Goal: Task Accomplishment & Management: Use online tool/utility

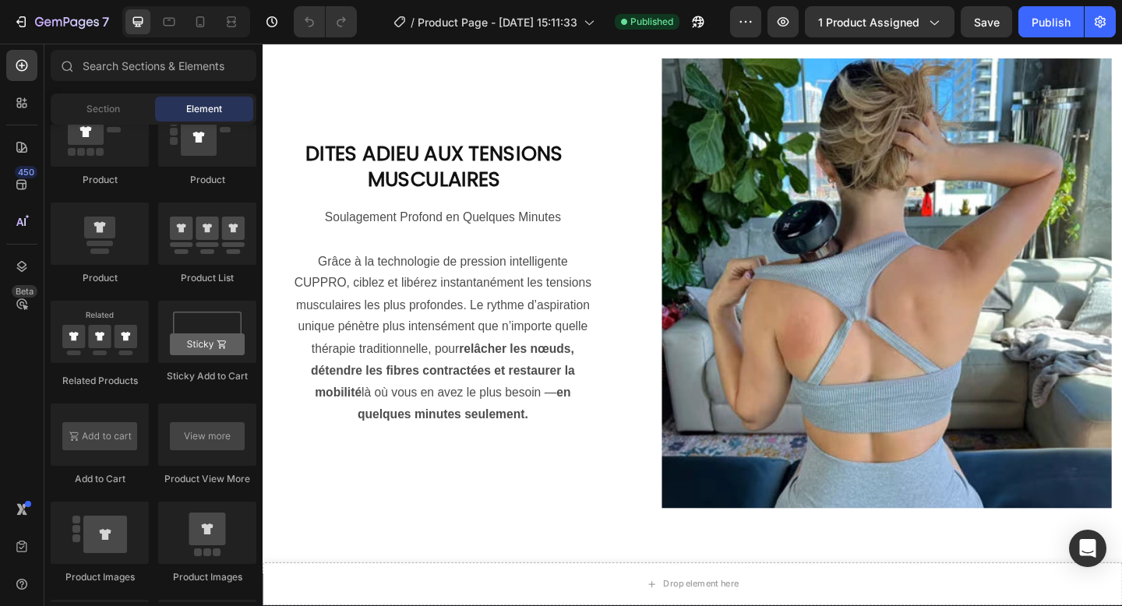
scroll to position [1301, 0]
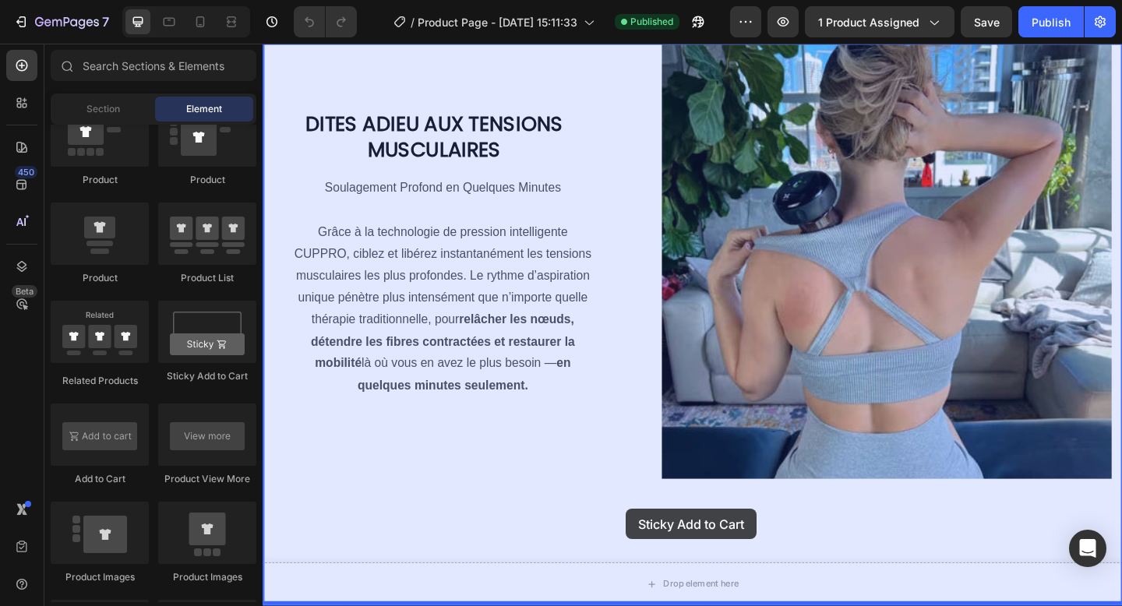
drag, startPoint x: 491, startPoint y: 390, endPoint x: 689, endPoint y: 563, distance: 262.9
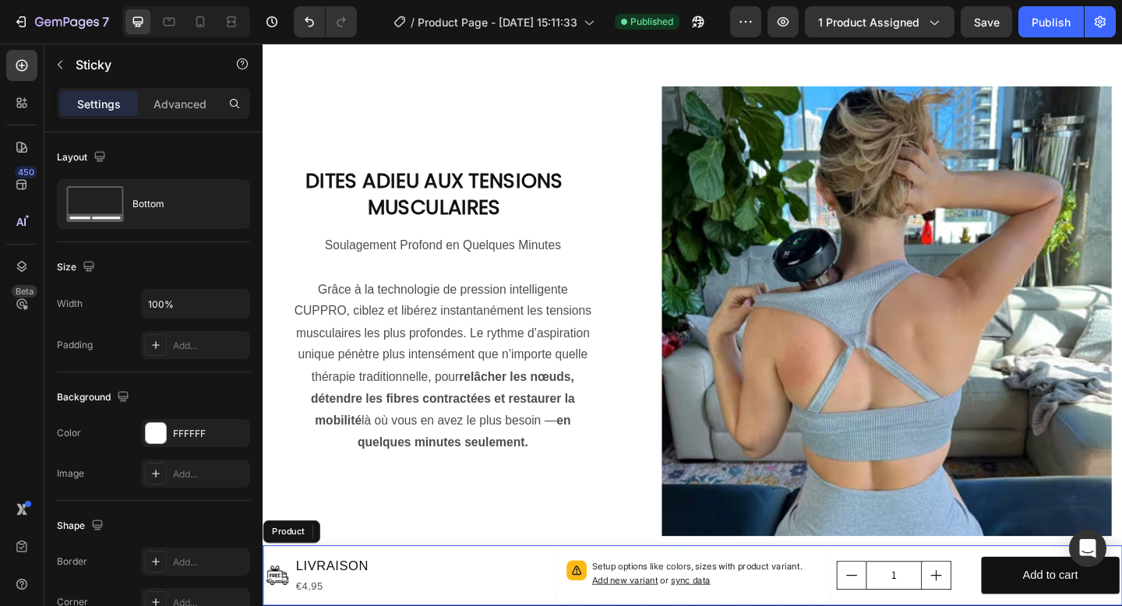
scroll to position [1266, 0]
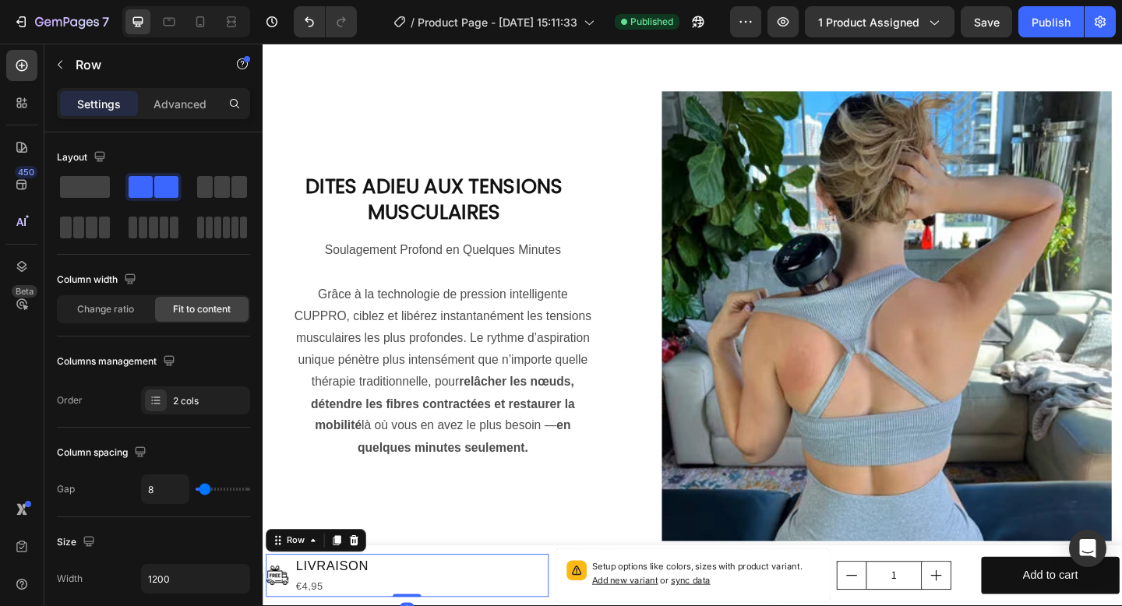
click at [61, 64] on icon "button" at bounding box center [60, 64] width 12 height 12
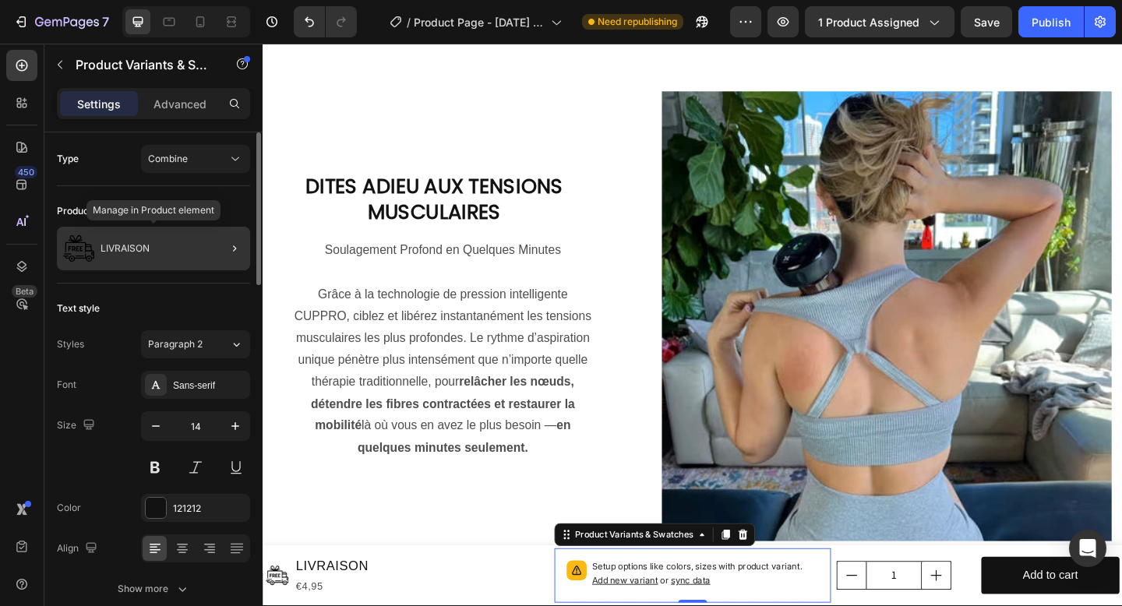
click at [193, 250] on div "LIVRAISON" at bounding box center [153, 249] width 193 height 44
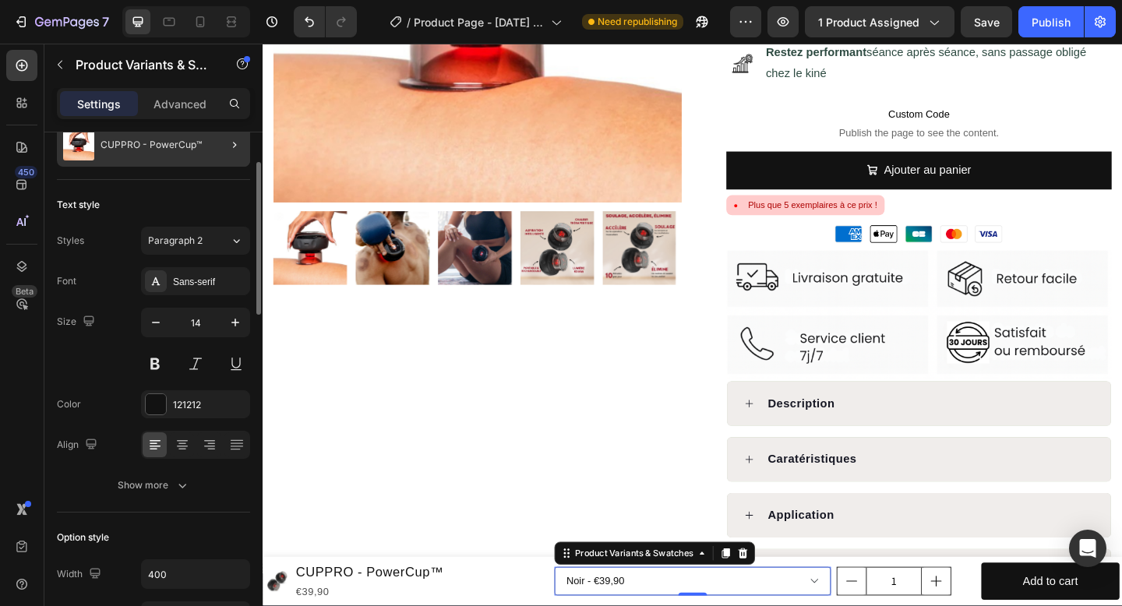
scroll to position [0, 0]
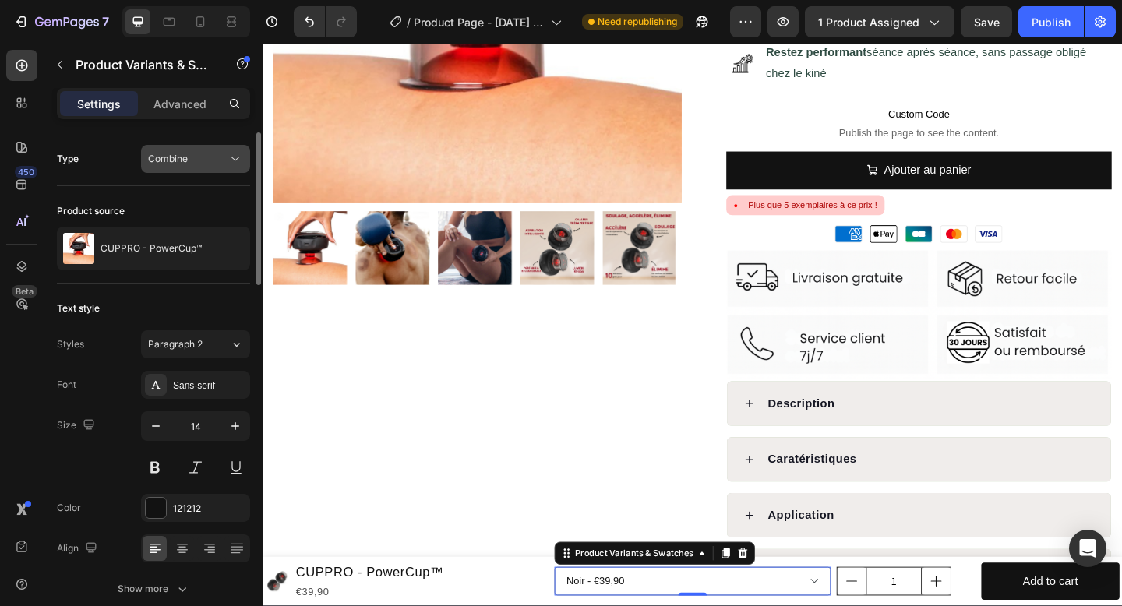
click at [223, 161] on div "Combine" at bounding box center [187, 159] width 79 height 14
click at [125, 155] on div "Type Combine" at bounding box center [153, 159] width 193 height 28
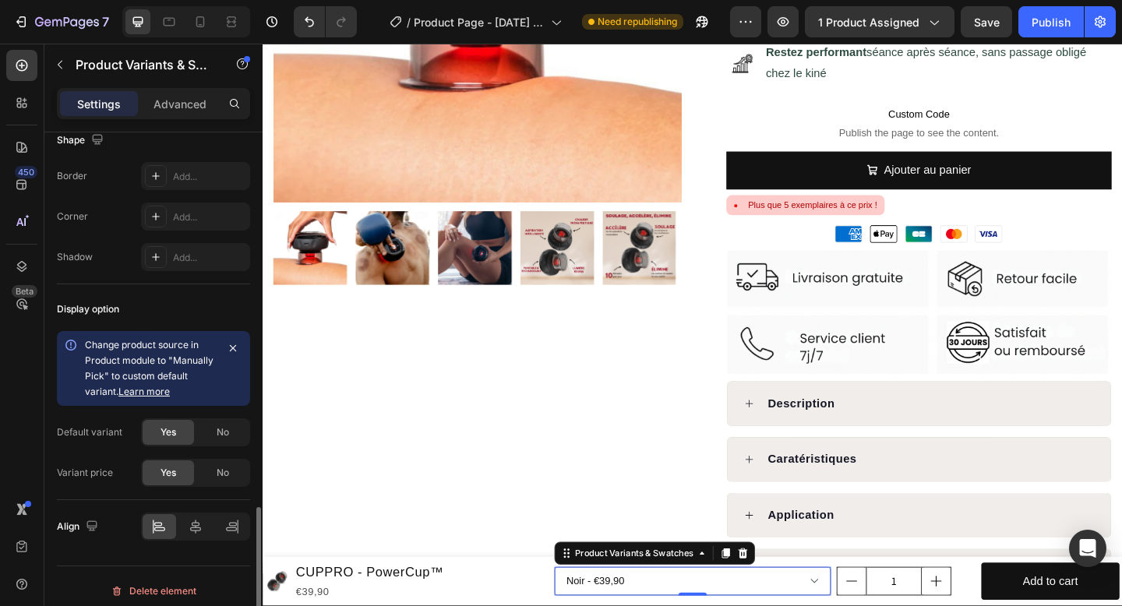
scroll to position [1232, 0]
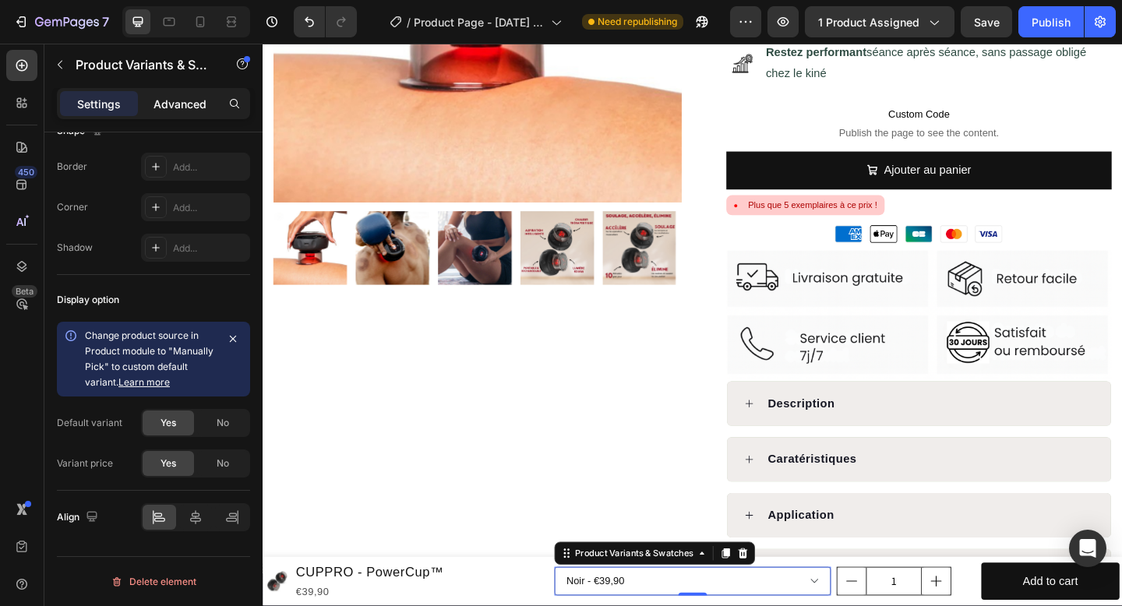
click at [178, 100] on p "Advanced" at bounding box center [180, 104] width 53 height 16
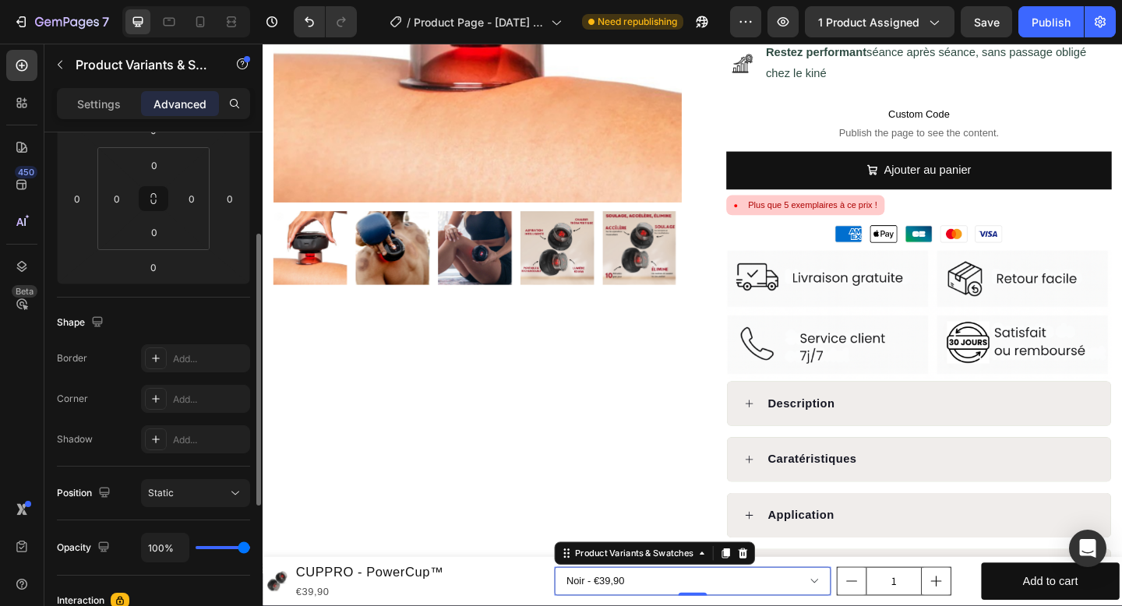
scroll to position [0, 0]
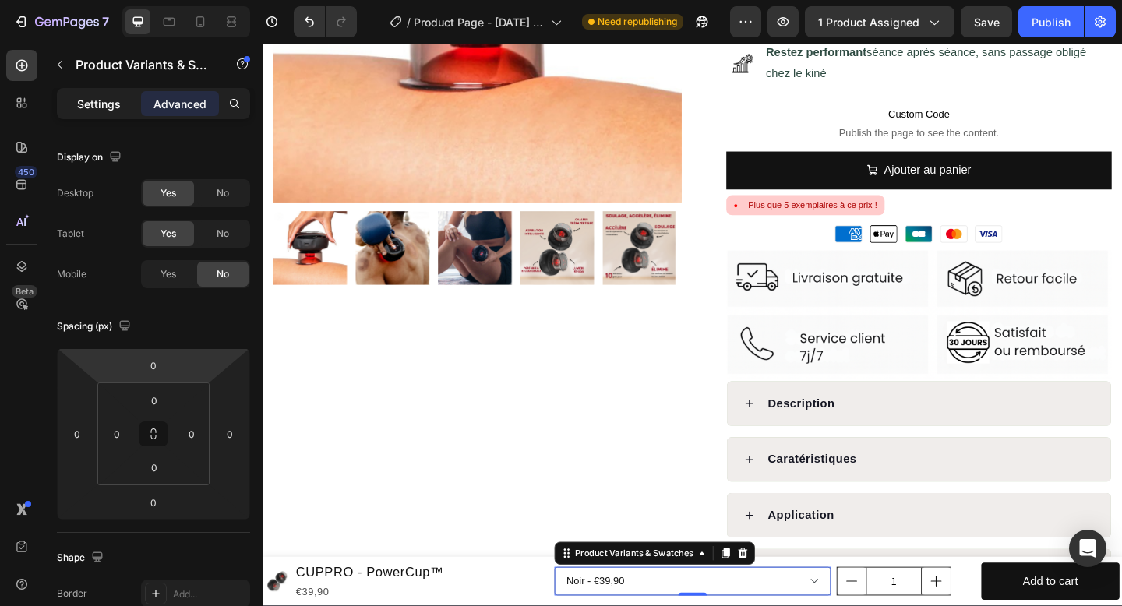
click at [112, 101] on p "Settings" at bounding box center [99, 104] width 44 height 16
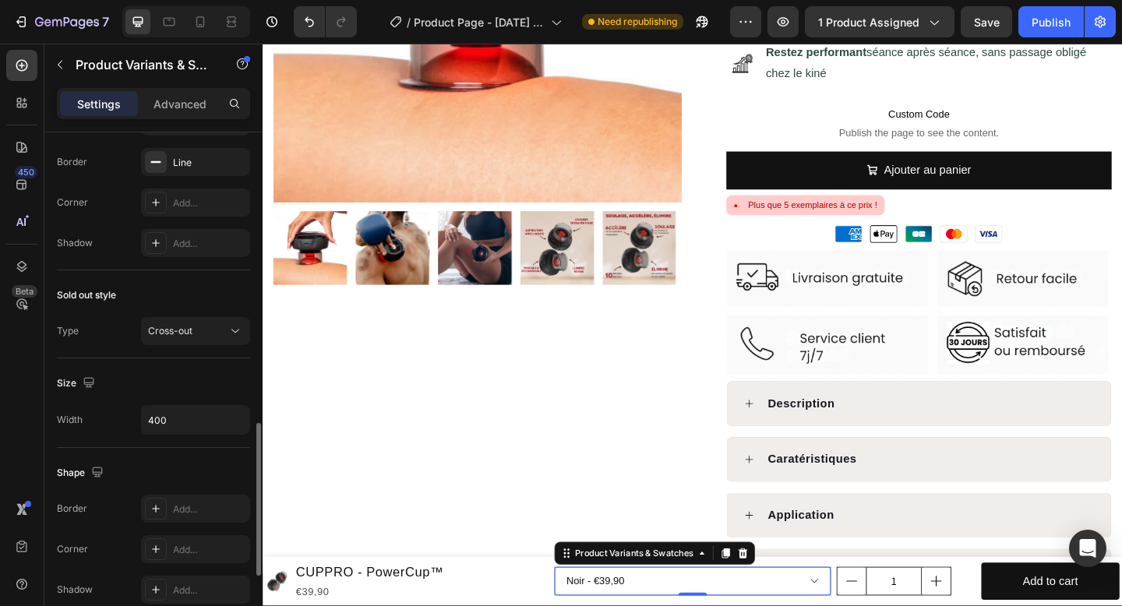
scroll to position [884, 0]
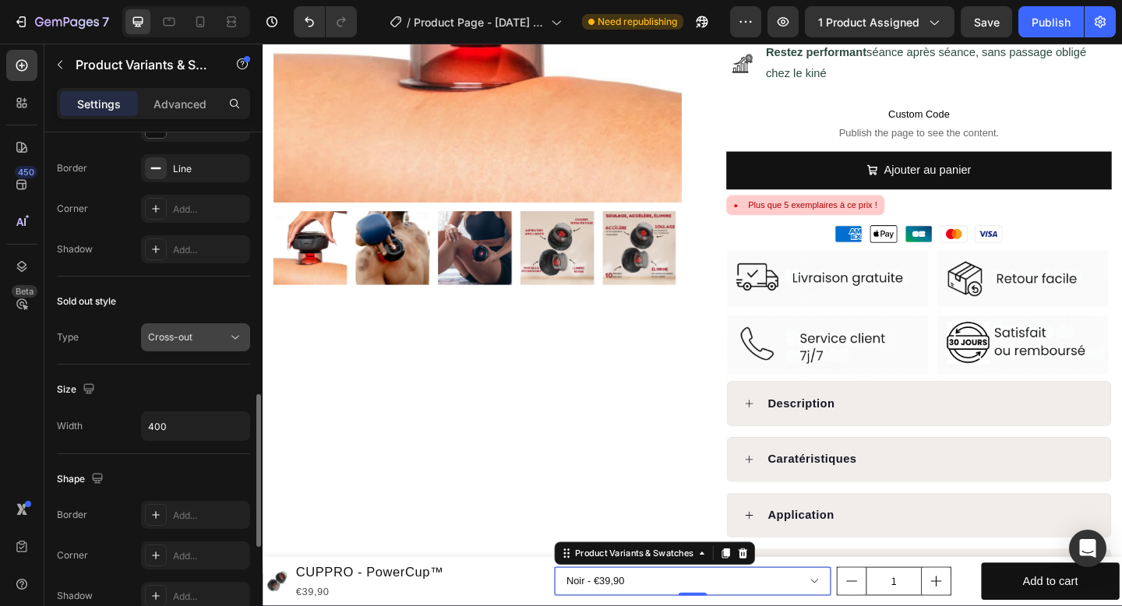
click at [235, 327] on button "Cross-out" at bounding box center [195, 337] width 109 height 28
click at [228, 305] on div "Sold out style" at bounding box center [153, 301] width 193 height 25
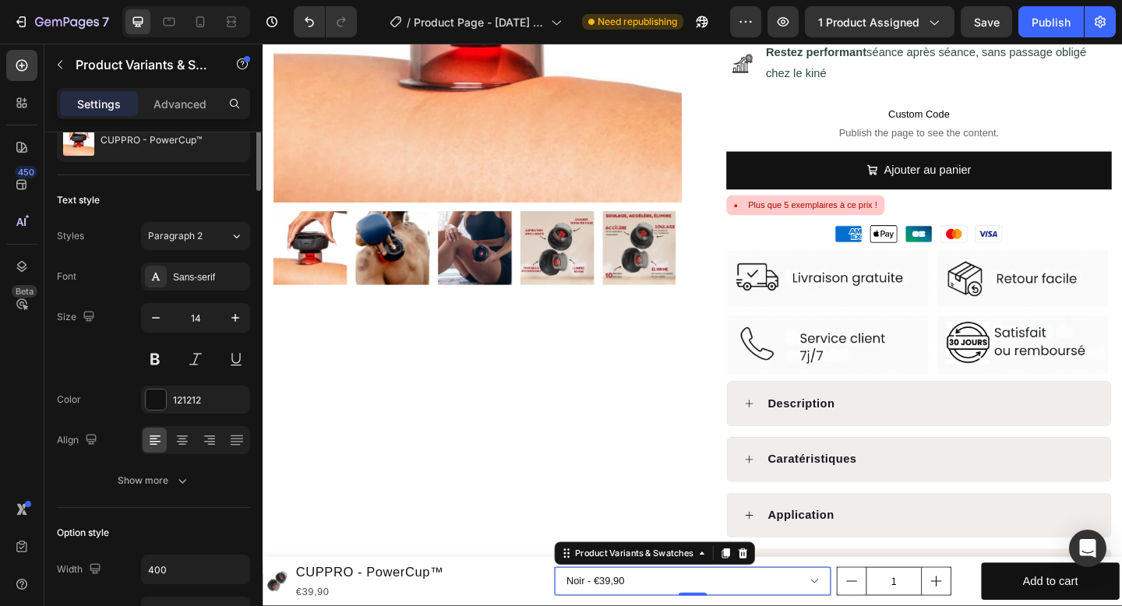
scroll to position [0, 0]
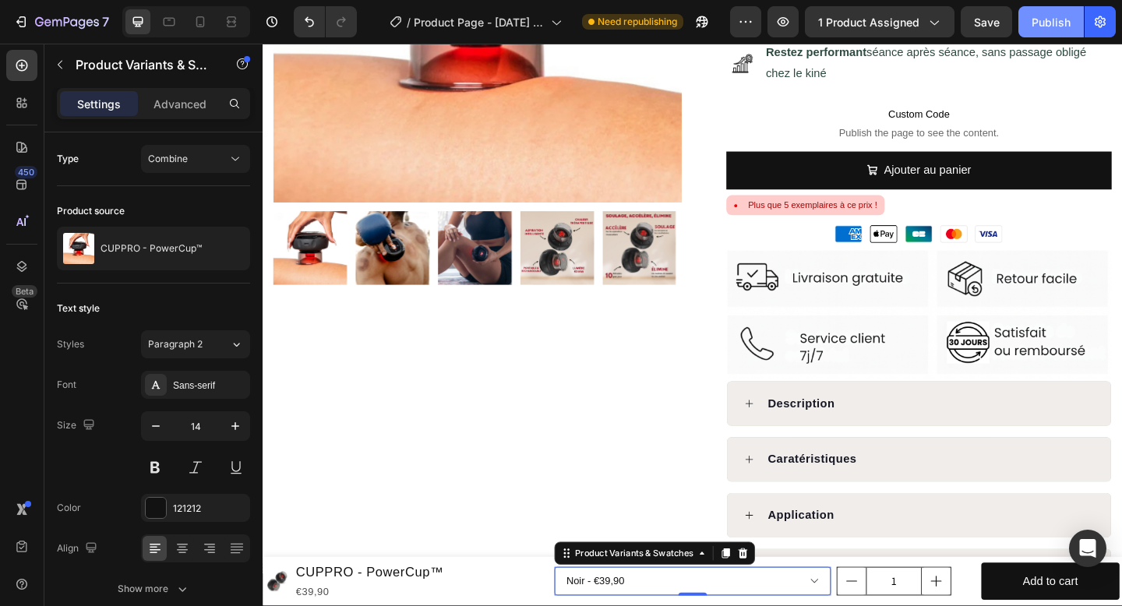
click at [1041, 35] on button "Publish" at bounding box center [1051, 21] width 65 height 31
click at [171, 106] on p "Advanced" at bounding box center [180, 104] width 53 height 16
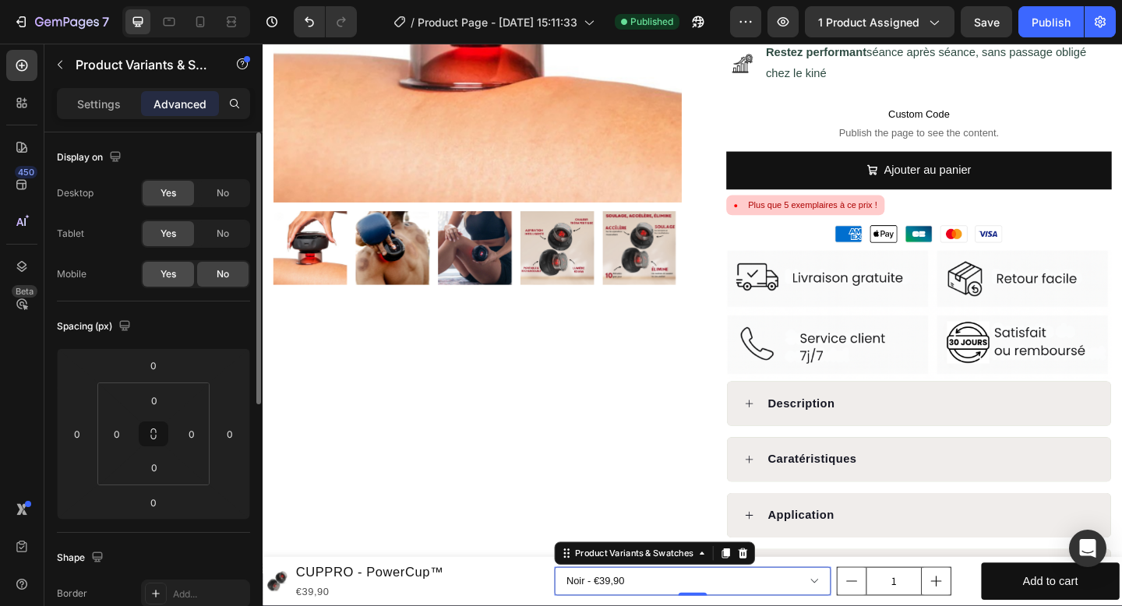
click at [174, 273] on span "Yes" at bounding box center [169, 274] width 16 height 14
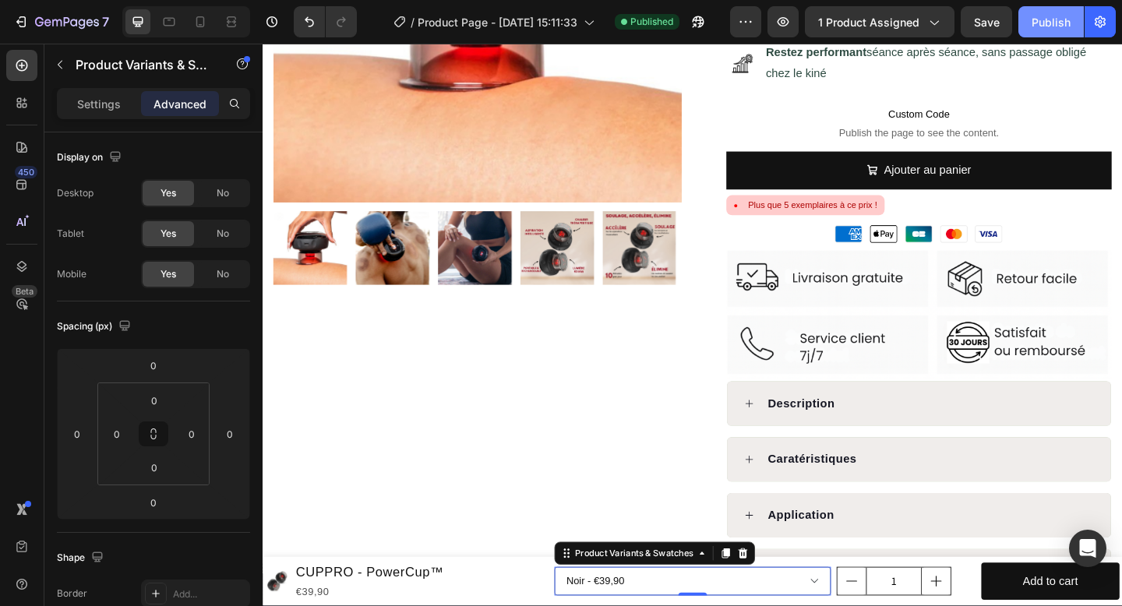
click at [1054, 26] on div "Publish" at bounding box center [1051, 22] width 39 height 16
click at [199, 25] on icon at bounding box center [200, 21] width 9 height 11
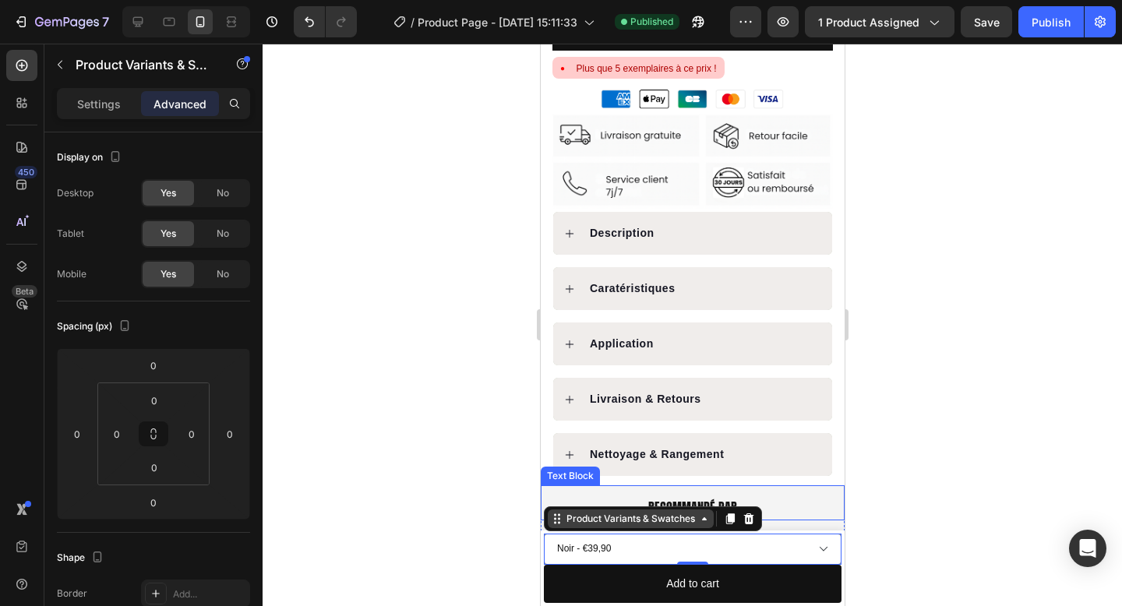
scroll to position [772, 0]
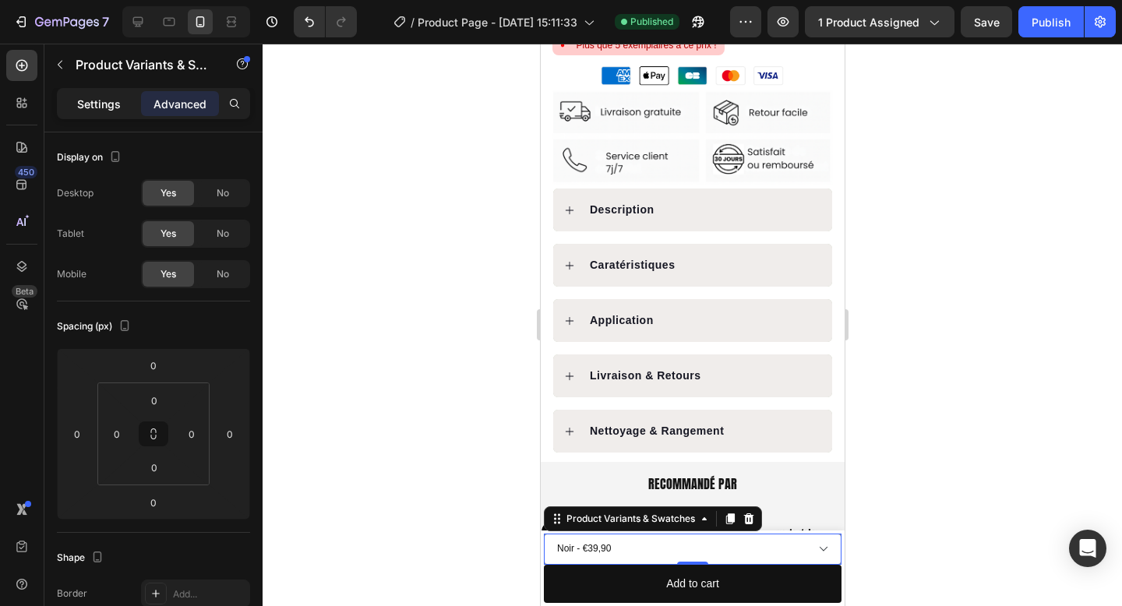
click at [118, 109] on p "Settings" at bounding box center [99, 104] width 44 height 16
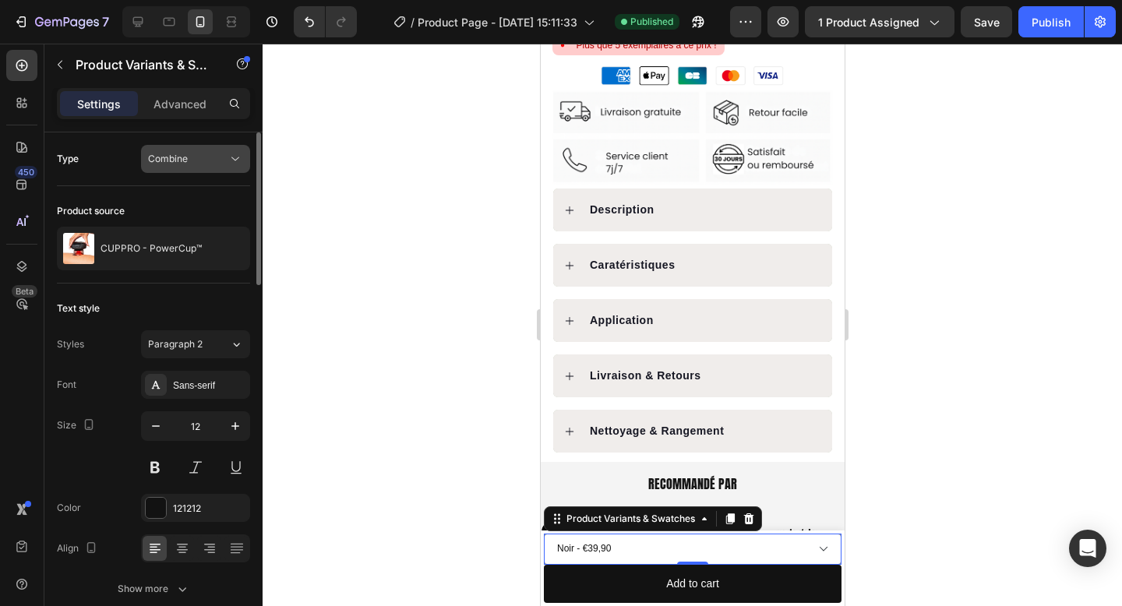
click at [212, 164] on div "Combine" at bounding box center [187, 159] width 79 height 14
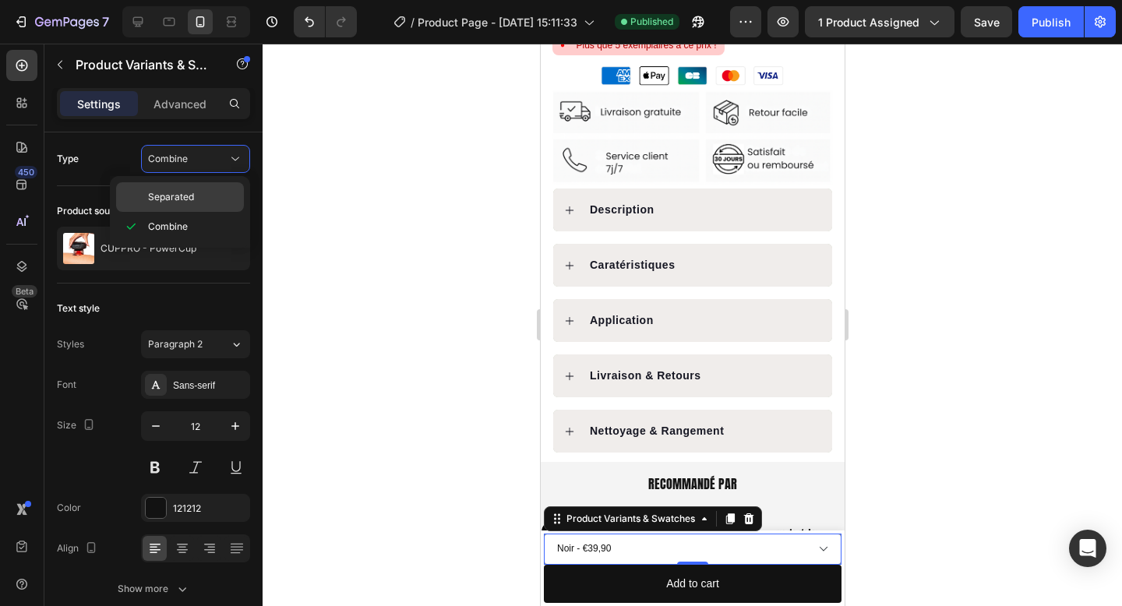
click at [208, 194] on p "Separated" at bounding box center [192, 197] width 89 height 14
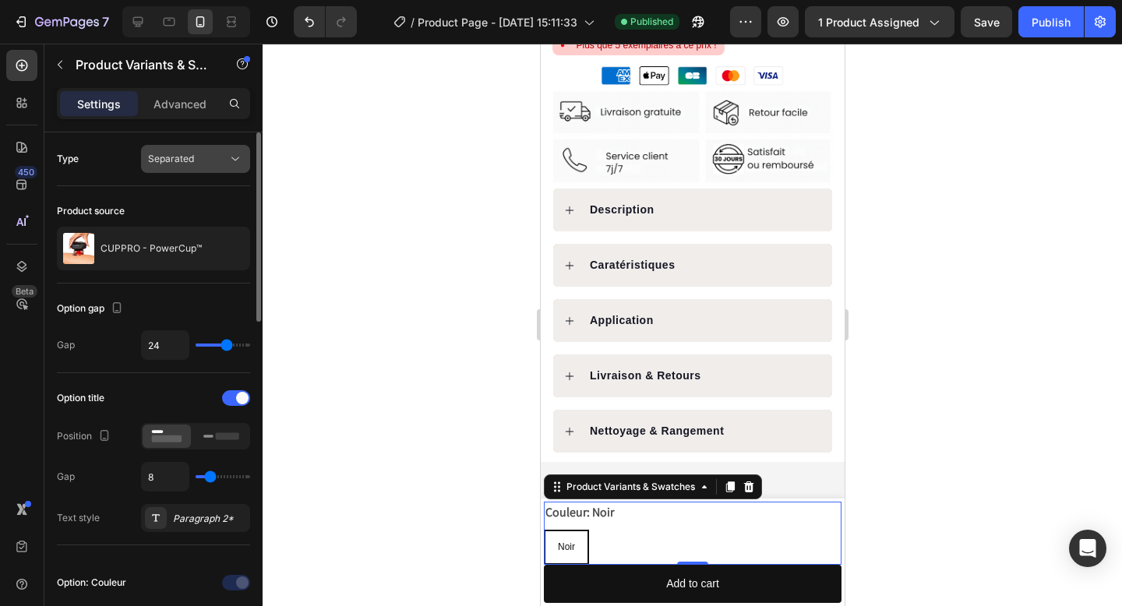
click at [213, 161] on div "Separated" at bounding box center [187, 159] width 79 height 14
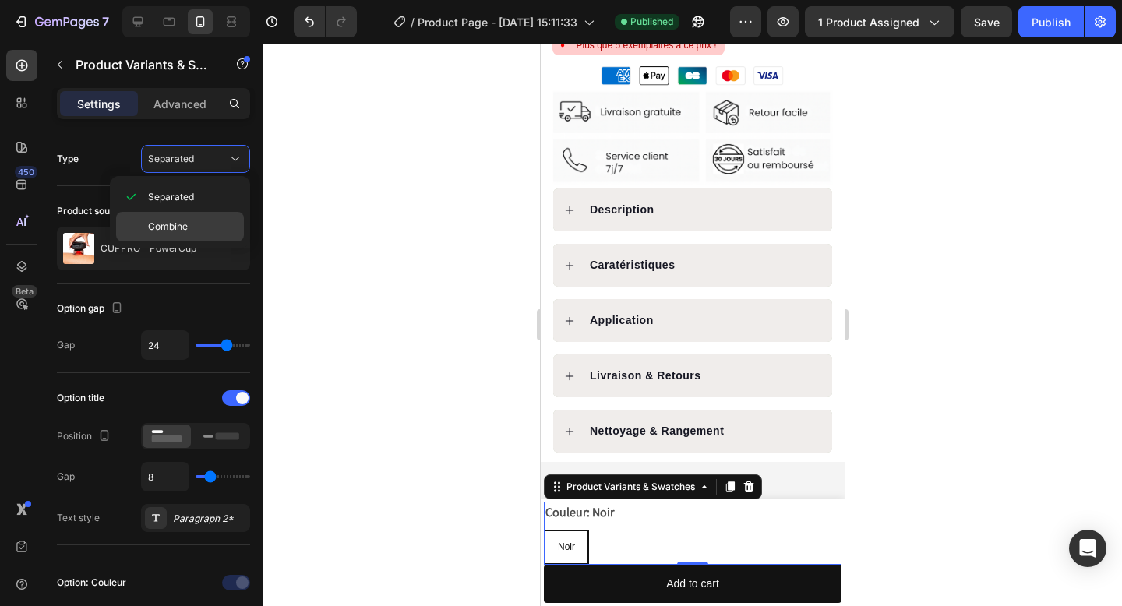
click at [207, 220] on p "Combine" at bounding box center [192, 227] width 89 height 14
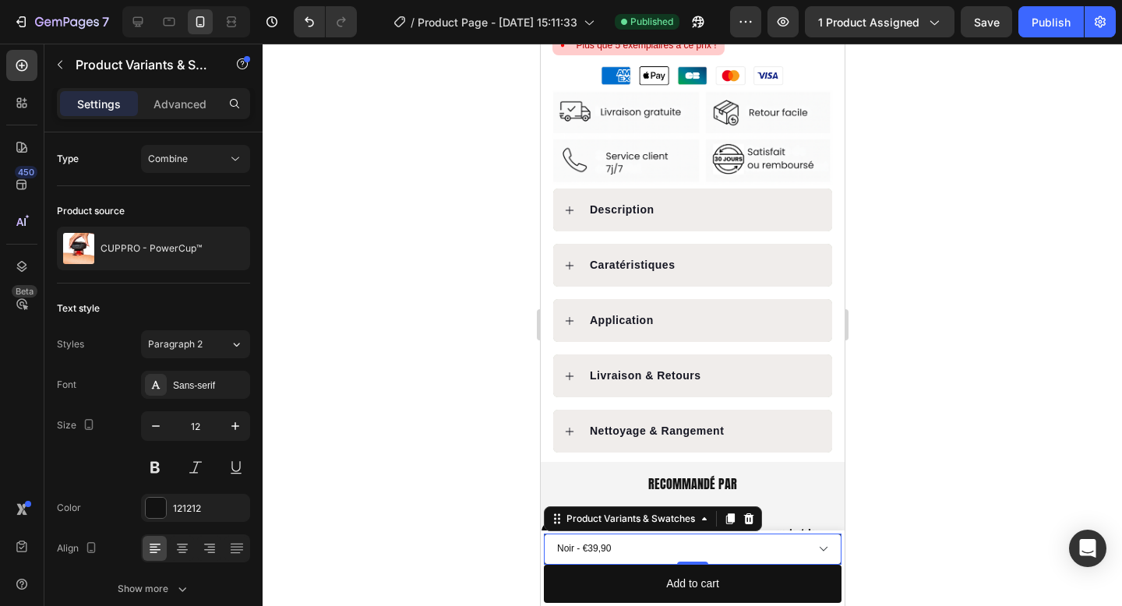
click at [771, 549] on select "Noir - €39,90" at bounding box center [692, 549] width 298 height 31
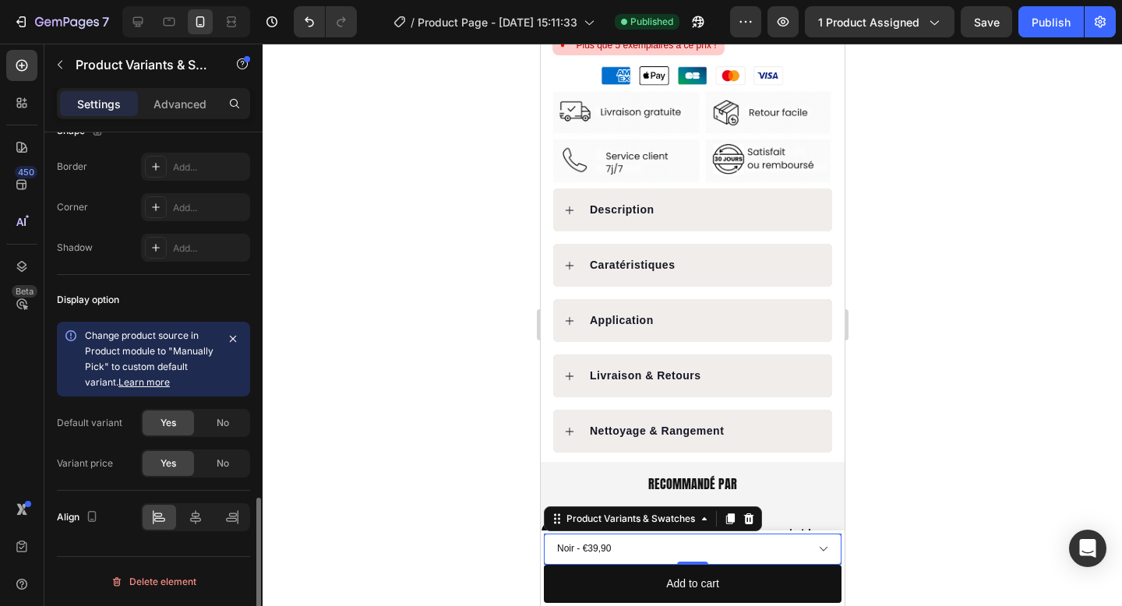
scroll to position [1210, 0]
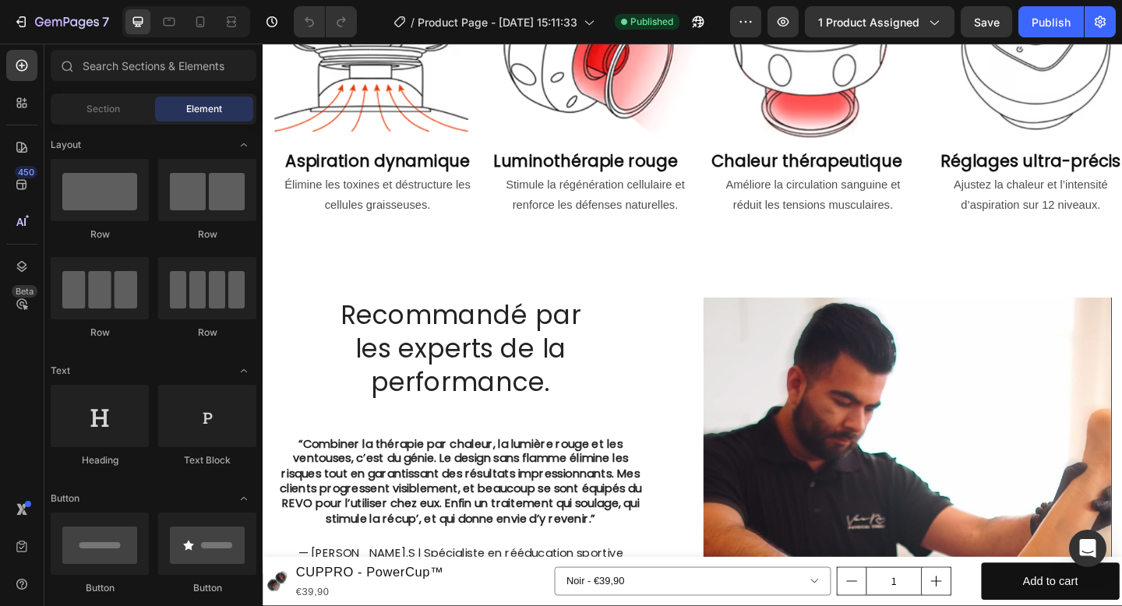
scroll to position [3173, 0]
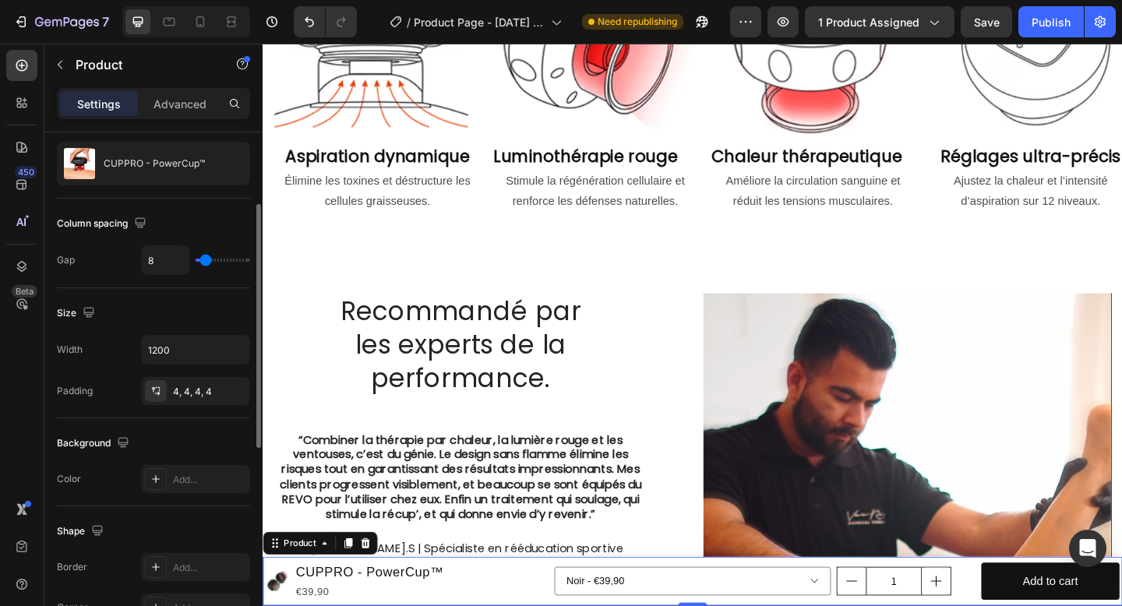
scroll to position [149, 0]
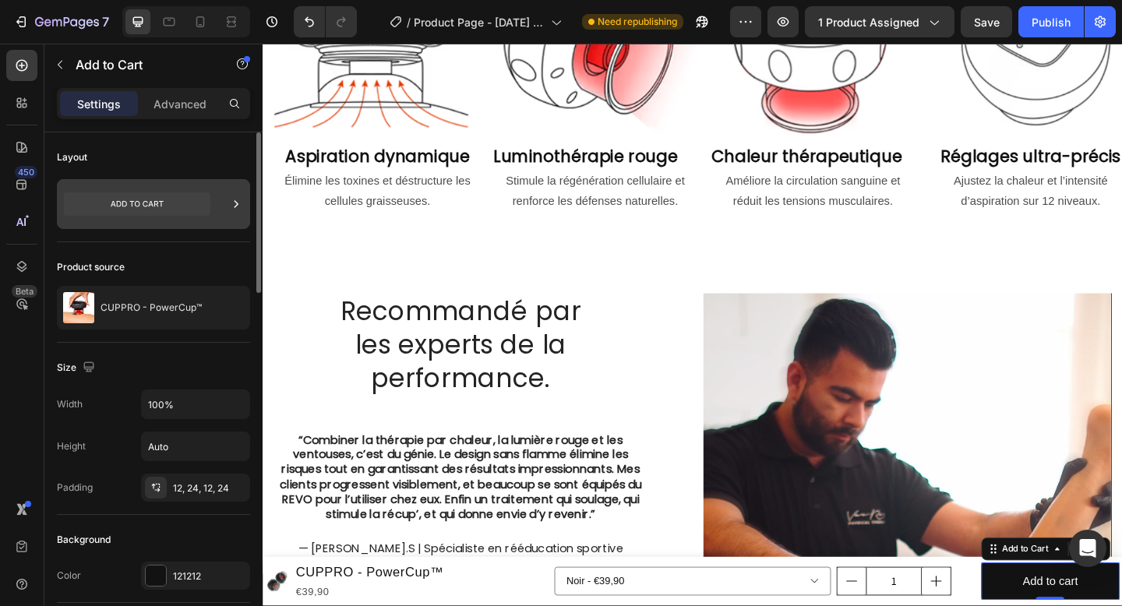
click at [164, 204] on icon at bounding box center [137, 203] width 147 height 23
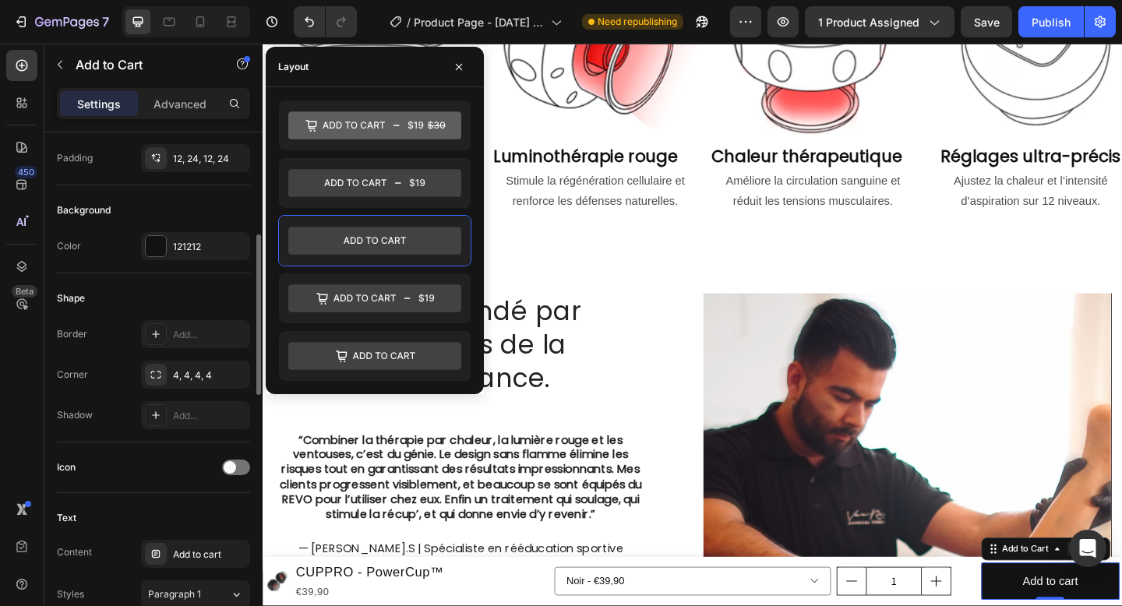
scroll to position [298, 0]
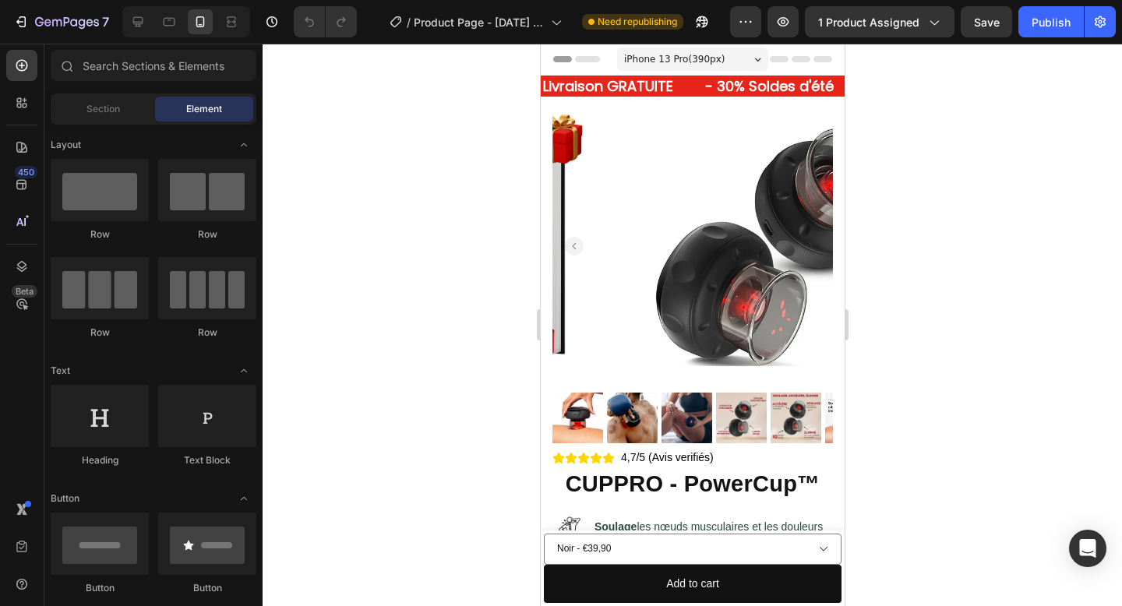
click at [410, 262] on div at bounding box center [693, 325] width 860 height 563
click at [143, 21] on icon at bounding box center [138, 22] width 16 height 16
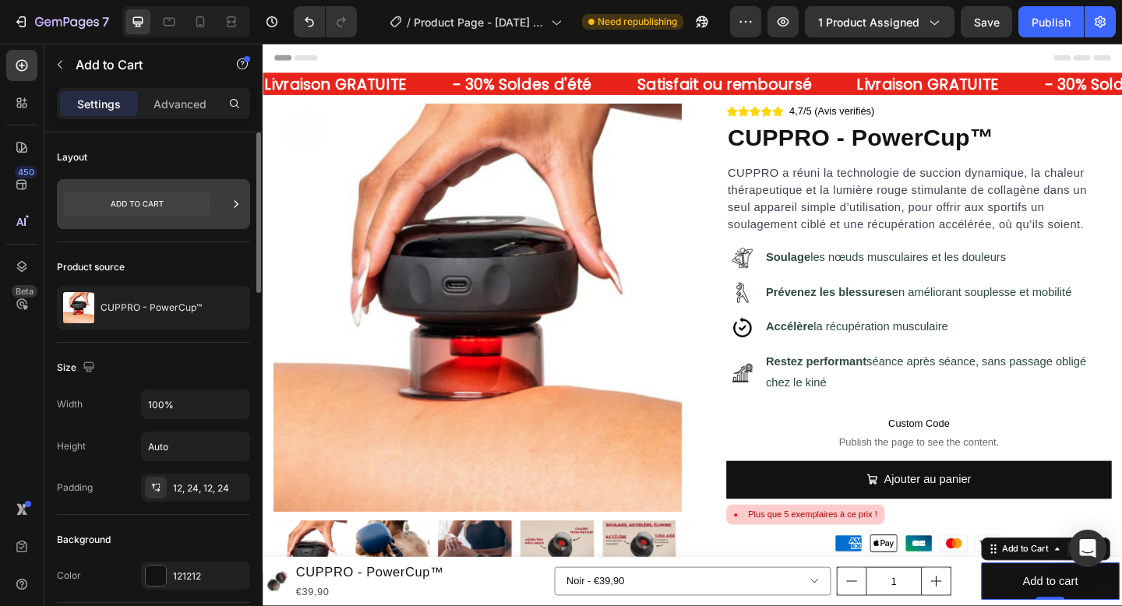
click at [147, 208] on icon at bounding box center [137, 203] width 147 height 23
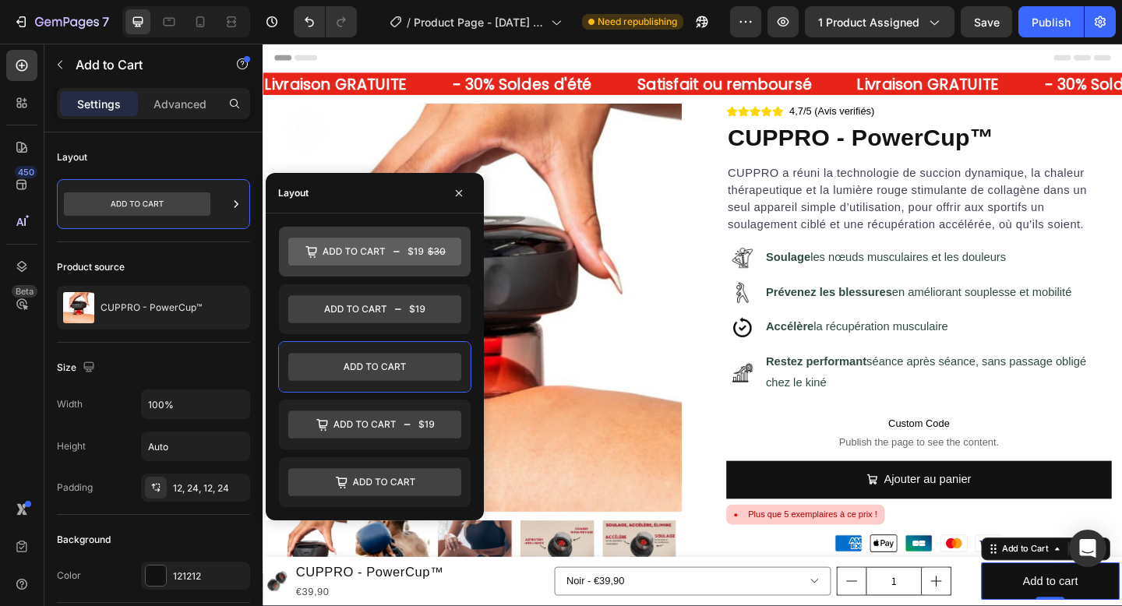
click at [416, 255] on icon at bounding box center [374, 252] width 173 height 28
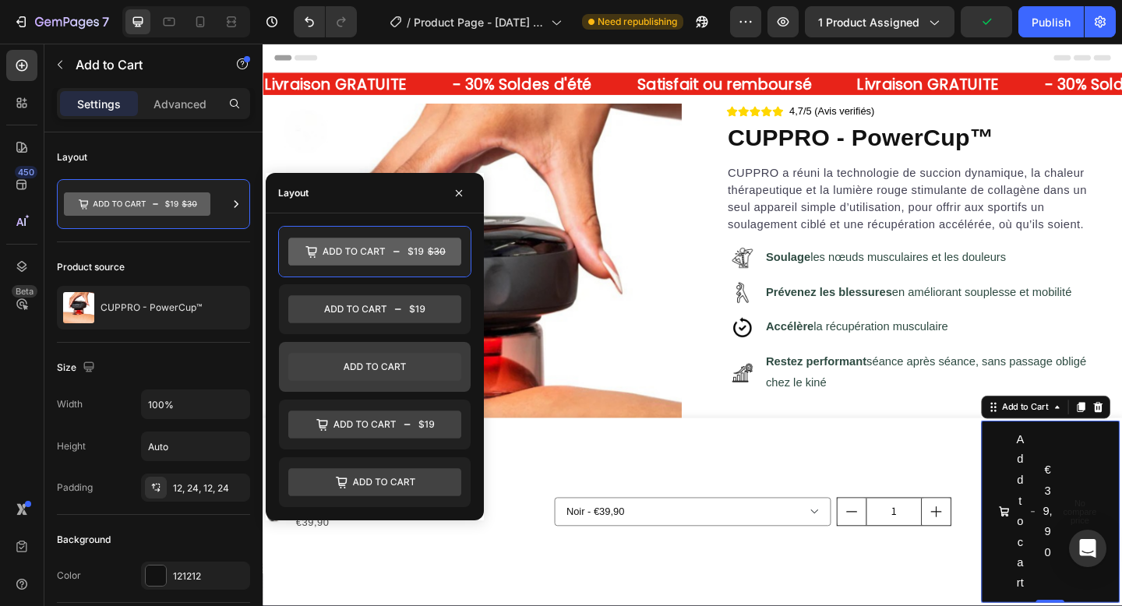
click at [390, 366] on icon at bounding box center [374, 367] width 173 height 28
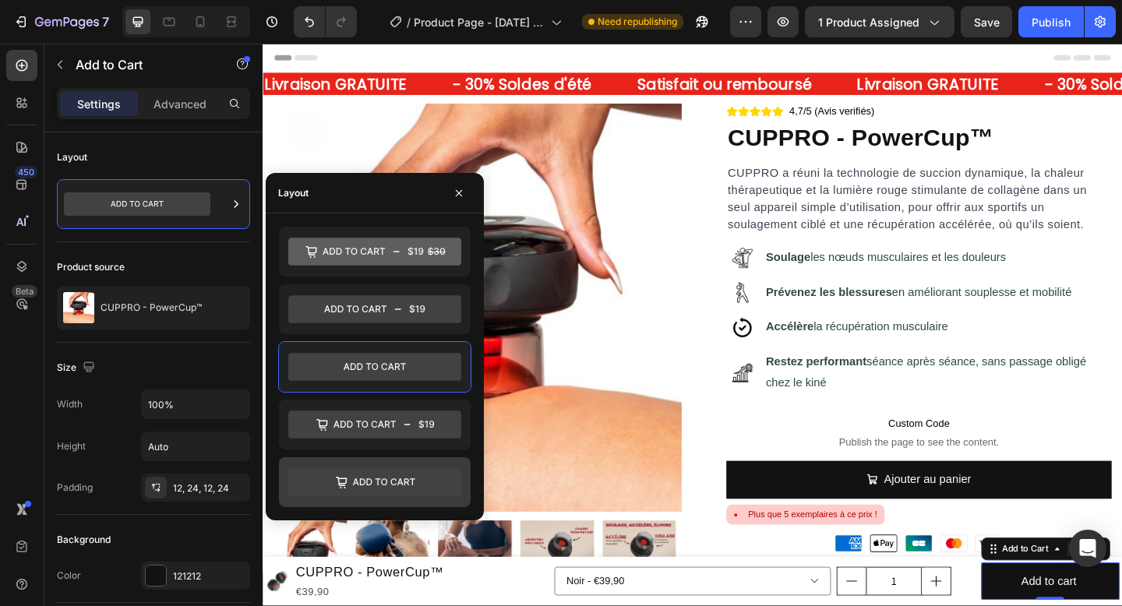
click at [396, 478] on icon at bounding box center [374, 482] width 173 height 28
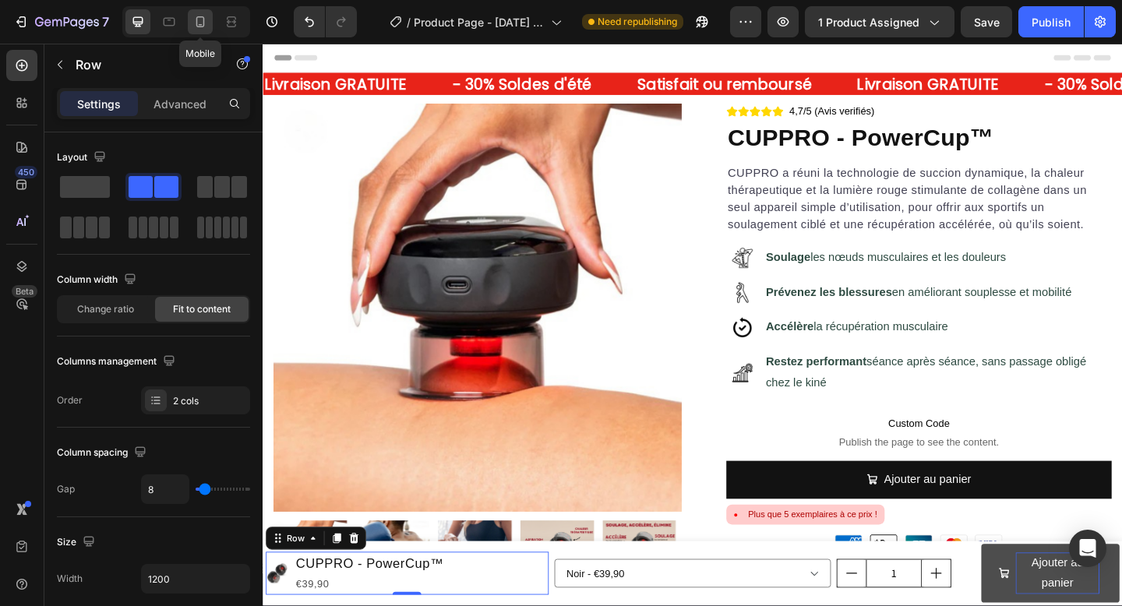
click at [201, 16] on icon at bounding box center [200, 22] width 16 height 16
type input "0"
type input "100%"
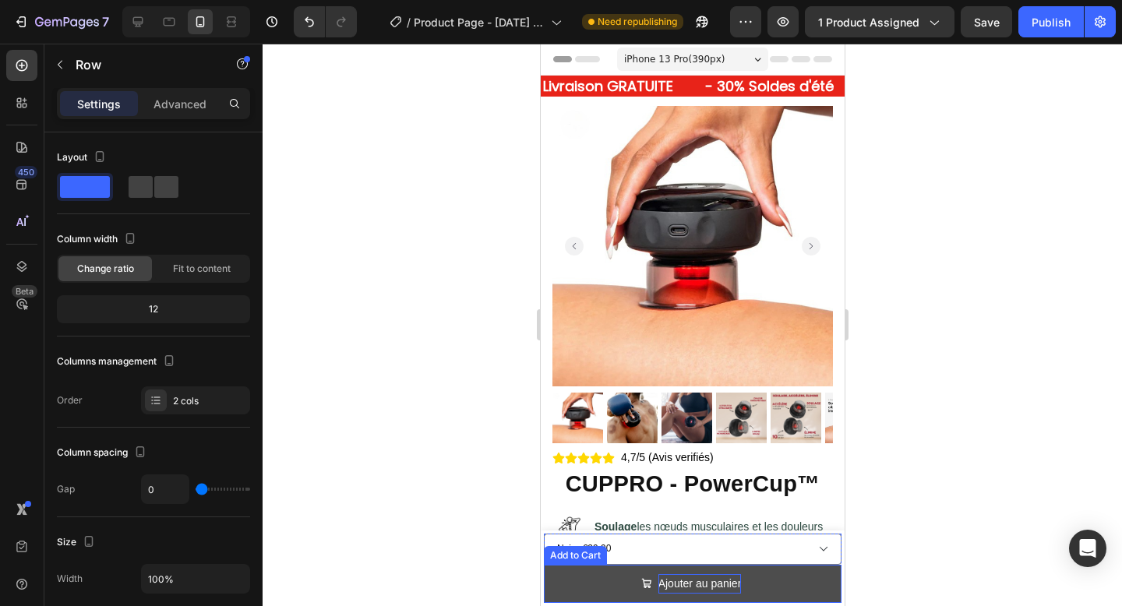
click at [549, 558] on div "Add to Cart" at bounding box center [574, 556] width 57 height 14
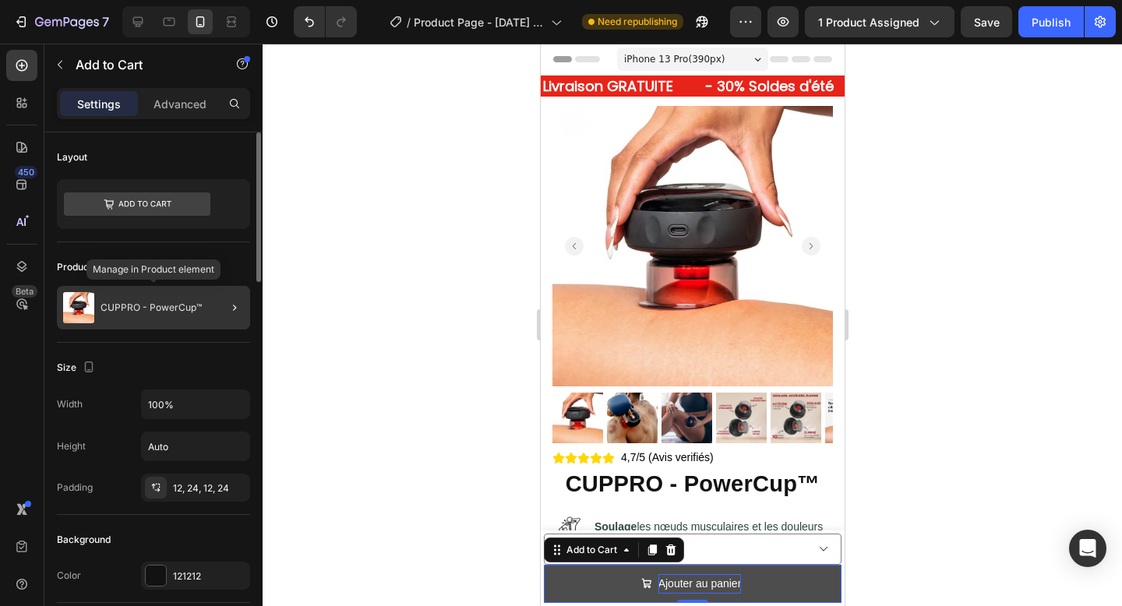
click at [164, 325] on div "CUPPRO - PowerCup™" at bounding box center [153, 308] width 193 height 44
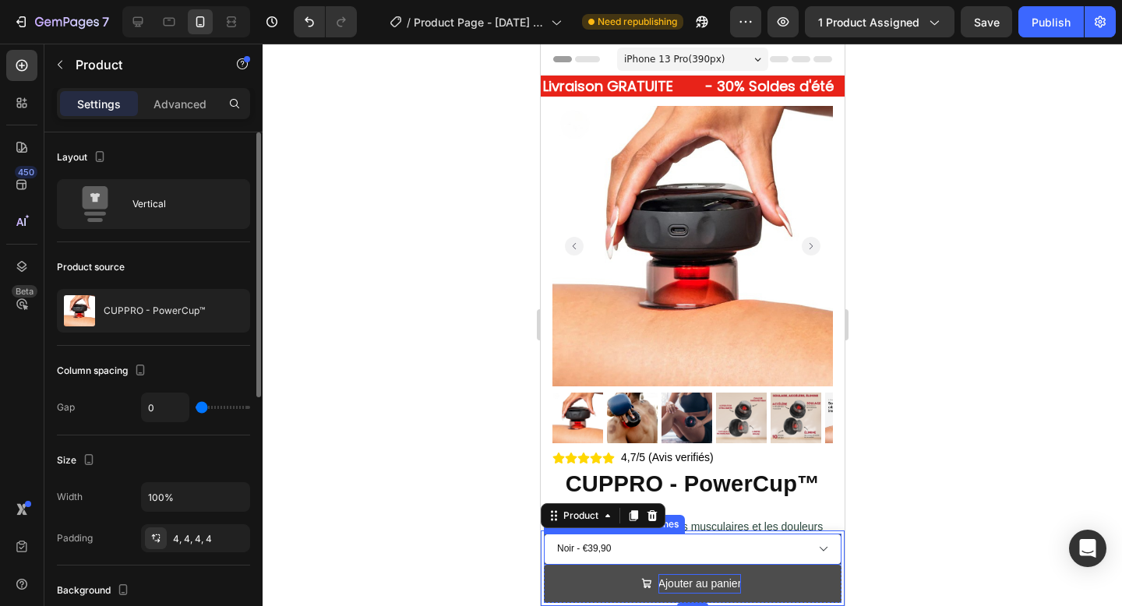
click at [726, 556] on select "Noir - €39,90" at bounding box center [692, 549] width 298 height 31
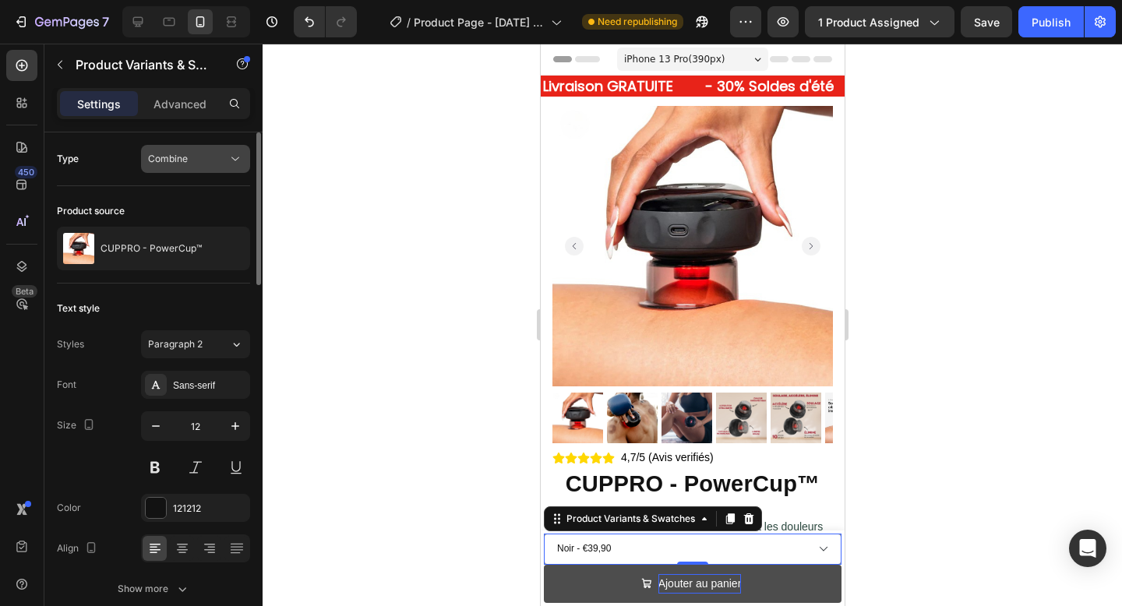
click at [230, 160] on icon at bounding box center [236, 159] width 16 height 16
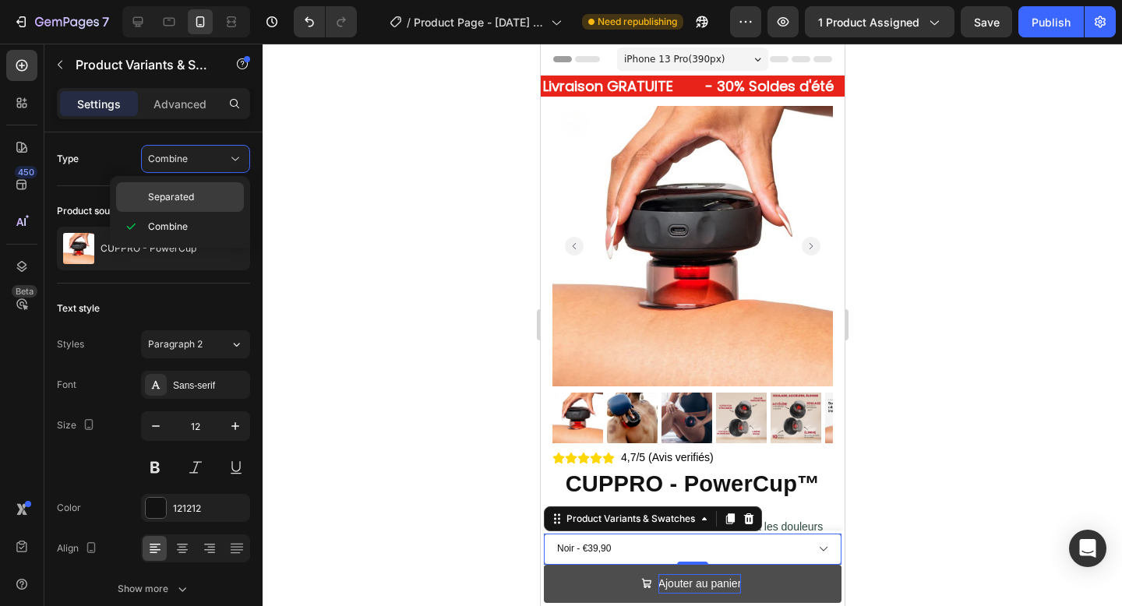
click at [215, 193] on p "Separated" at bounding box center [192, 197] width 89 height 14
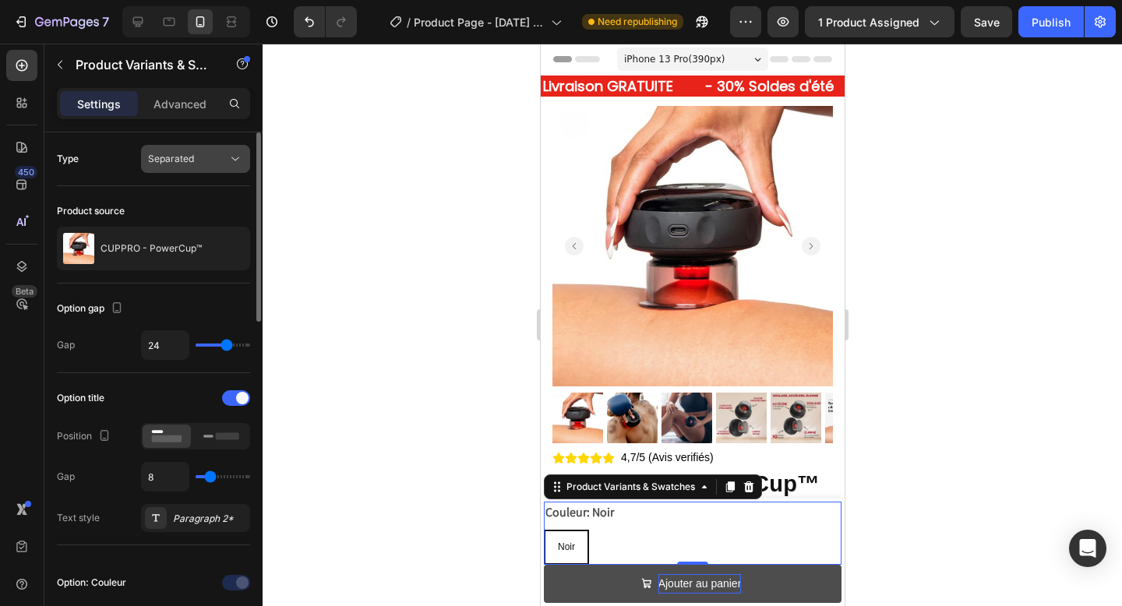
click at [224, 161] on div "Separated" at bounding box center [187, 159] width 79 height 14
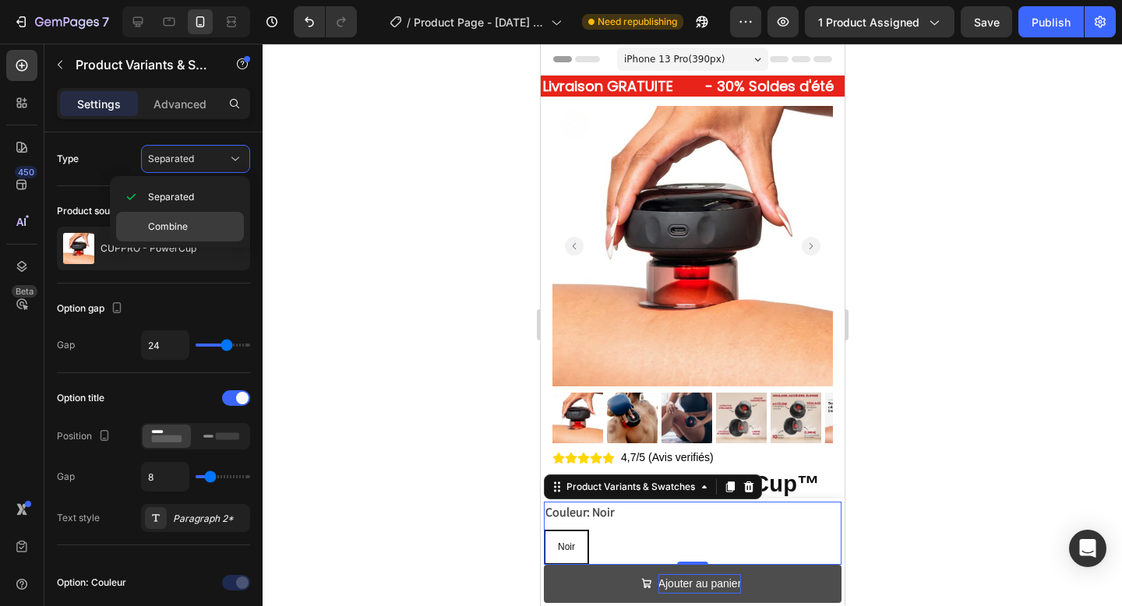
click at [210, 225] on p "Combine" at bounding box center [192, 227] width 89 height 14
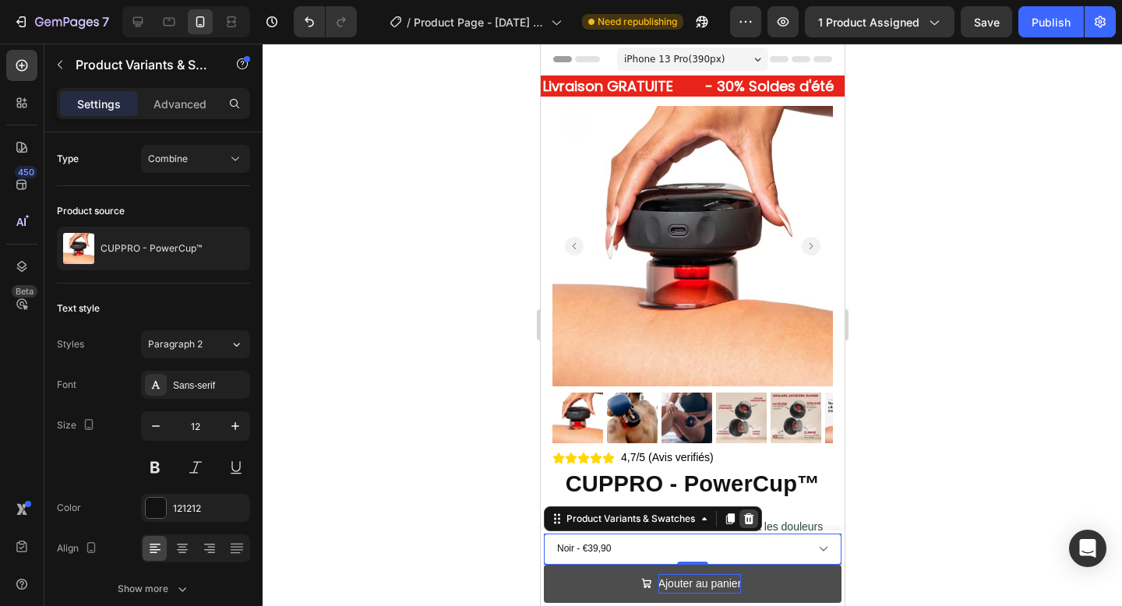
click at [757, 516] on div at bounding box center [748, 519] width 19 height 19
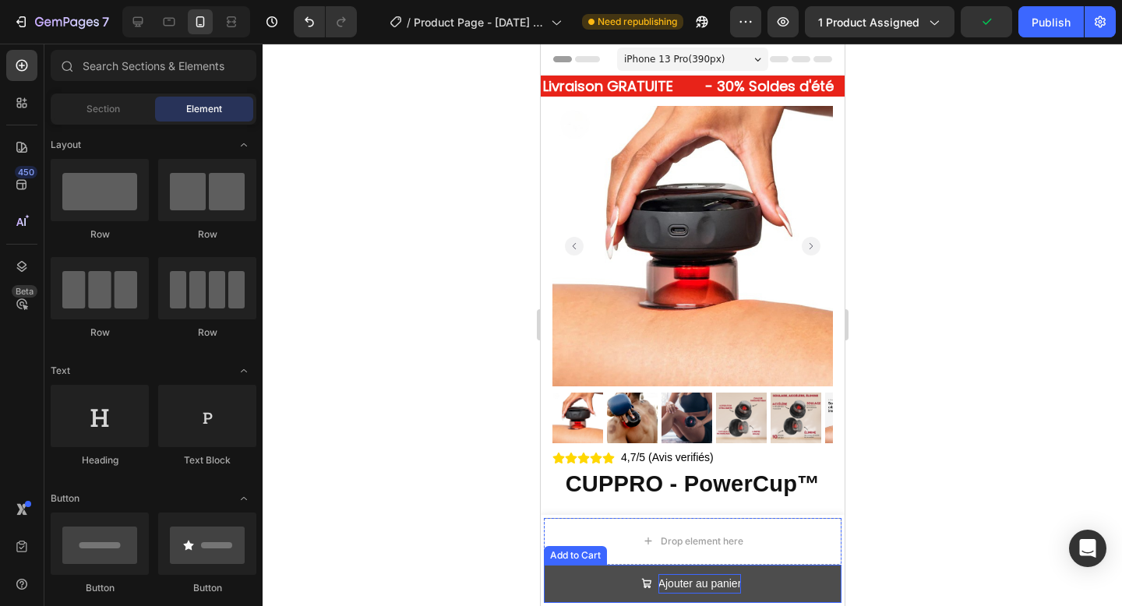
click at [765, 584] on button "Ajouter au panier" at bounding box center [692, 584] width 298 height 38
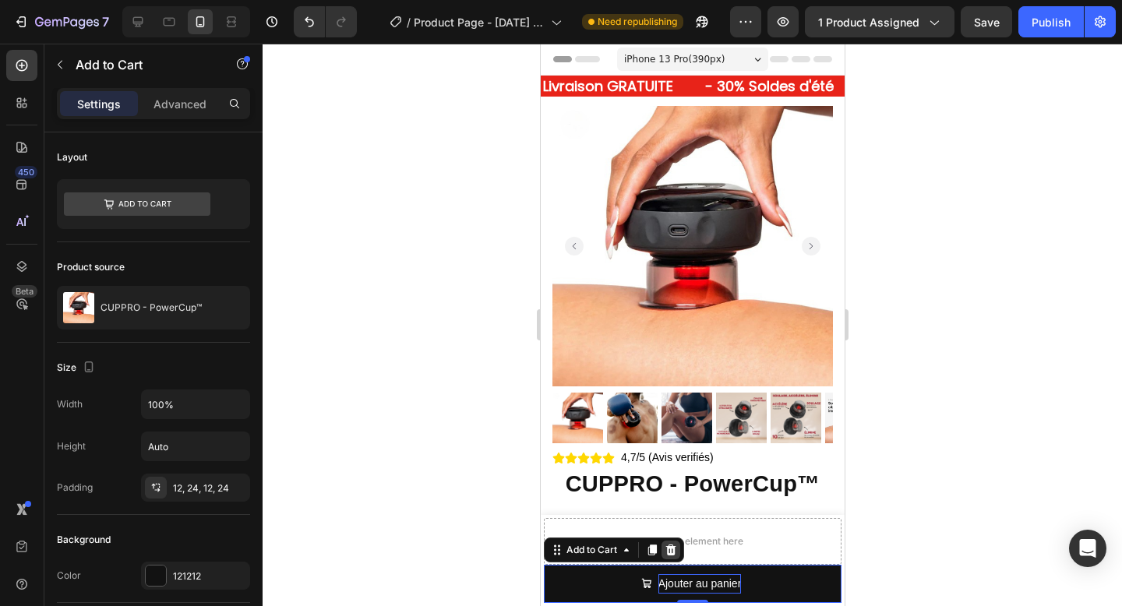
click at [679, 556] on div at bounding box center [670, 550] width 19 height 19
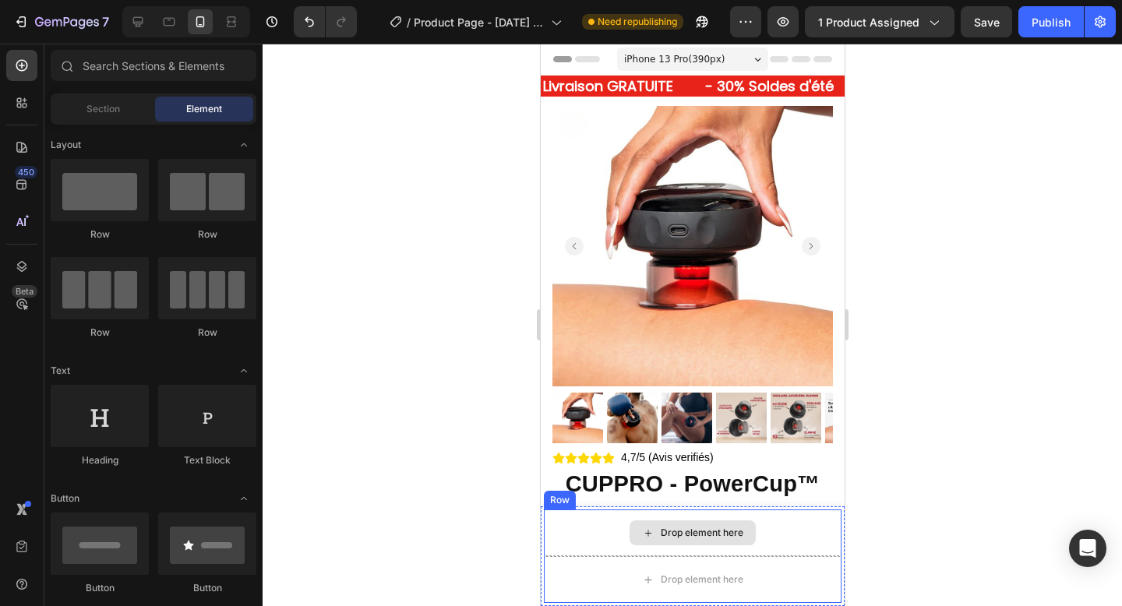
click at [786, 531] on div "Drop element here" at bounding box center [692, 533] width 298 height 47
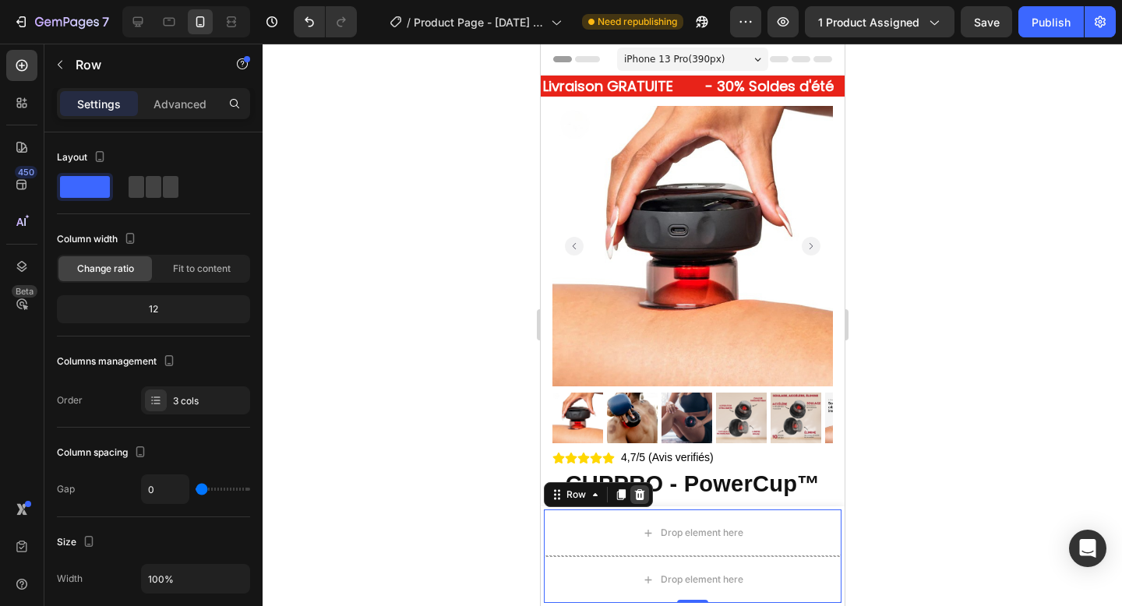
click at [644, 497] on icon at bounding box center [639, 495] width 12 height 12
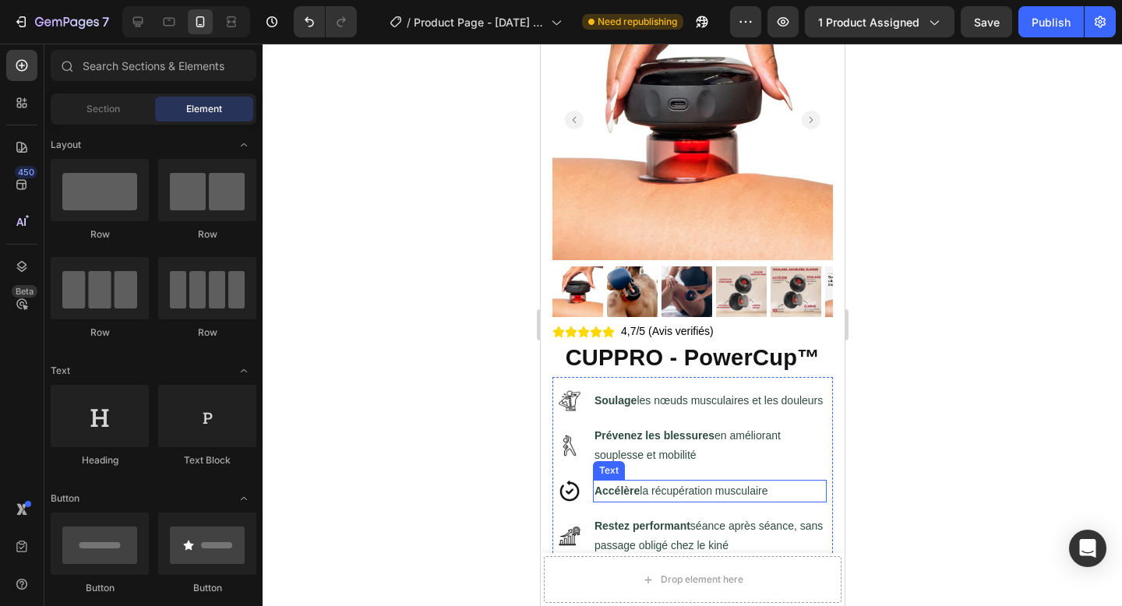
scroll to position [136, 0]
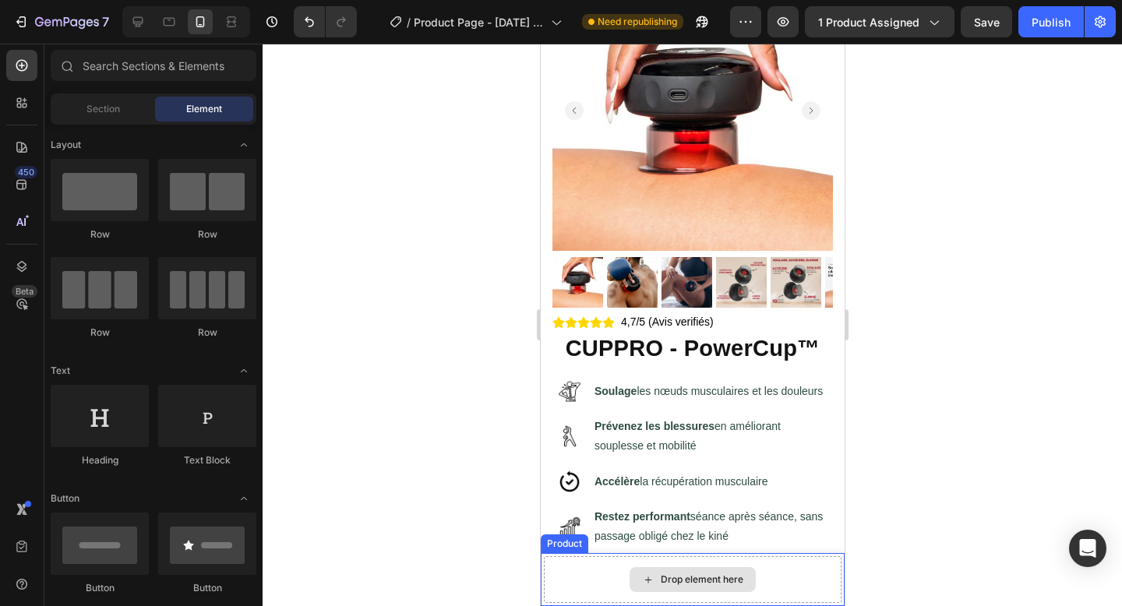
click at [774, 570] on div "Drop element here" at bounding box center [692, 579] width 298 height 47
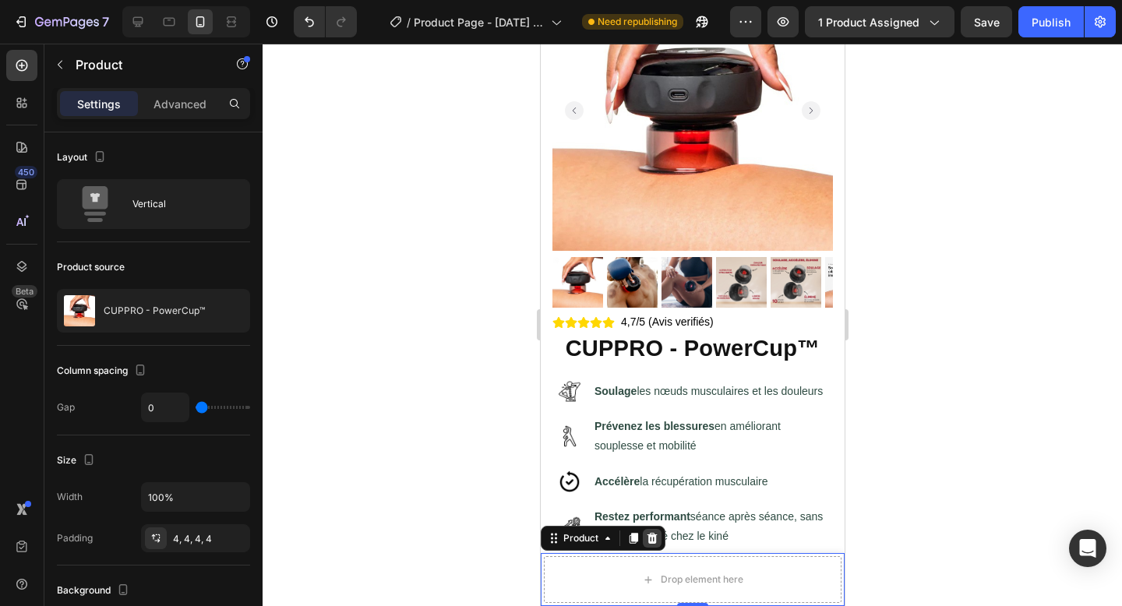
click at [652, 536] on icon at bounding box center [652, 538] width 10 height 11
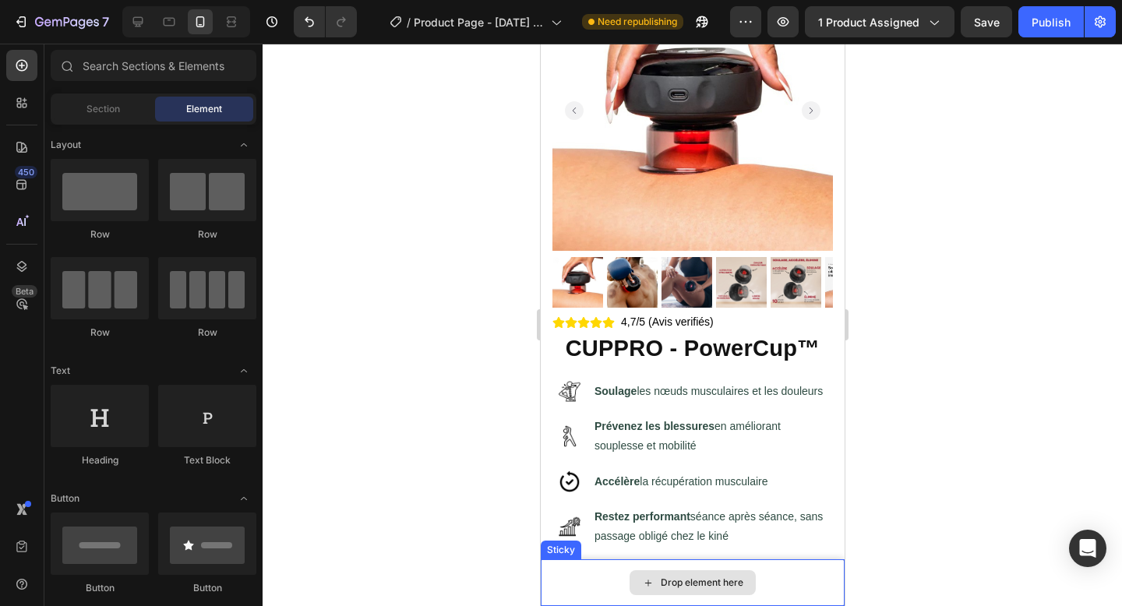
click at [650, 577] on div "Drop element here" at bounding box center [692, 582] width 126 height 25
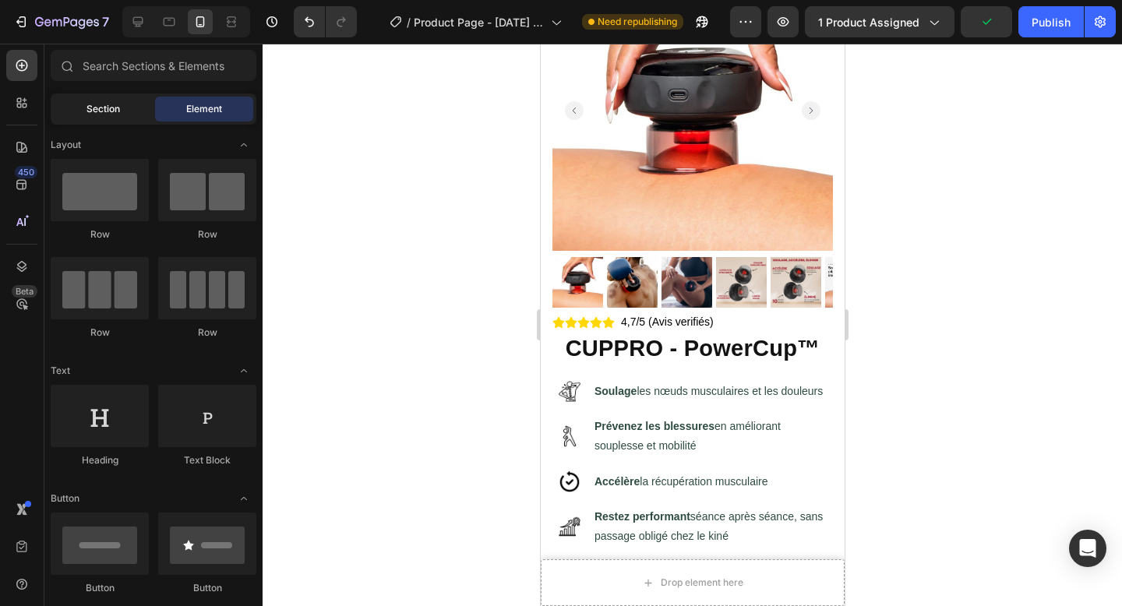
click at [122, 118] on div "Section" at bounding box center [103, 109] width 98 height 25
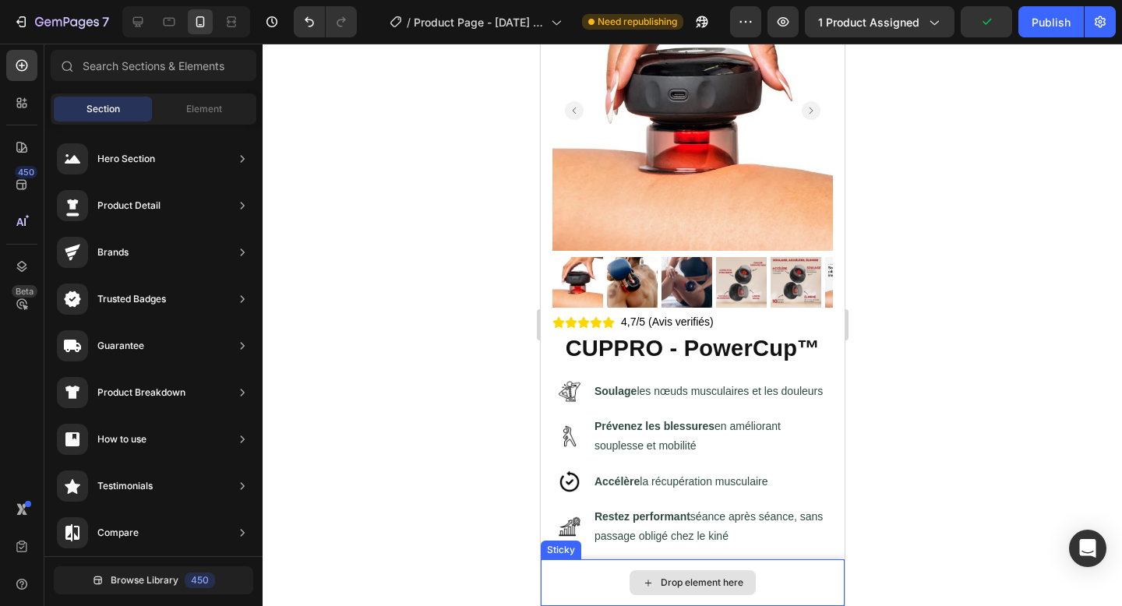
click at [578, 588] on div "Drop element here" at bounding box center [692, 583] width 304 height 47
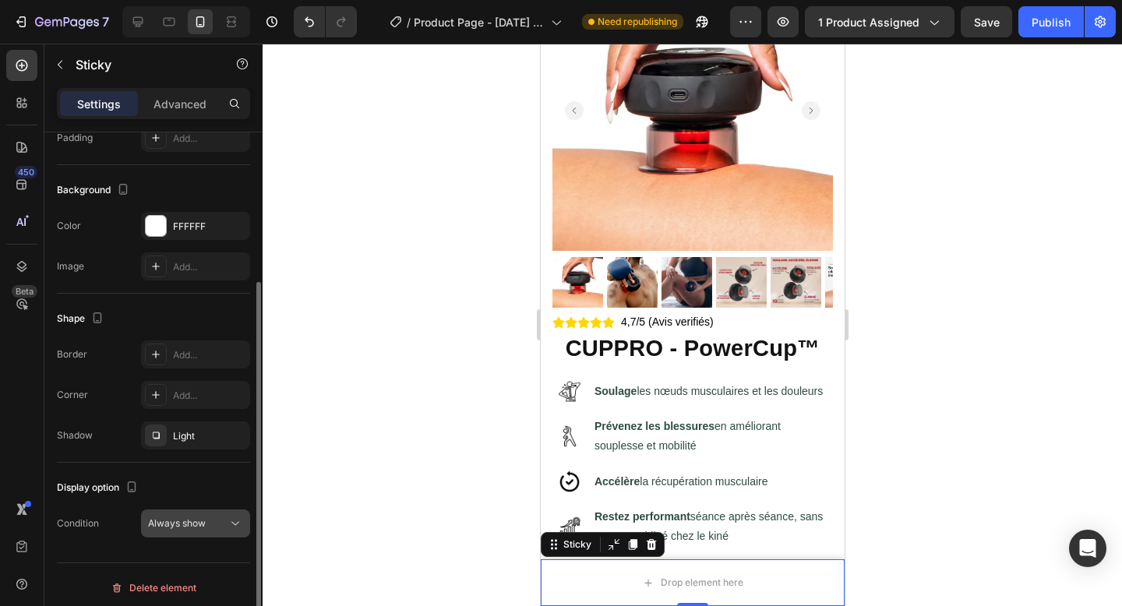
scroll to position [214, 0]
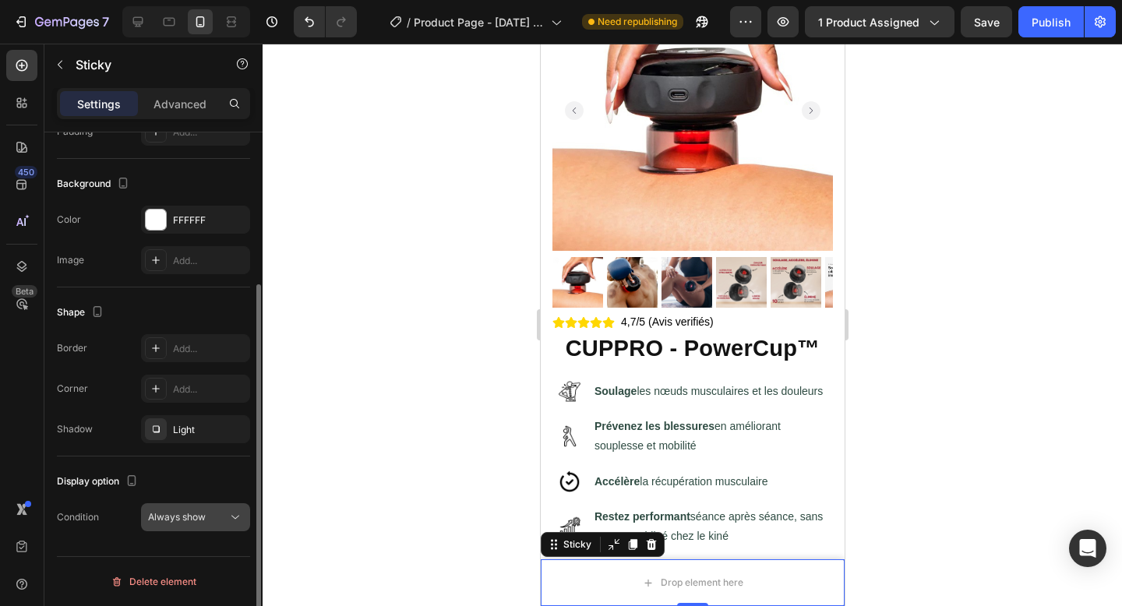
click at [224, 520] on div "Always show" at bounding box center [187, 517] width 79 height 14
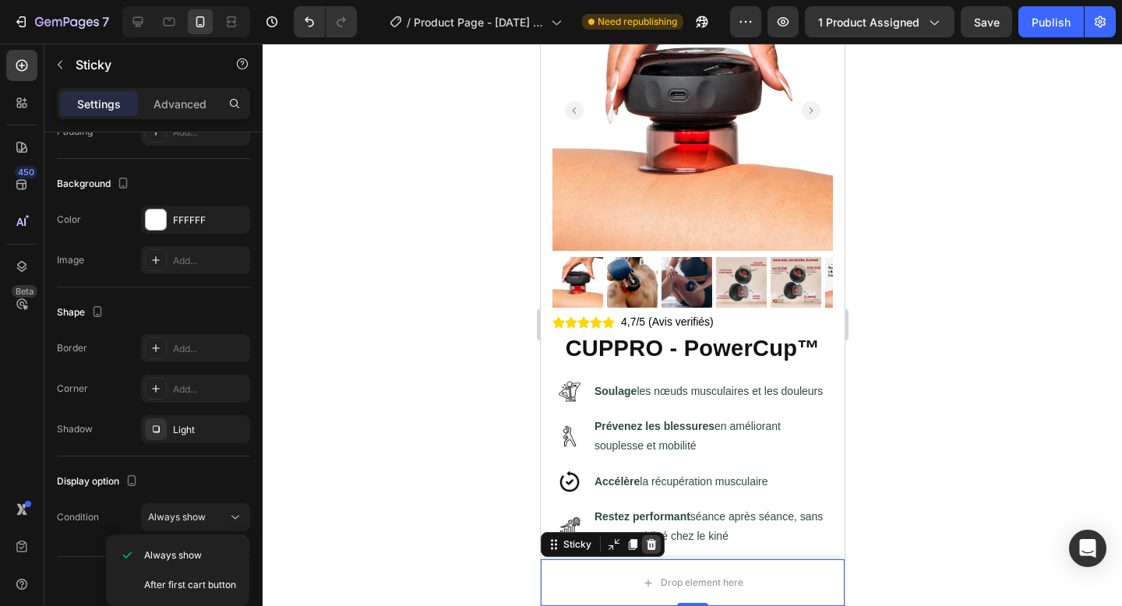
click at [652, 548] on icon at bounding box center [651, 544] width 10 height 11
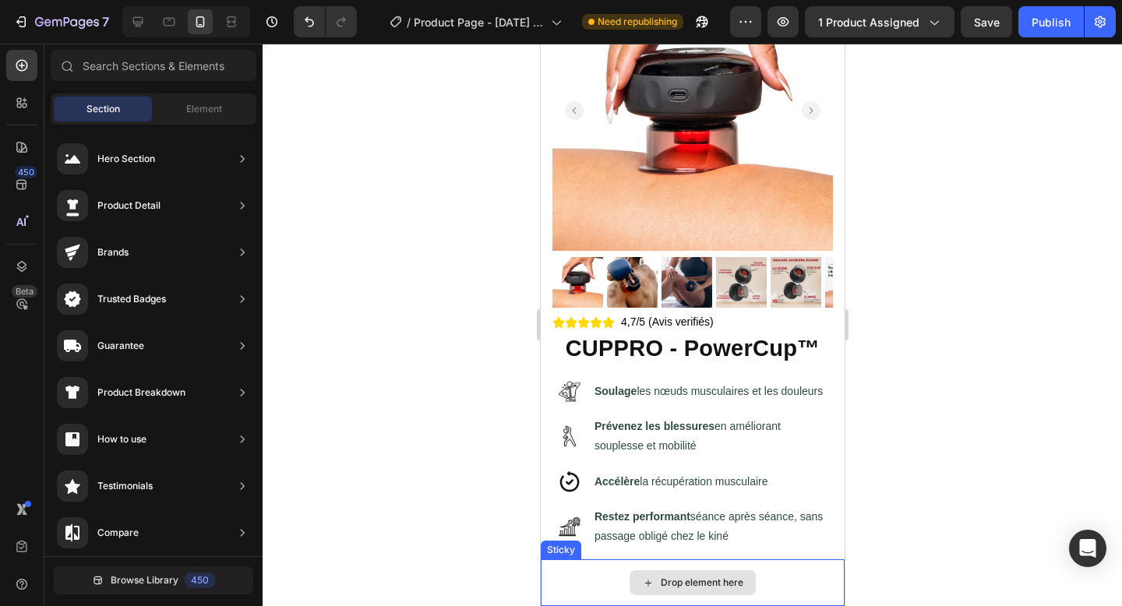
click at [621, 581] on div "Drop element here" at bounding box center [692, 583] width 304 height 47
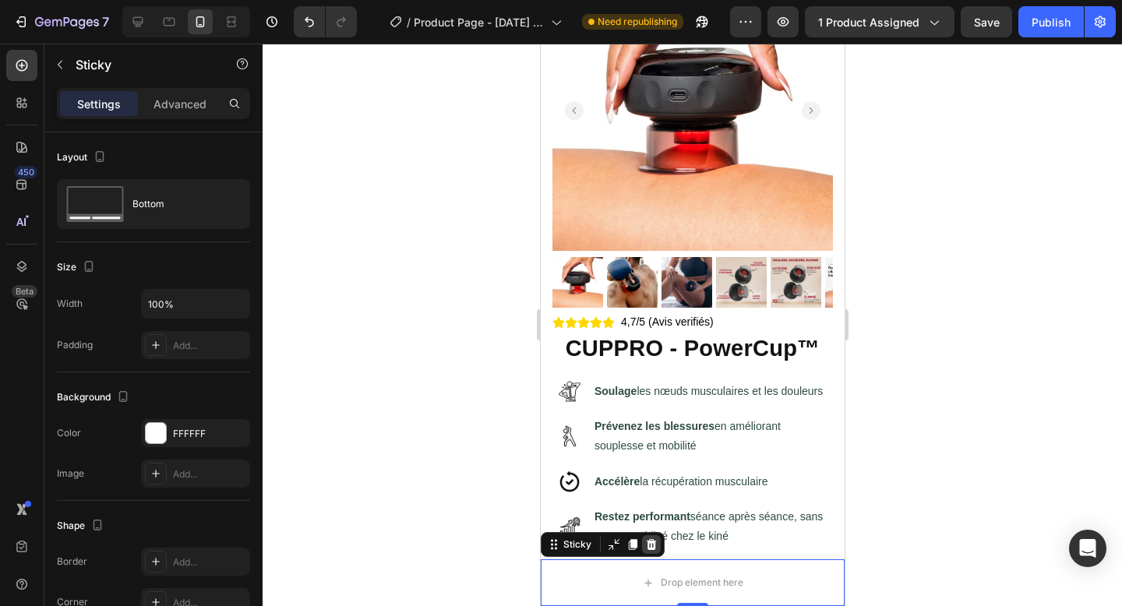
click at [655, 553] on div at bounding box center [650, 544] width 19 height 19
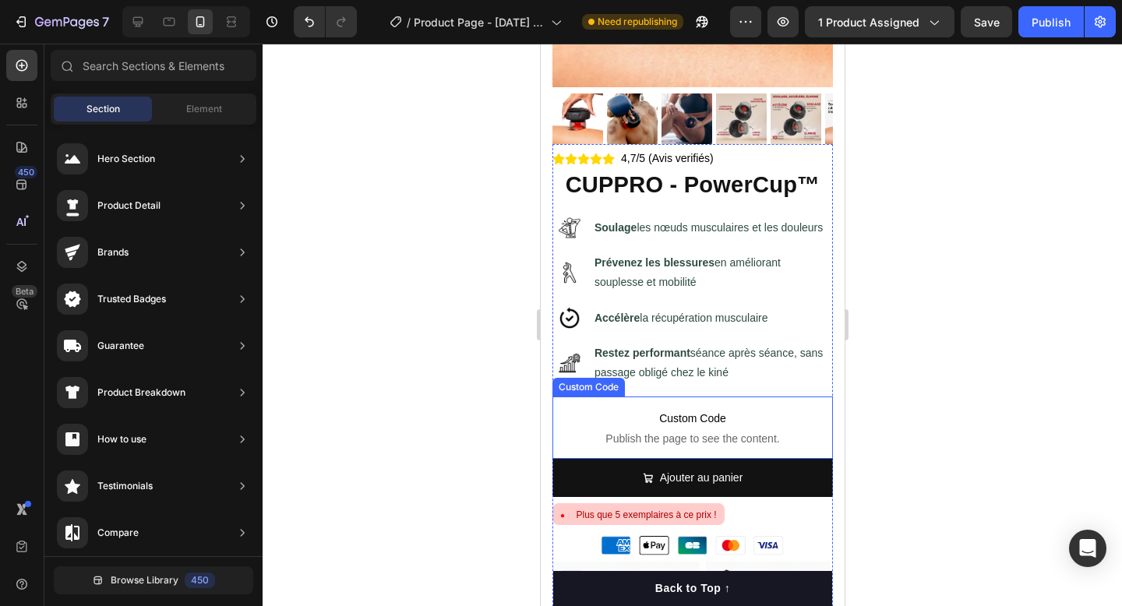
scroll to position [323, 0]
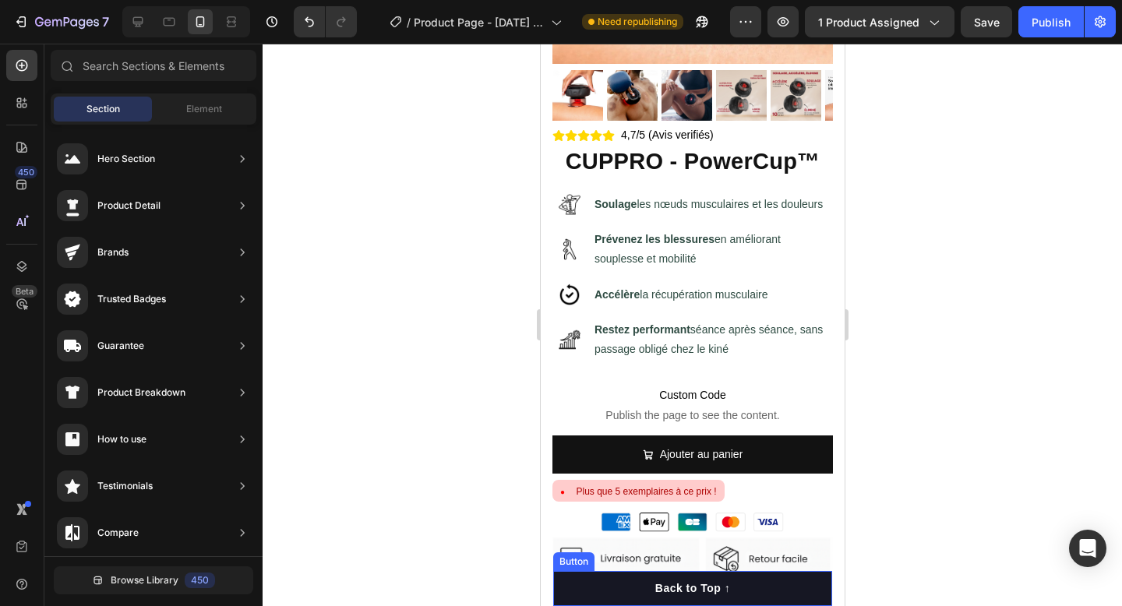
click at [762, 584] on button "Back to Top ↑" at bounding box center [692, 588] width 279 height 35
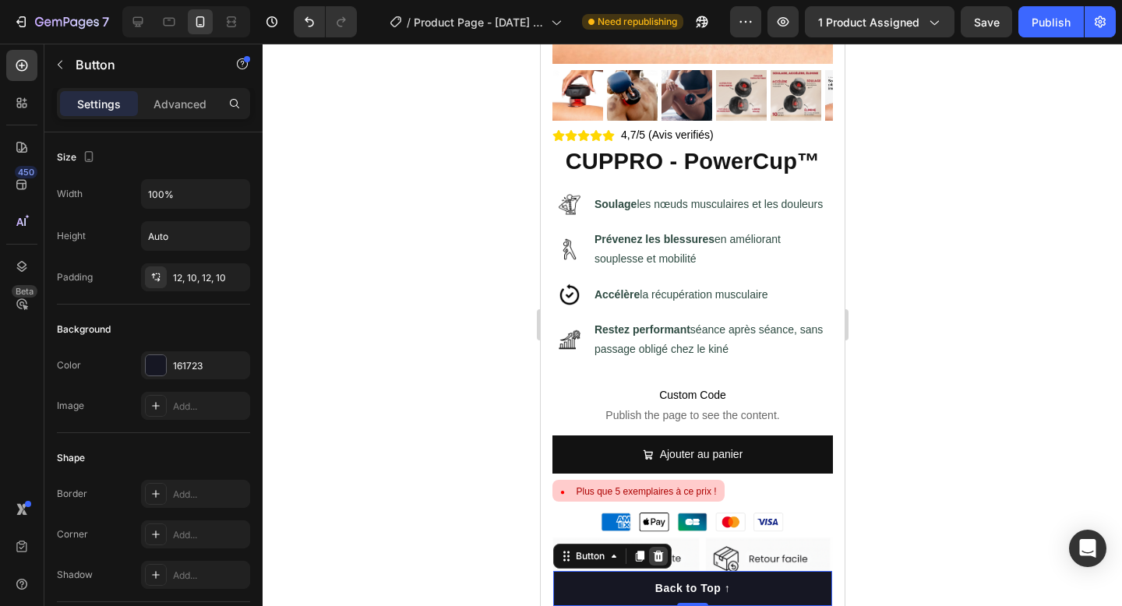
click at [664, 559] on icon at bounding box center [658, 556] width 12 height 12
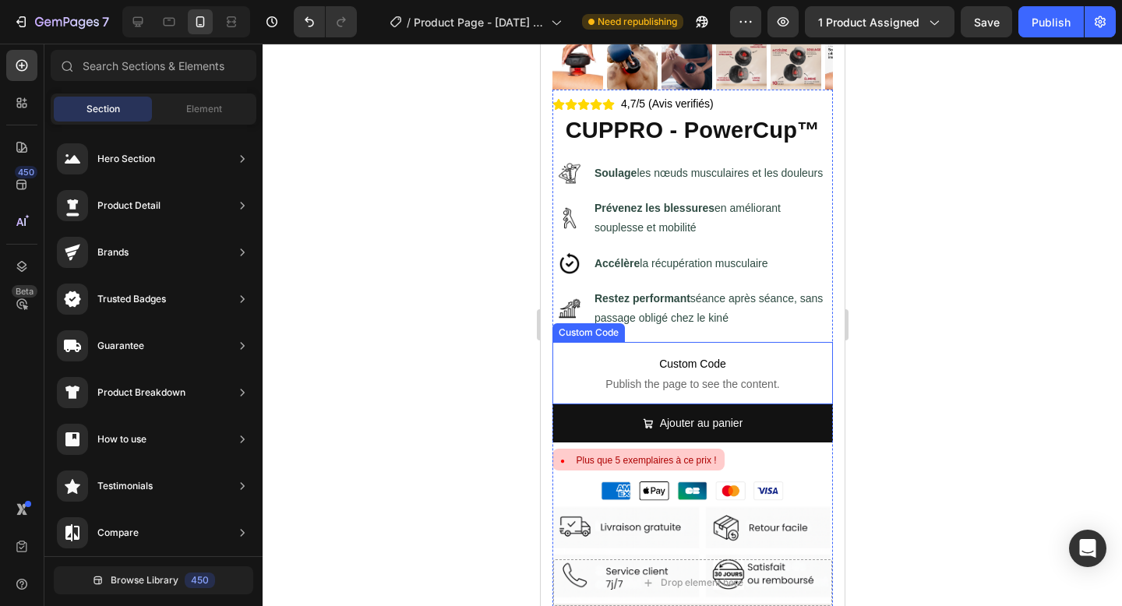
scroll to position [388, 0]
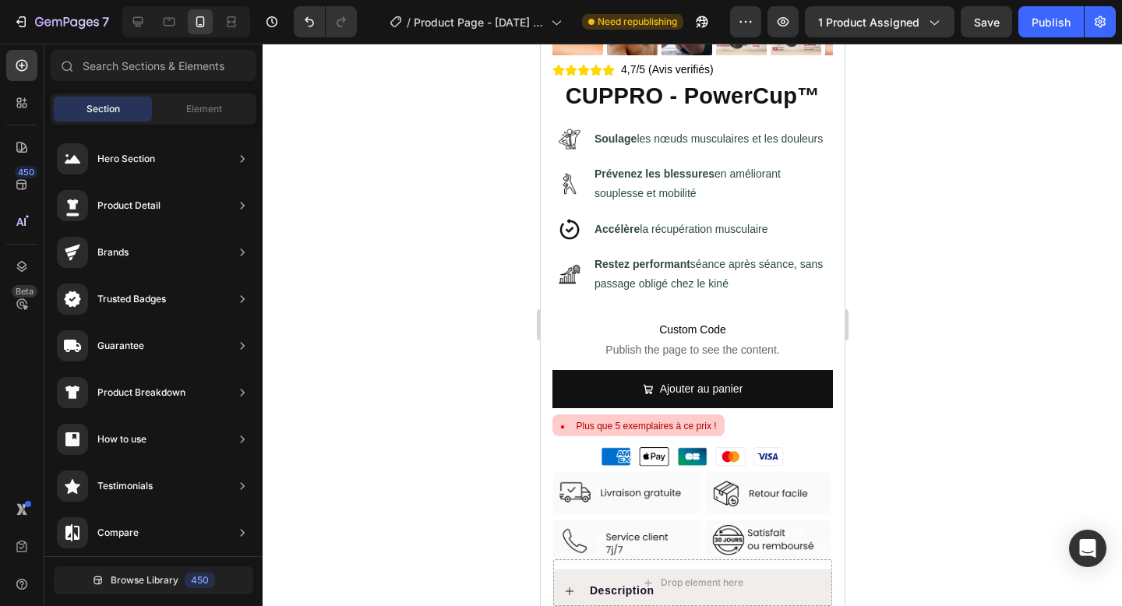
click at [304, 115] on div at bounding box center [693, 325] width 860 height 563
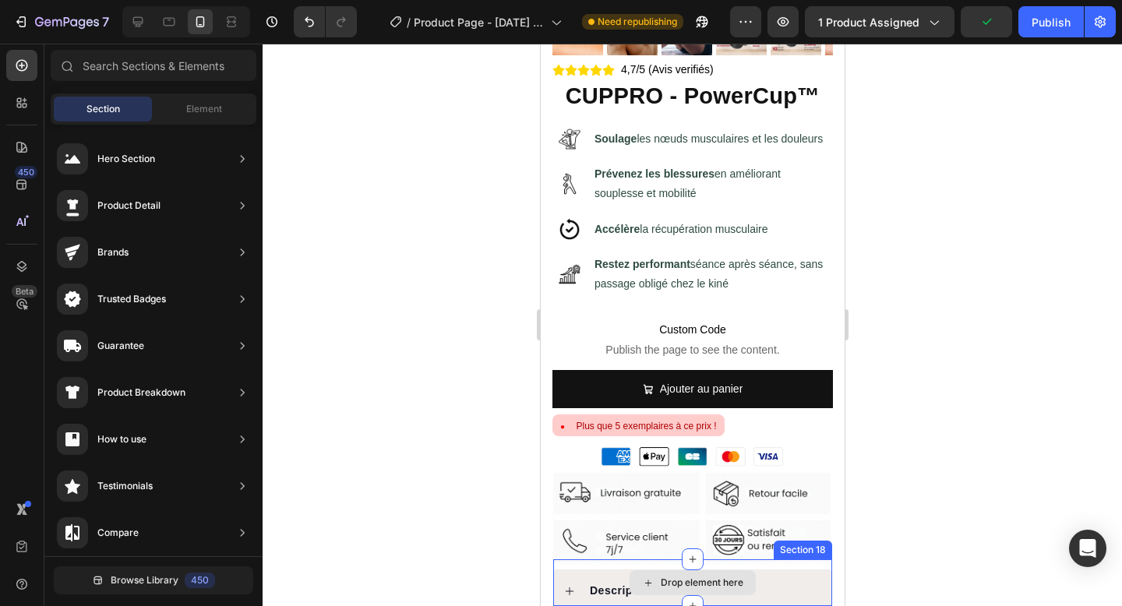
click at [666, 603] on div "Drop element here" at bounding box center [692, 583] width 279 height 47
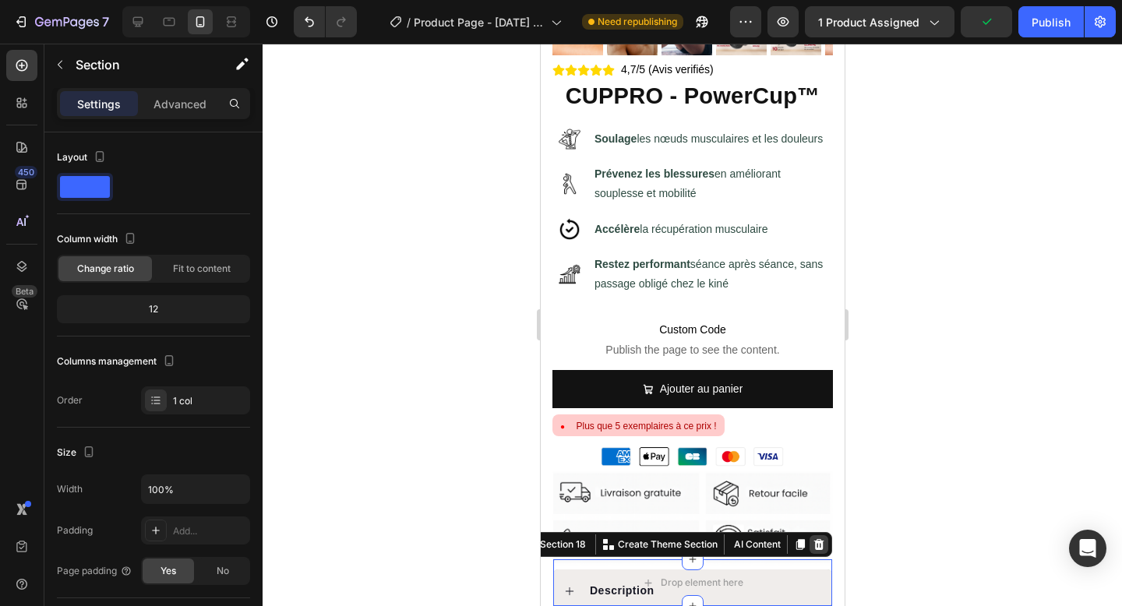
click at [814, 542] on icon at bounding box center [819, 544] width 10 height 11
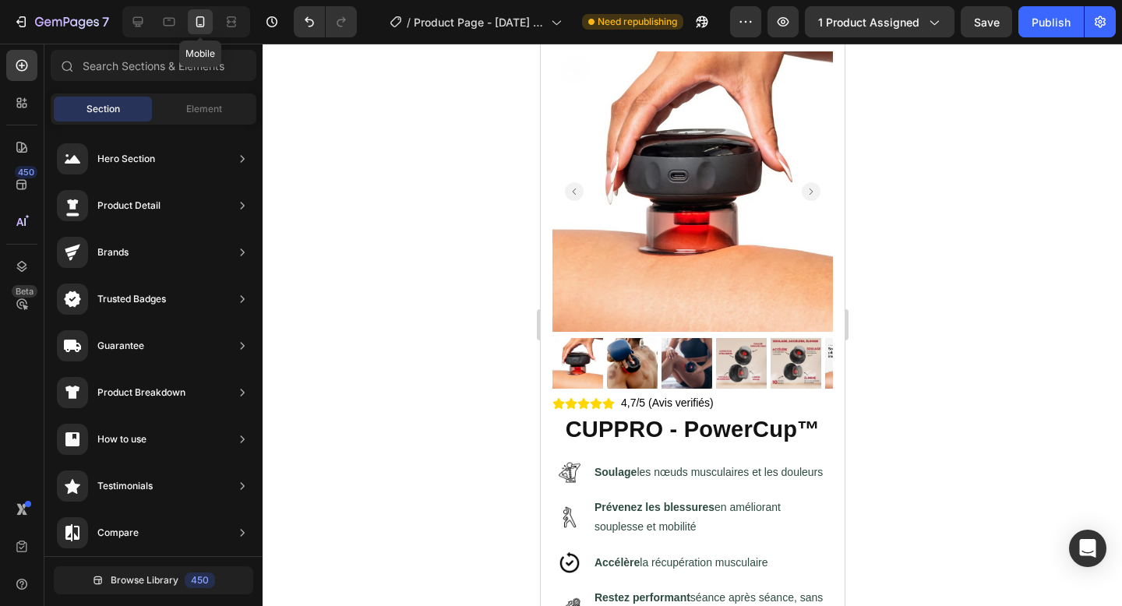
scroll to position [0, 0]
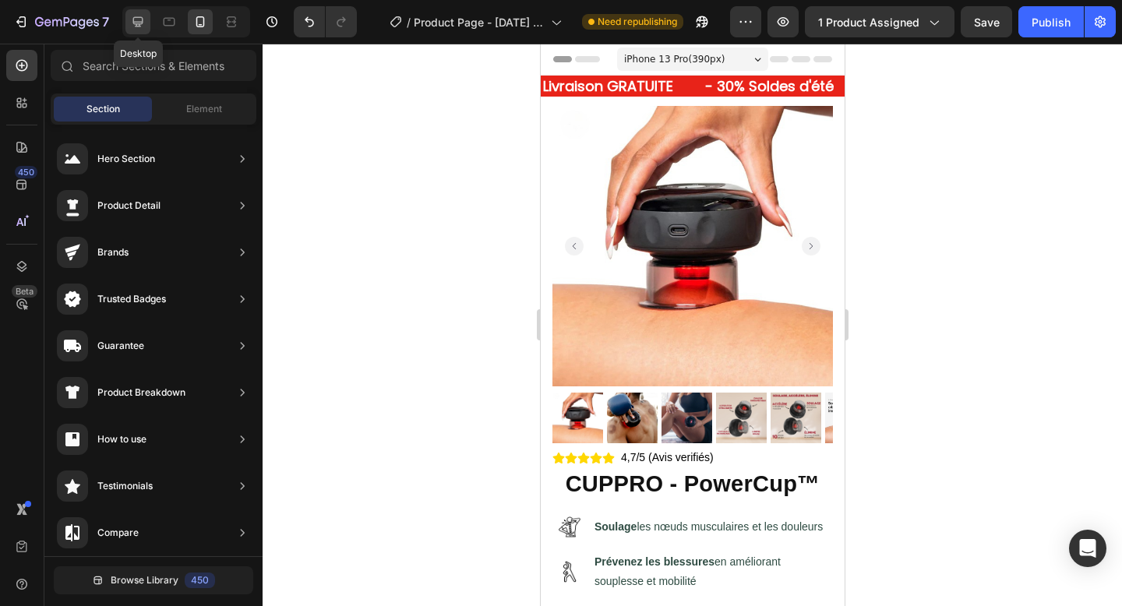
click at [142, 23] on icon at bounding box center [138, 22] width 10 height 10
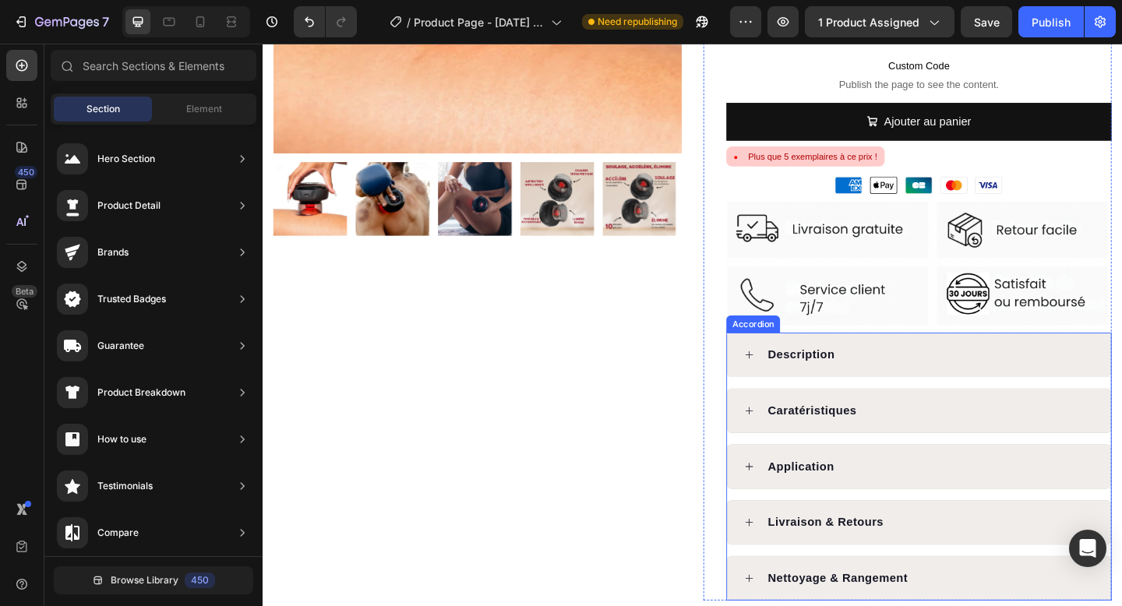
scroll to position [384, 0]
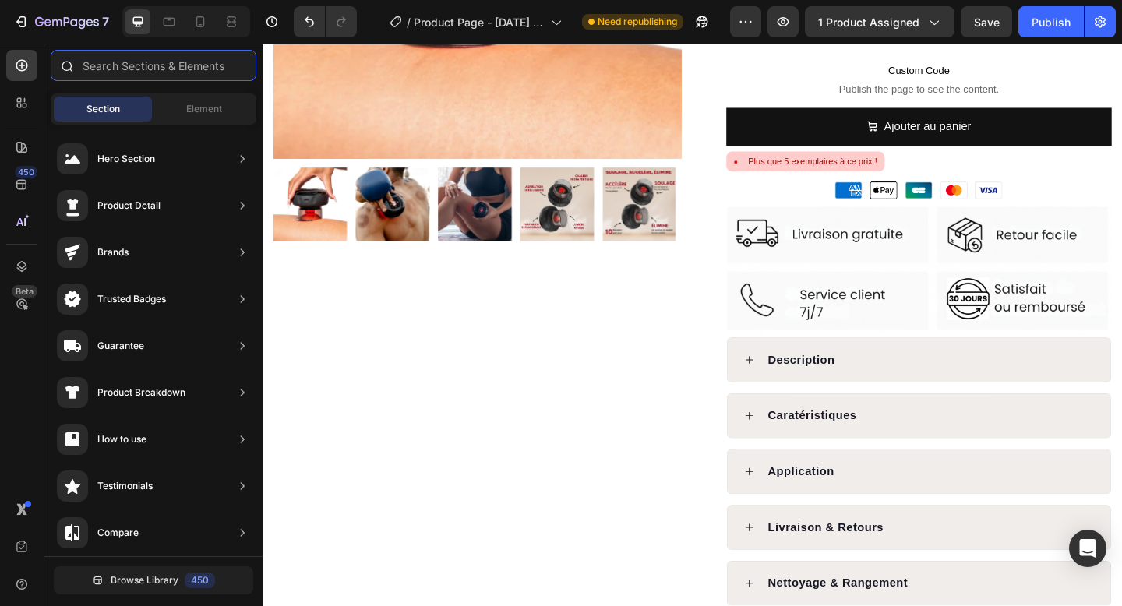
click at [173, 65] on input "text" at bounding box center [154, 65] width 206 height 31
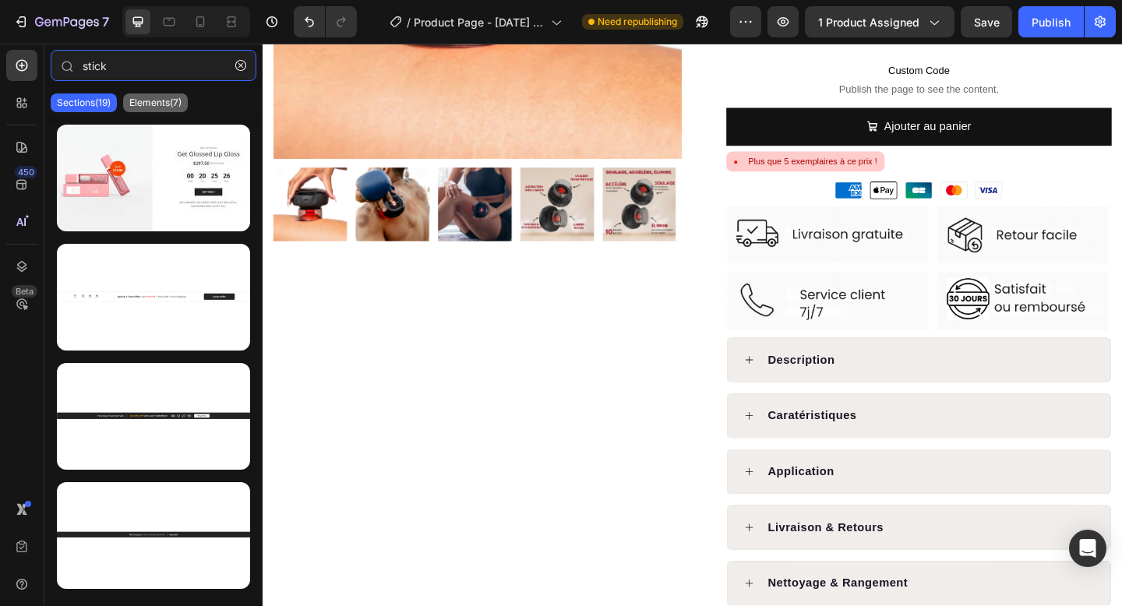
type input "stick"
click at [150, 104] on p "Elements(7)" at bounding box center [155, 103] width 52 height 12
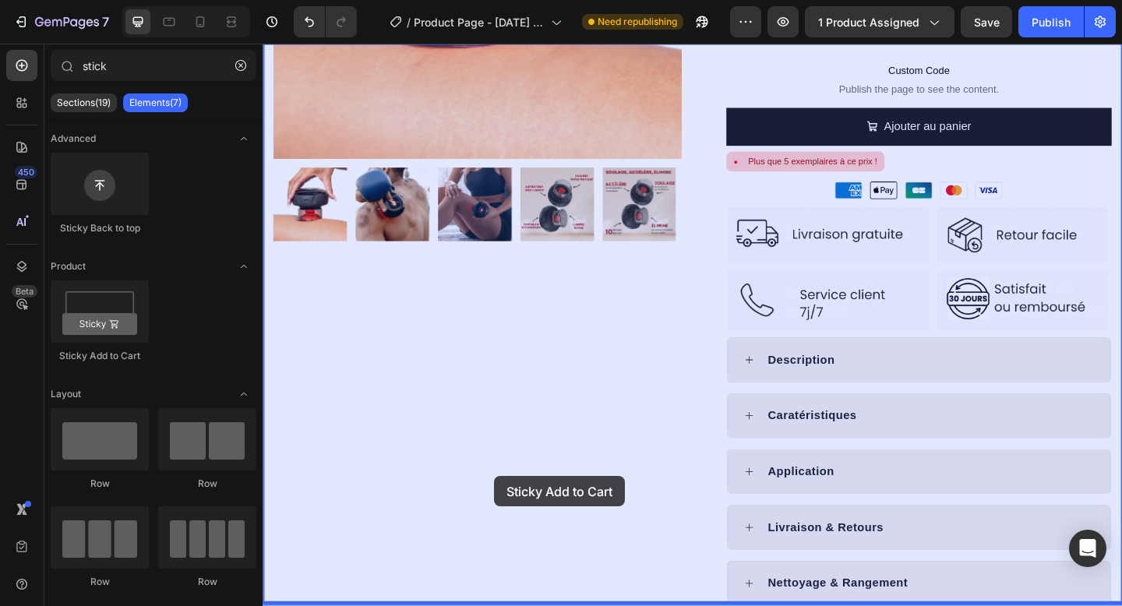
drag, startPoint x: 383, startPoint y: 382, endPoint x: 514, endPoint y: 514, distance: 186.3
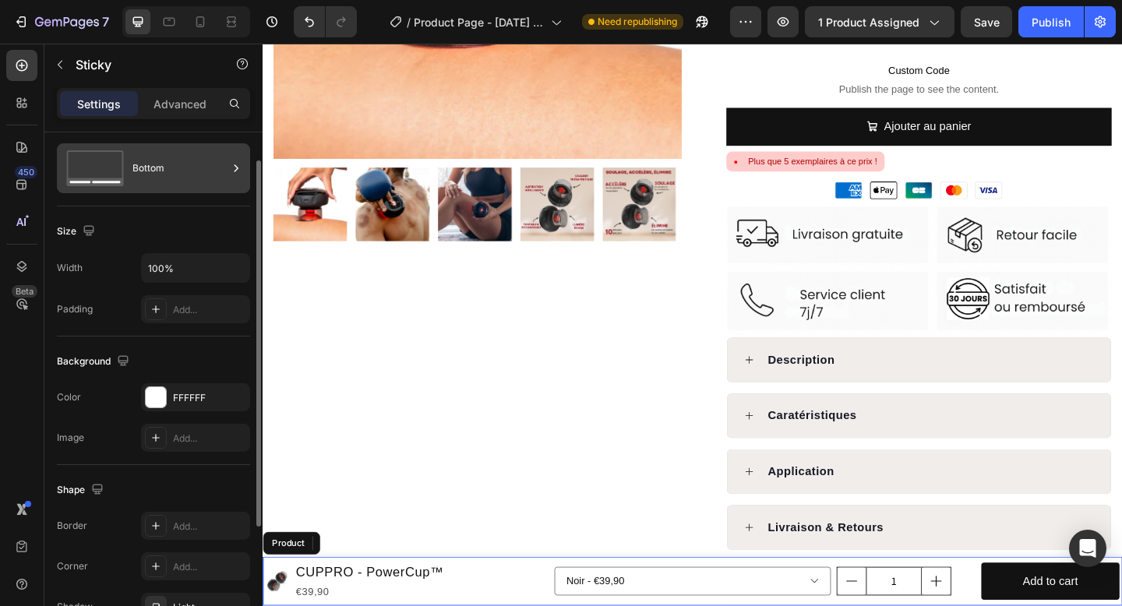
scroll to position [37, 0]
click at [228, 173] on icon at bounding box center [236, 167] width 16 height 16
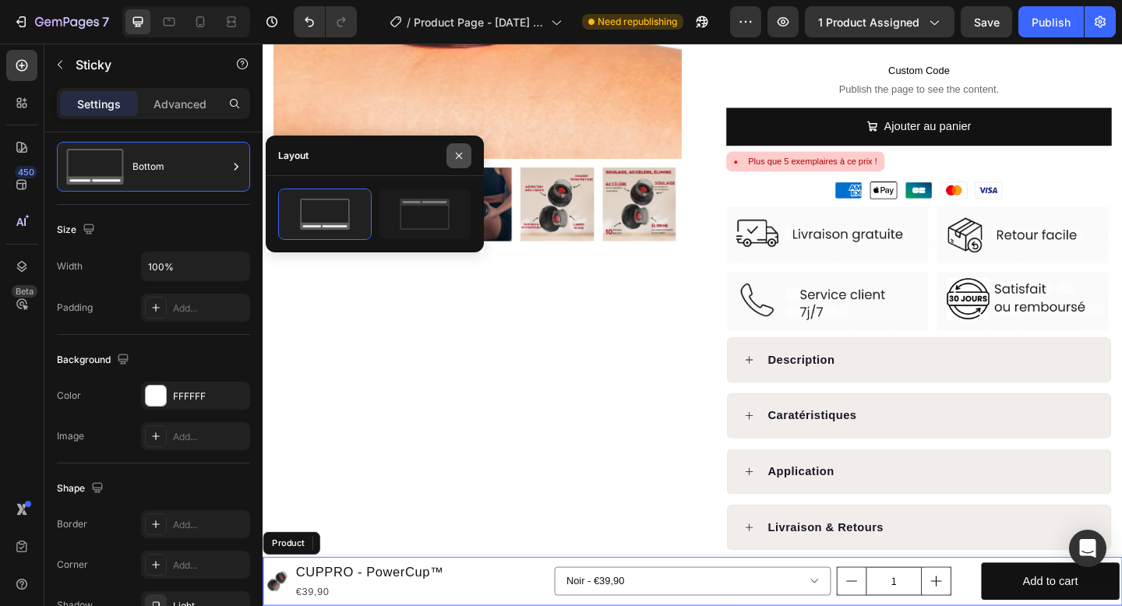
click at [465, 162] on button "button" at bounding box center [459, 155] width 25 height 25
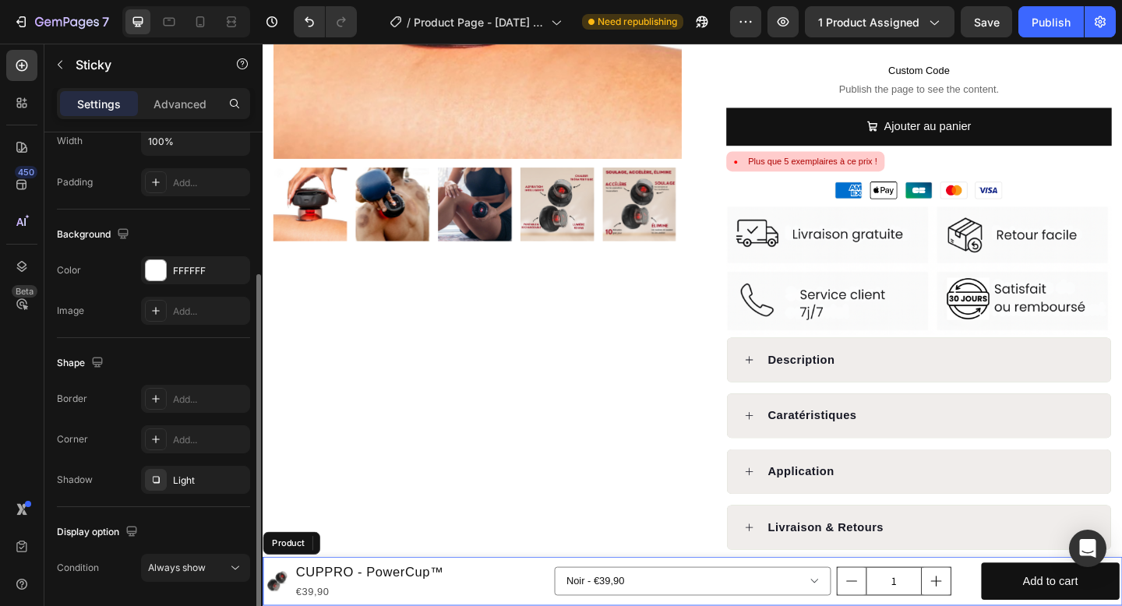
scroll to position [214, 0]
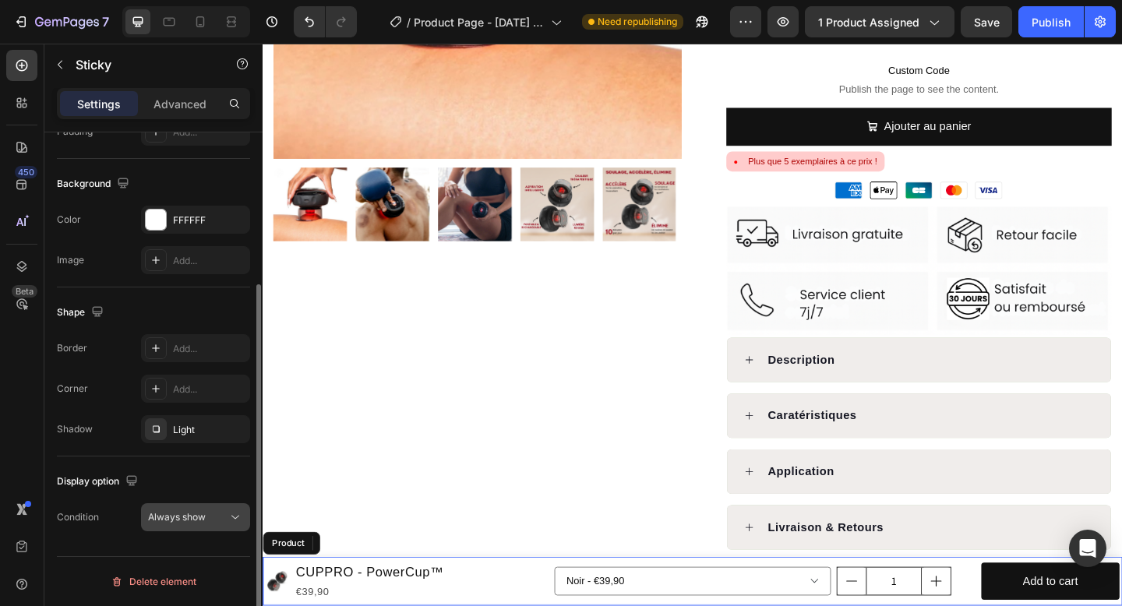
click at [233, 522] on icon at bounding box center [236, 518] width 16 height 16
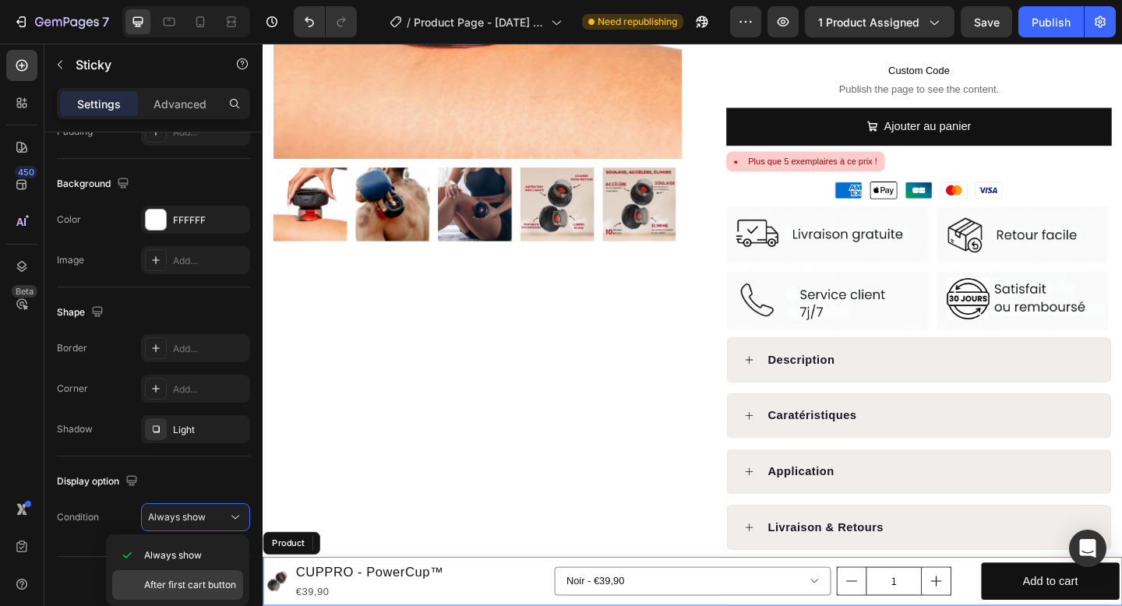
click at [210, 588] on span "After first cart button" at bounding box center [190, 585] width 92 height 14
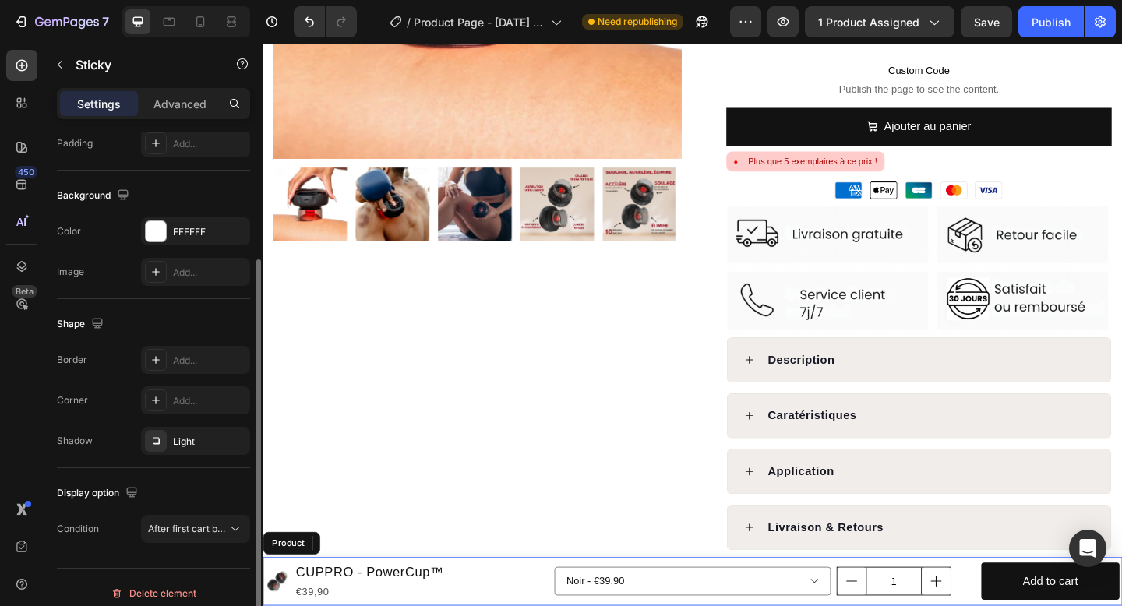
scroll to position [192, 0]
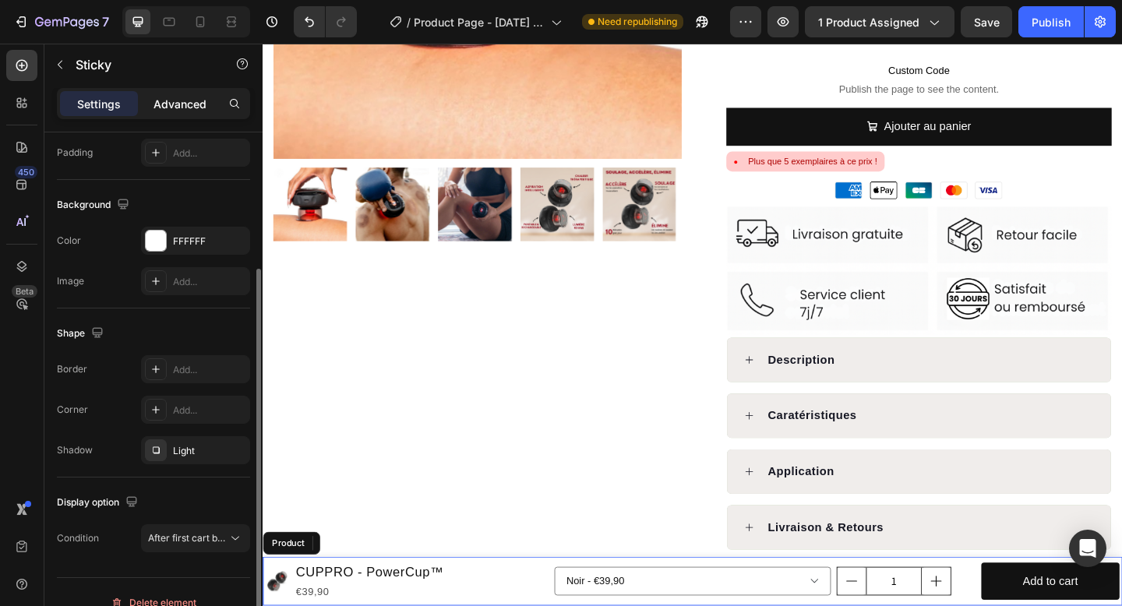
click at [195, 106] on p "Advanced" at bounding box center [180, 104] width 53 height 16
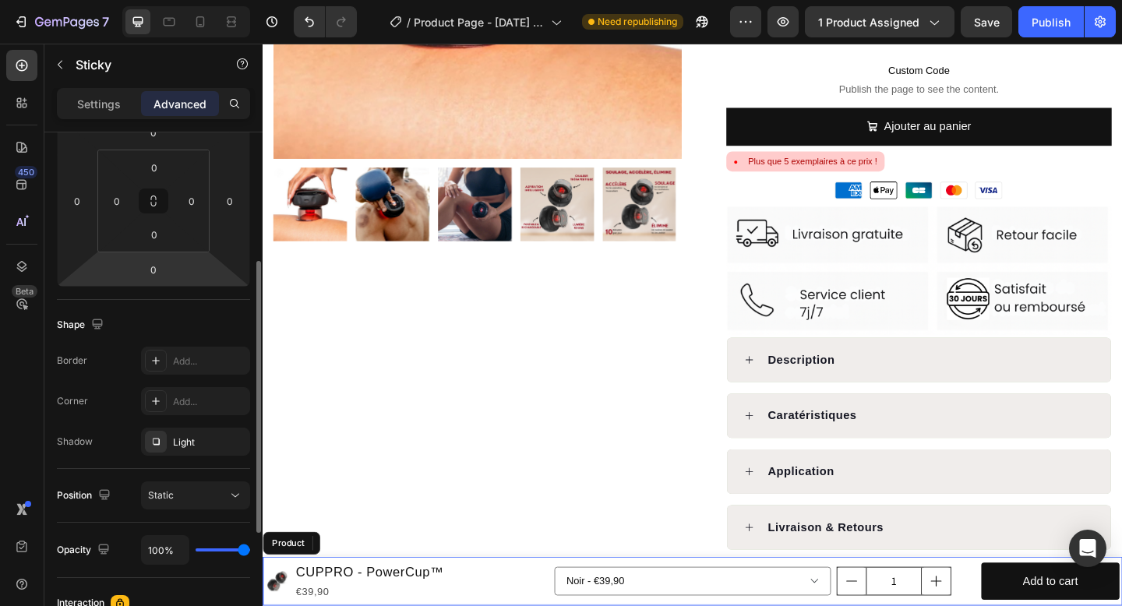
scroll to position [237, 0]
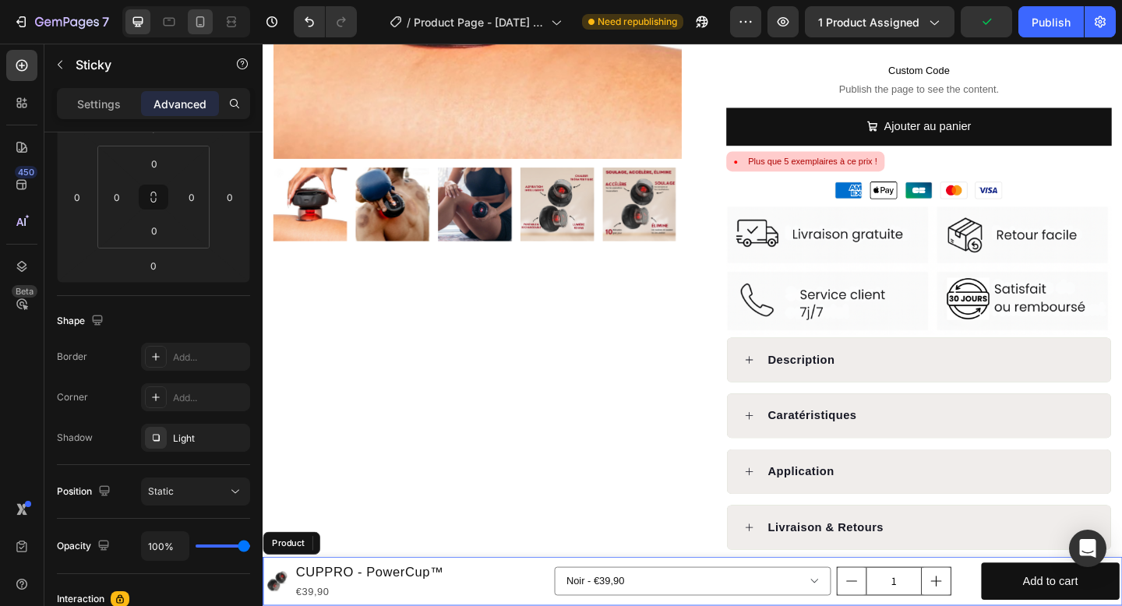
click at [205, 28] on icon at bounding box center [200, 22] width 16 height 16
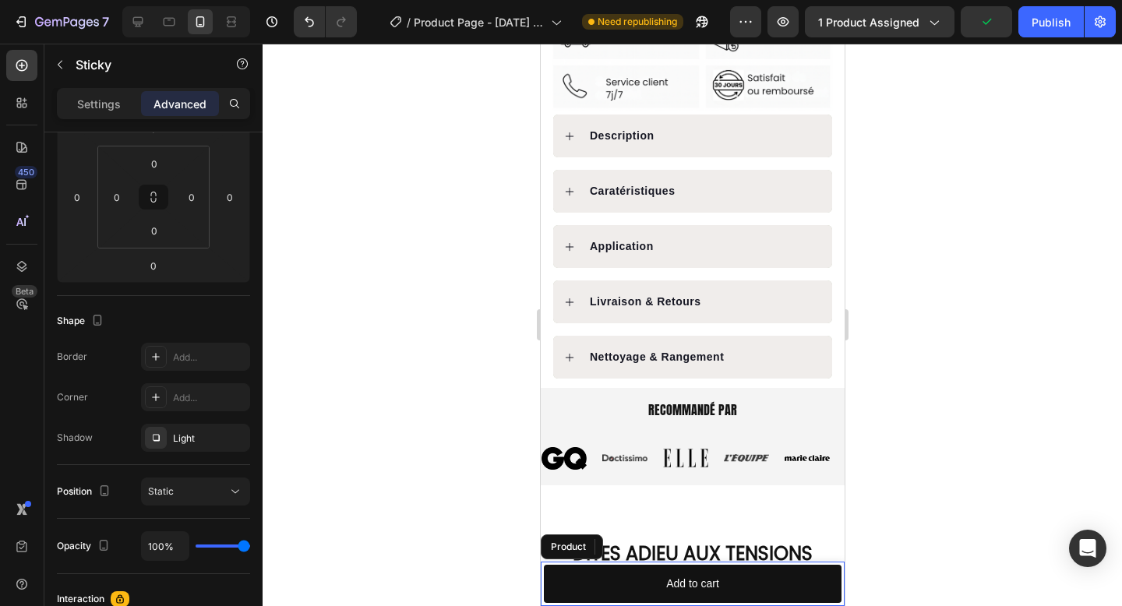
scroll to position [848, 0]
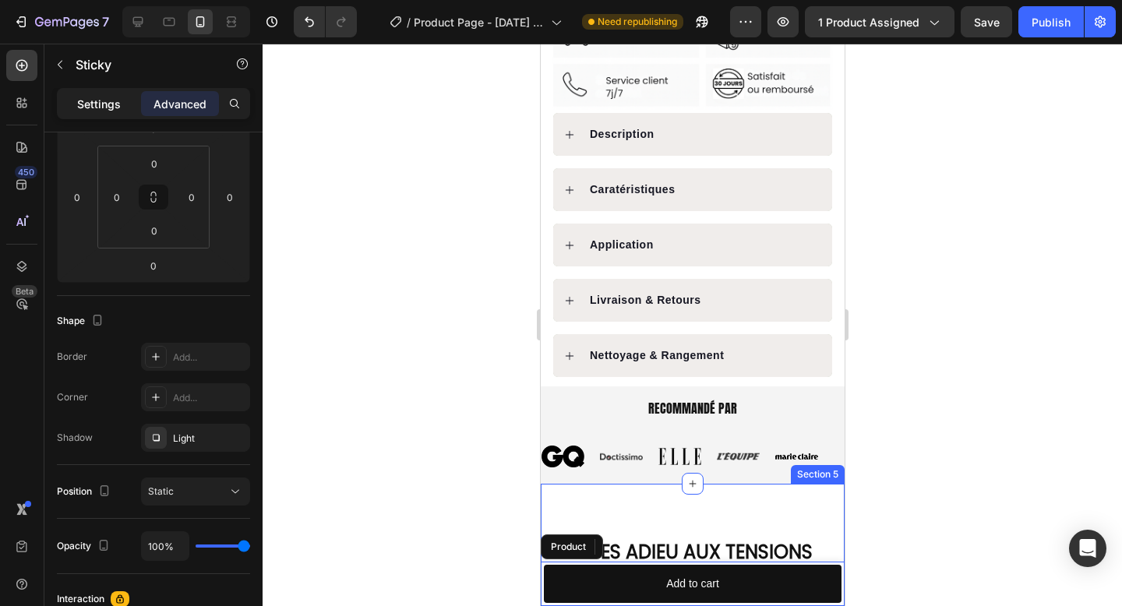
click at [112, 105] on p "Settings" at bounding box center [99, 104] width 44 height 16
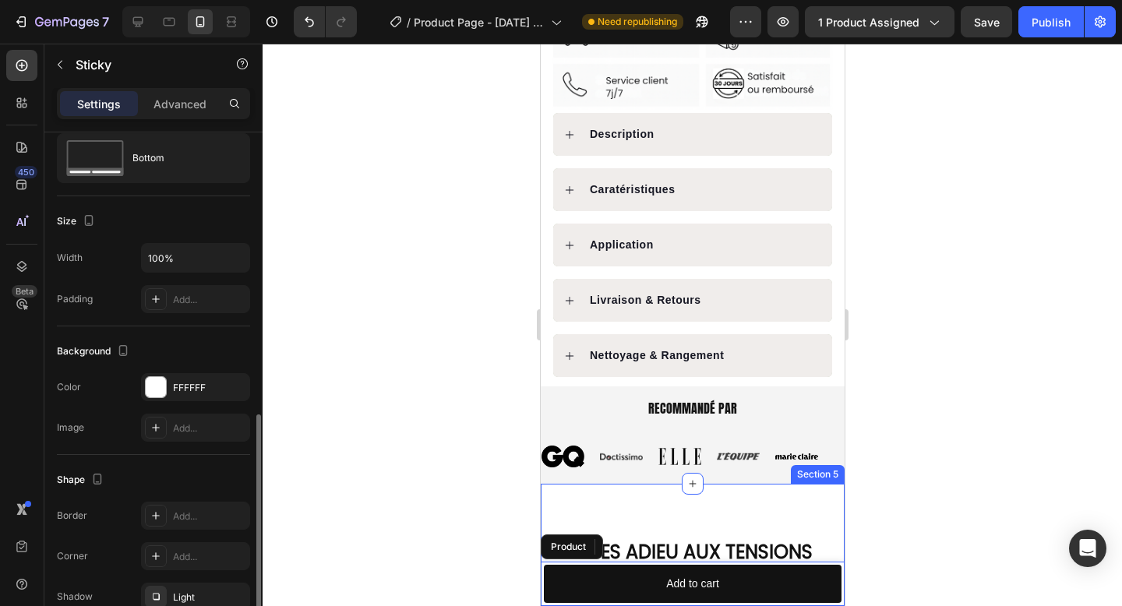
scroll to position [0, 0]
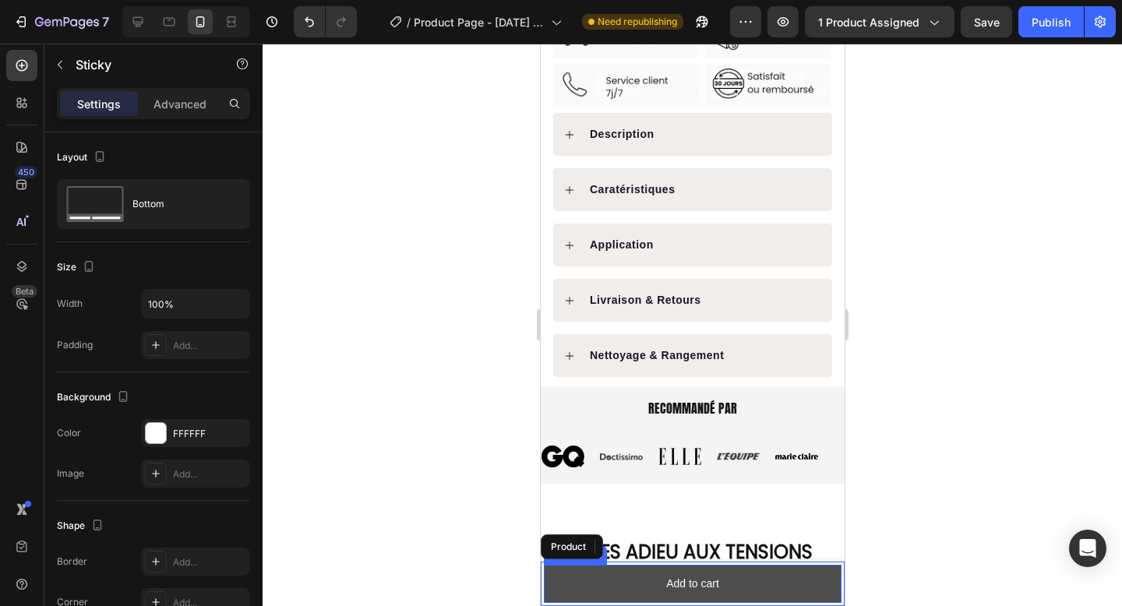
click at [582, 584] on button "Add to cart" at bounding box center [692, 584] width 298 height 38
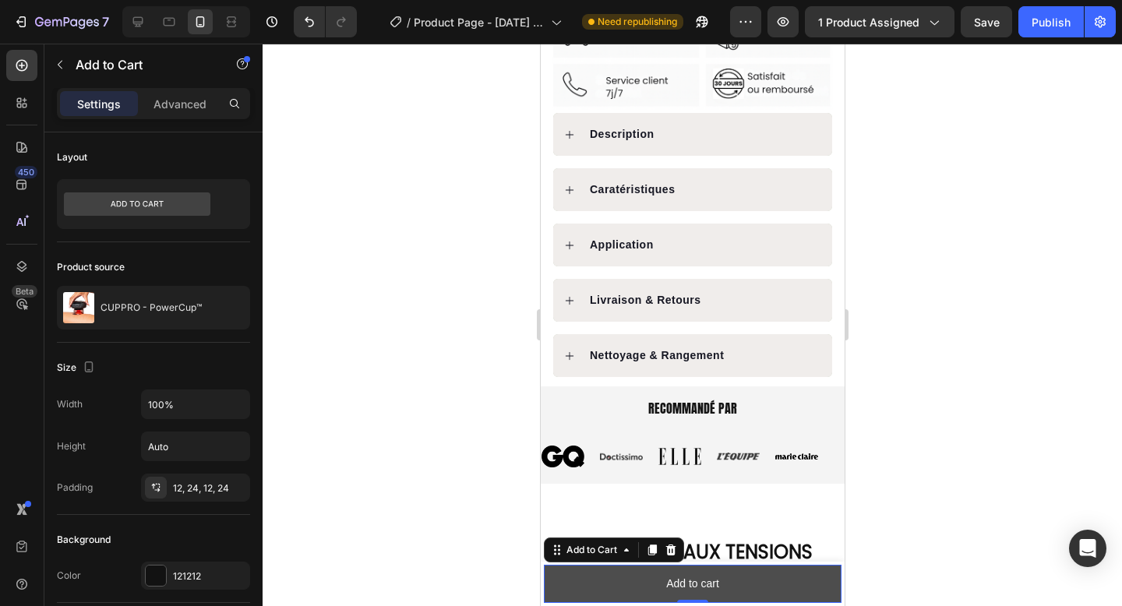
click at [775, 565] on button "Add to cart" at bounding box center [692, 584] width 298 height 38
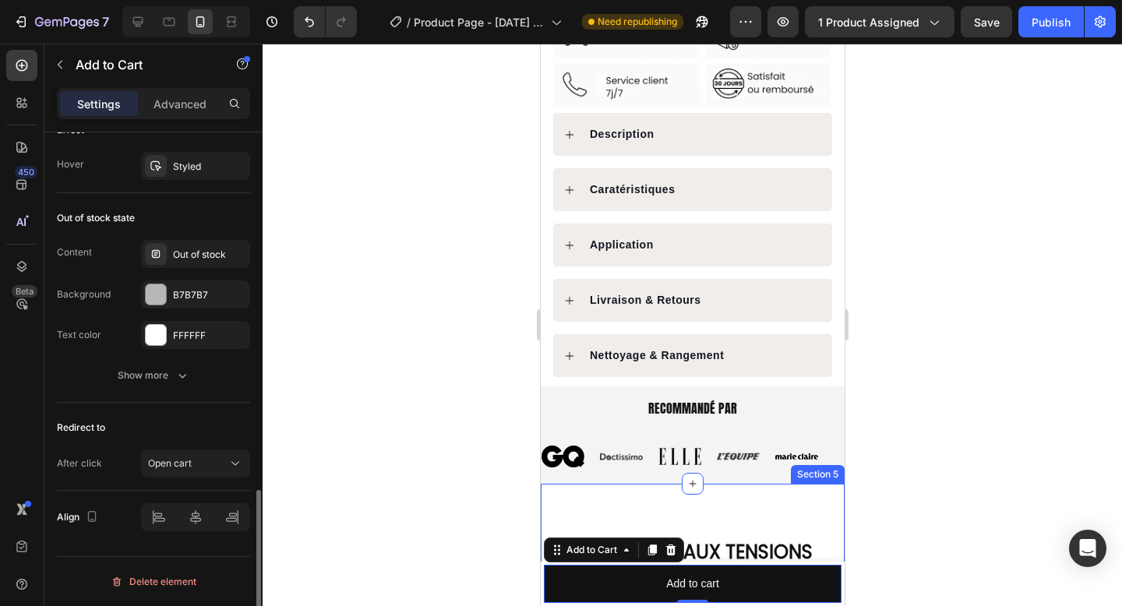
scroll to position [1109, 0]
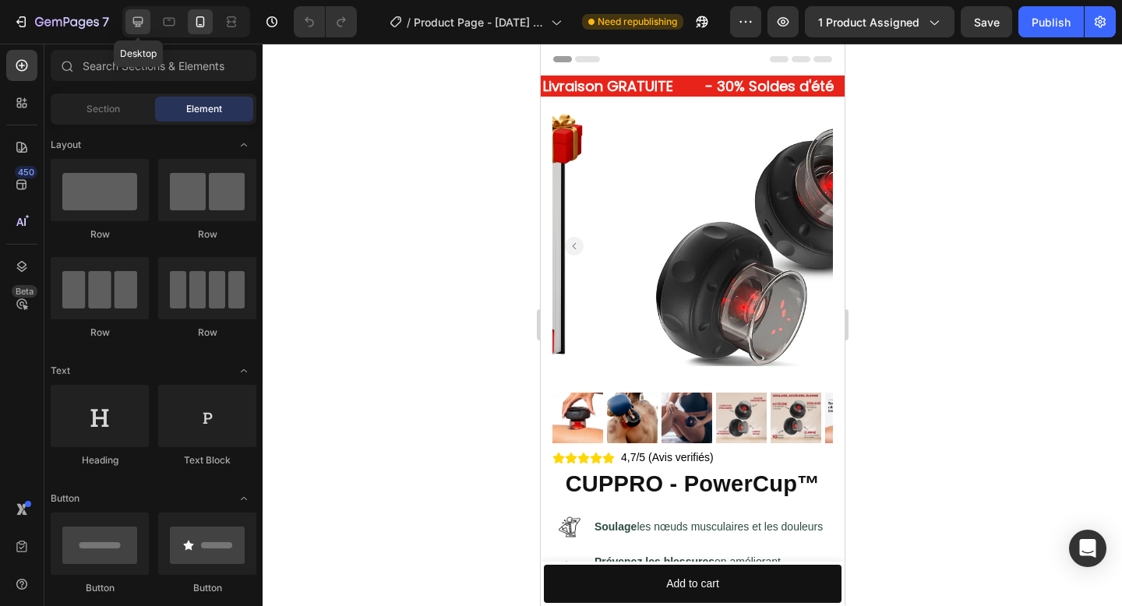
click at [136, 27] on icon at bounding box center [138, 22] width 16 height 16
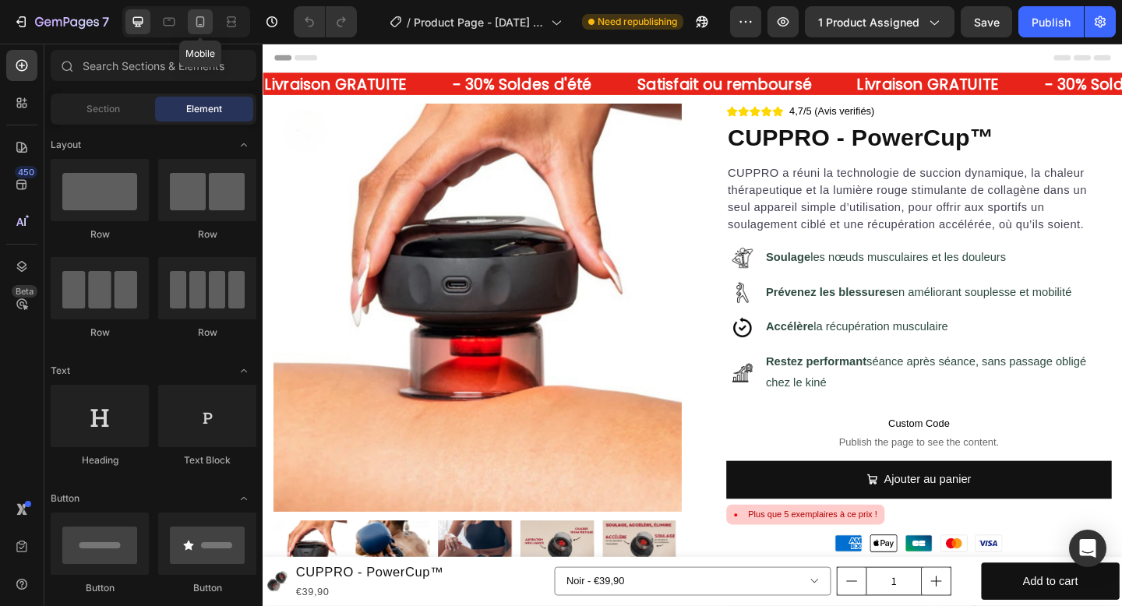
click at [196, 26] on icon at bounding box center [200, 22] width 16 height 16
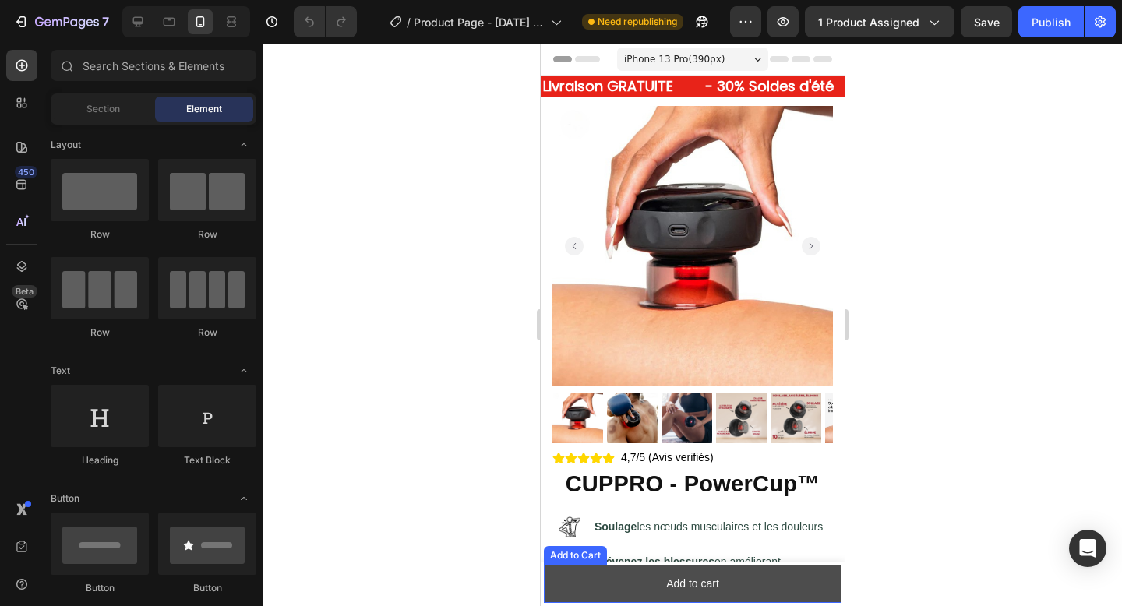
click at [652, 593] on button "Add to cart" at bounding box center [692, 584] width 298 height 38
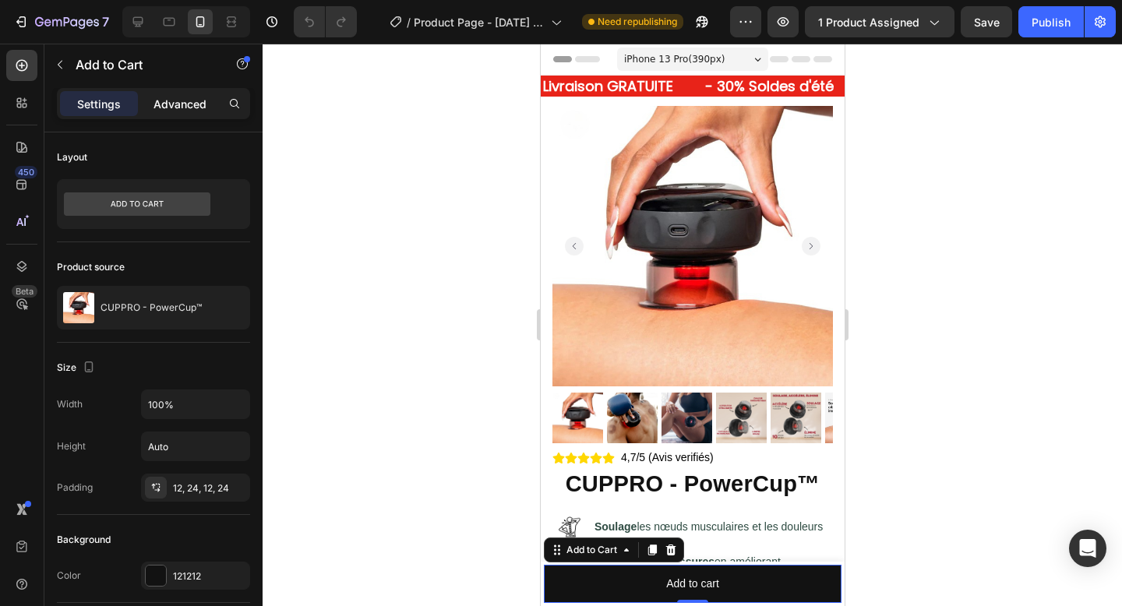
click at [196, 110] on p "Advanced" at bounding box center [180, 104] width 53 height 16
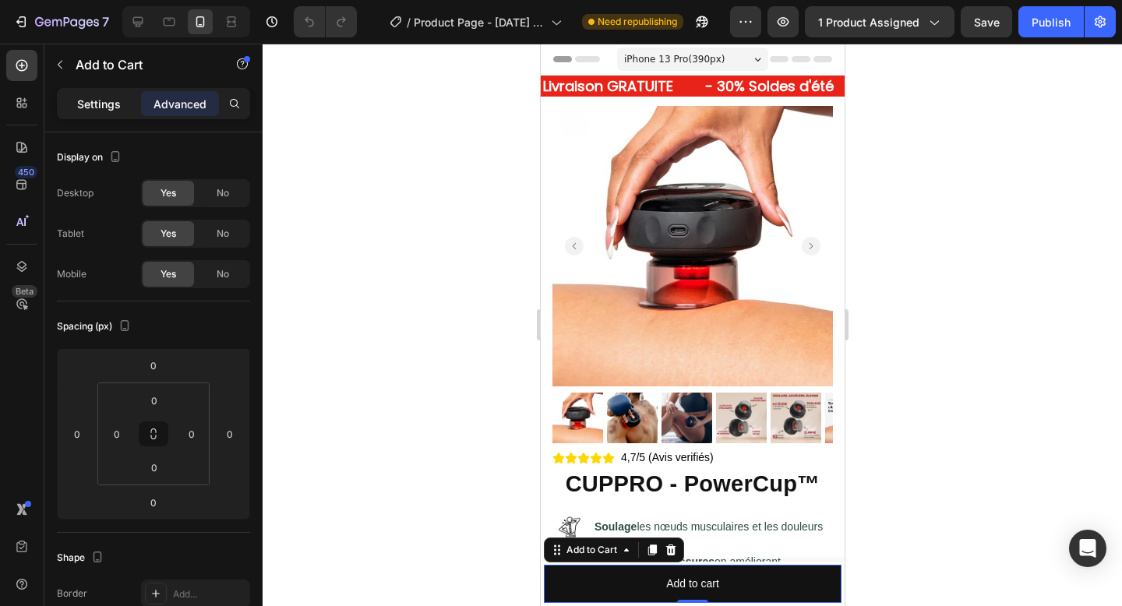
click at [115, 99] on p "Settings" at bounding box center [99, 104] width 44 height 16
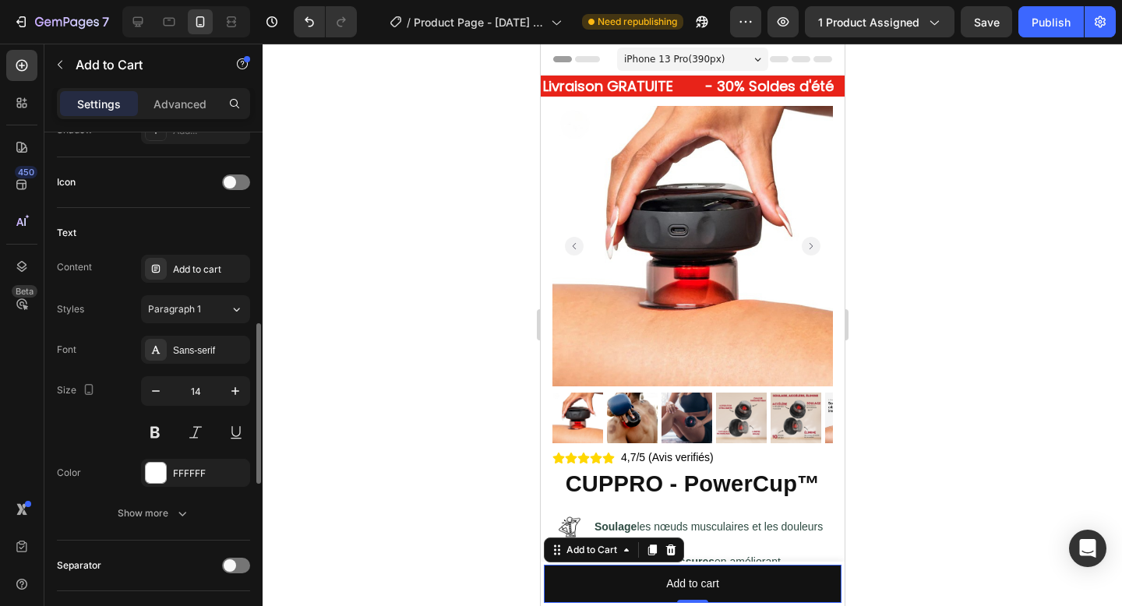
scroll to position [611, 0]
click at [235, 189] on span at bounding box center [230, 186] width 12 height 12
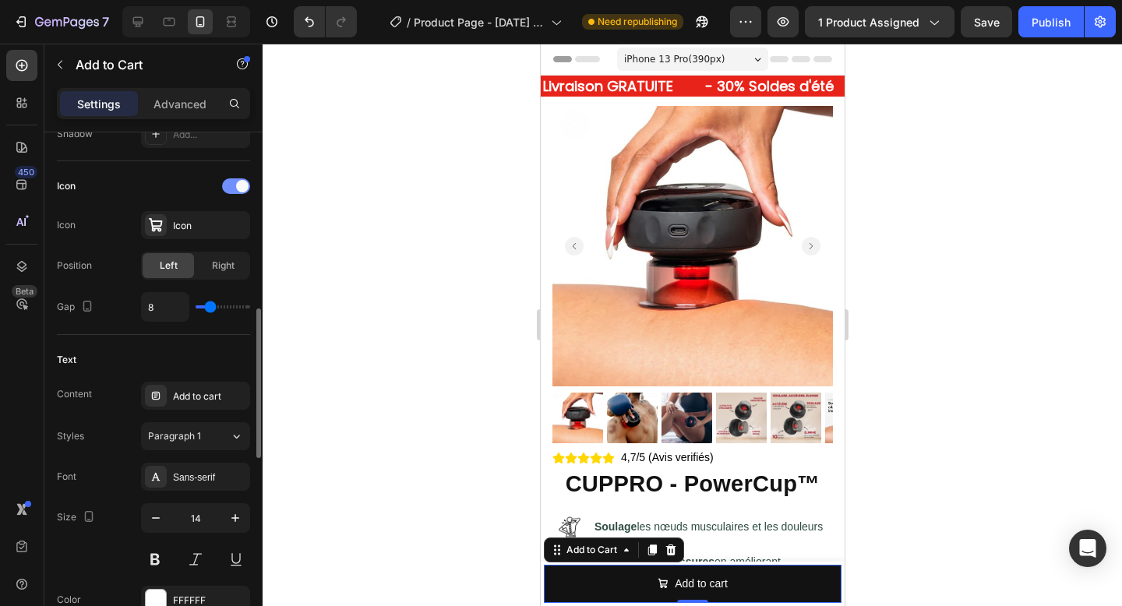
click at [237, 188] on span at bounding box center [242, 186] width 12 height 12
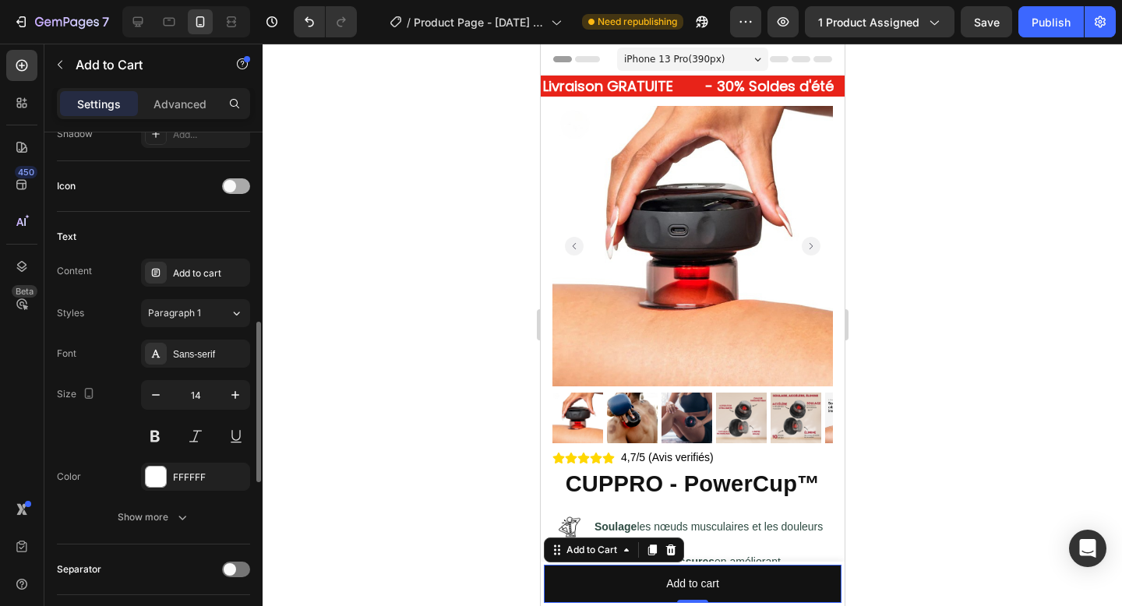
click at [237, 188] on div at bounding box center [236, 186] width 28 height 16
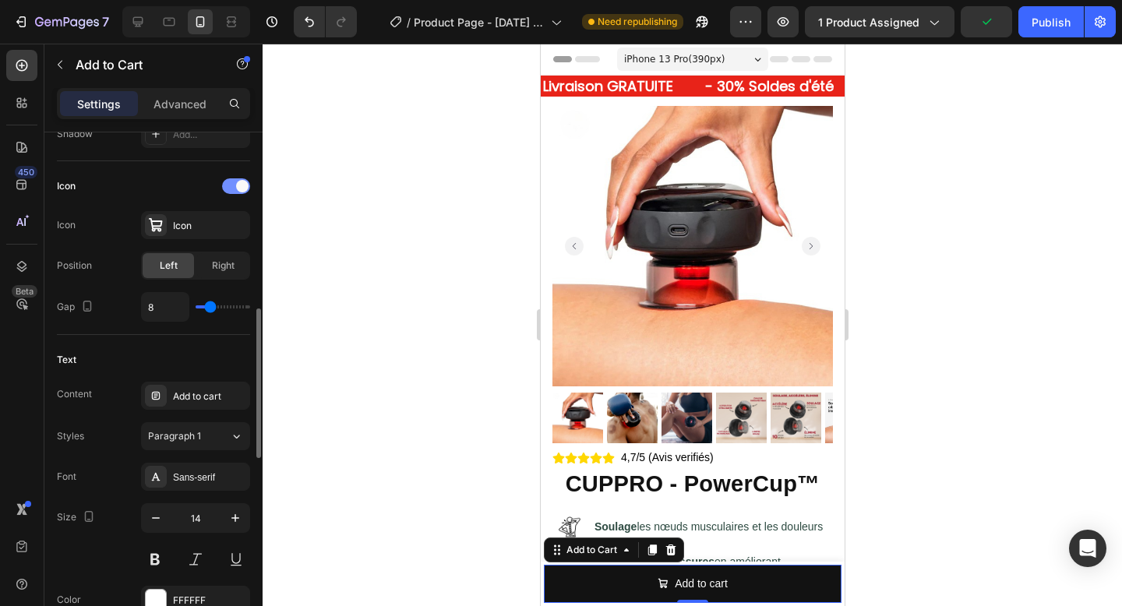
click at [237, 188] on span at bounding box center [242, 186] width 12 height 12
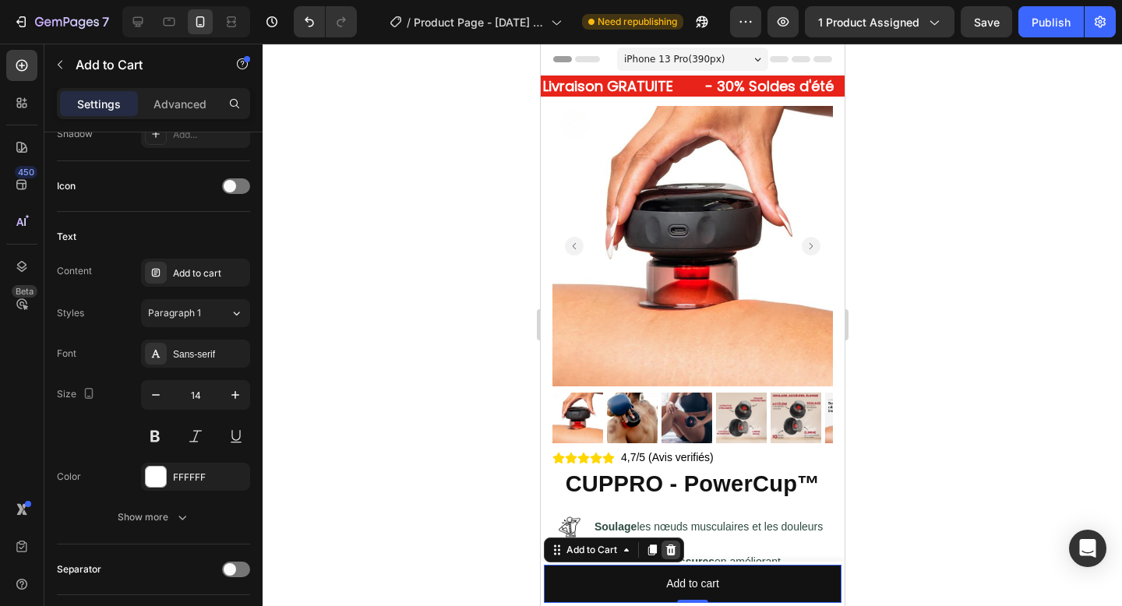
click at [669, 552] on icon at bounding box center [671, 550] width 10 height 11
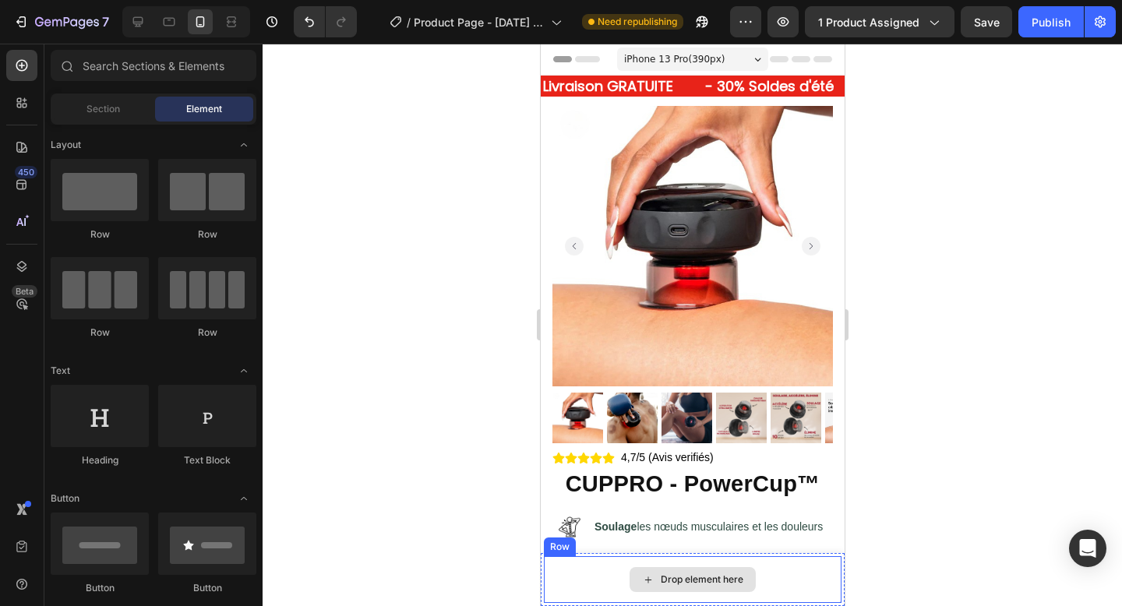
click at [805, 571] on div "Drop element here" at bounding box center [692, 579] width 298 height 47
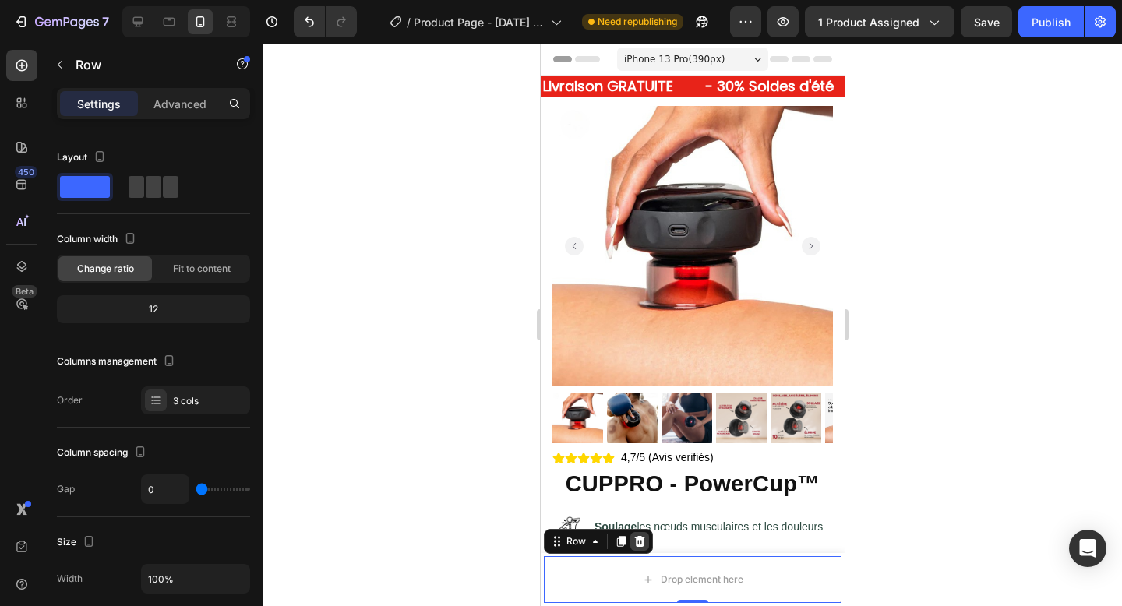
click at [637, 538] on icon at bounding box center [639, 541] width 10 height 11
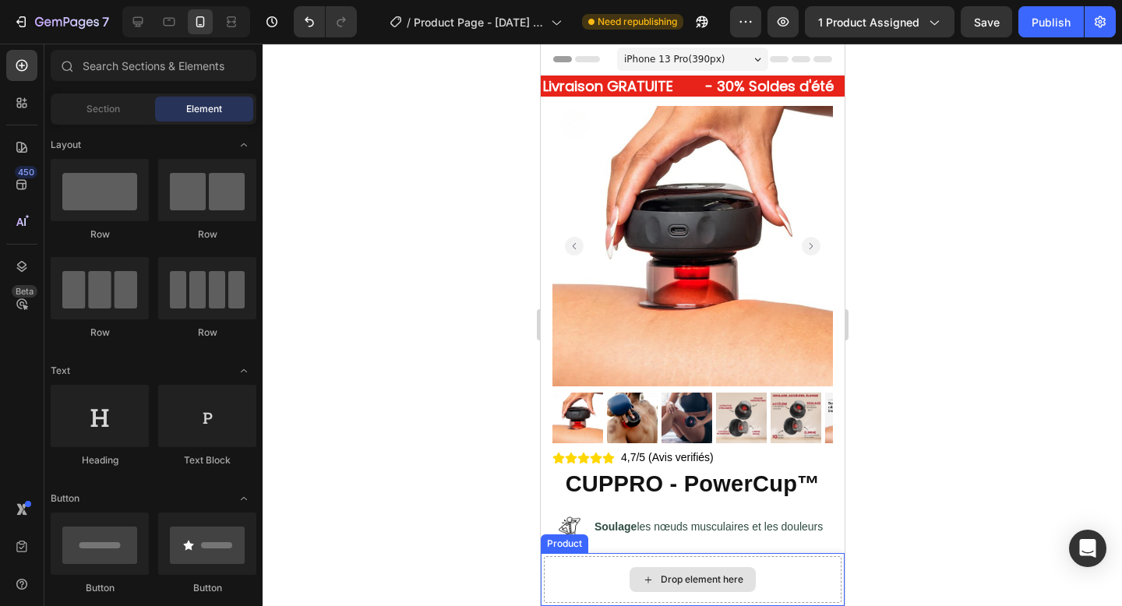
click at [782, 567] on div "Drop element here" at bounding box center [692, 579] width 298 height 47
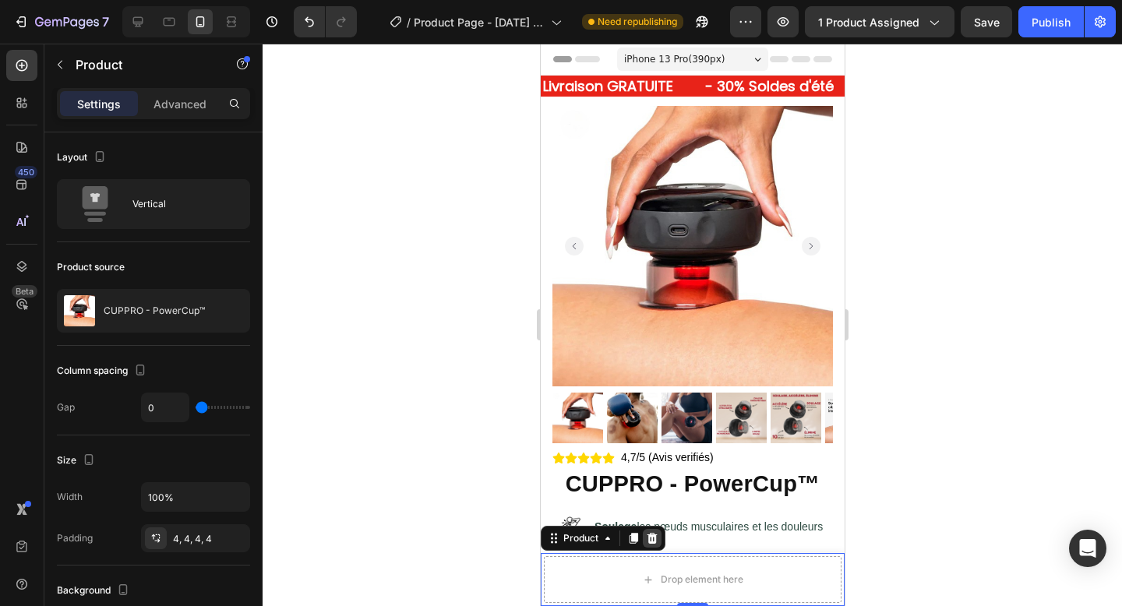
click at [648, 543] on icon at bounding box center [652, 538] width 10 height 11
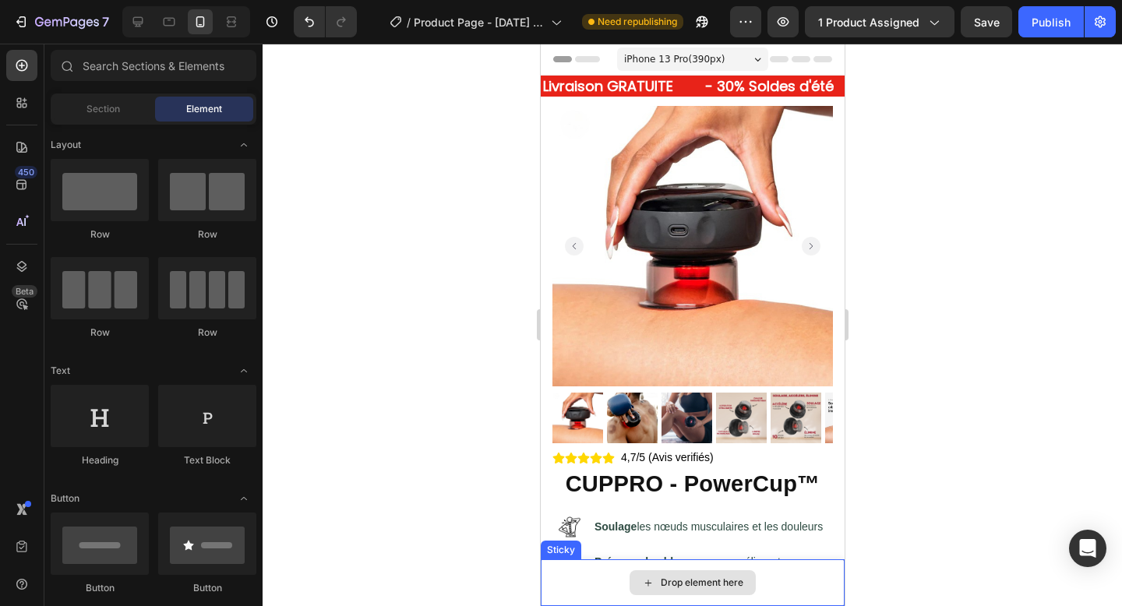
click at [779, 588] on div "Drop element here" at bounding box center [692, 583] width 304 height 47
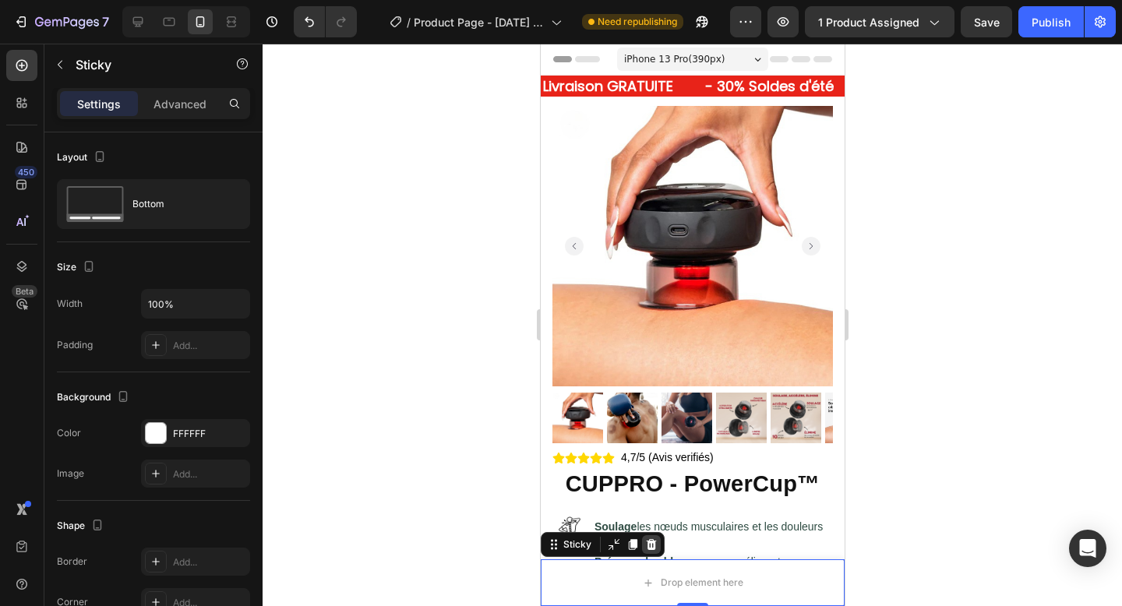
click at [652, 550] on icon at bounding box center [651, 545] width 12 height 12
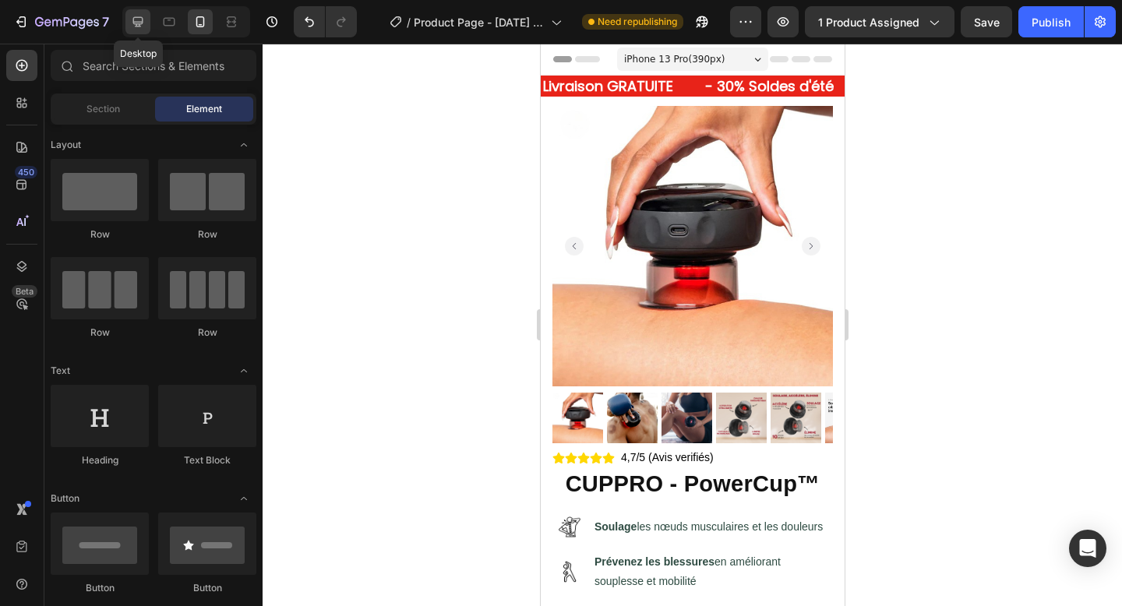
click at [141, 28] on icon at bounding box center [138, 22] width 16 height 16
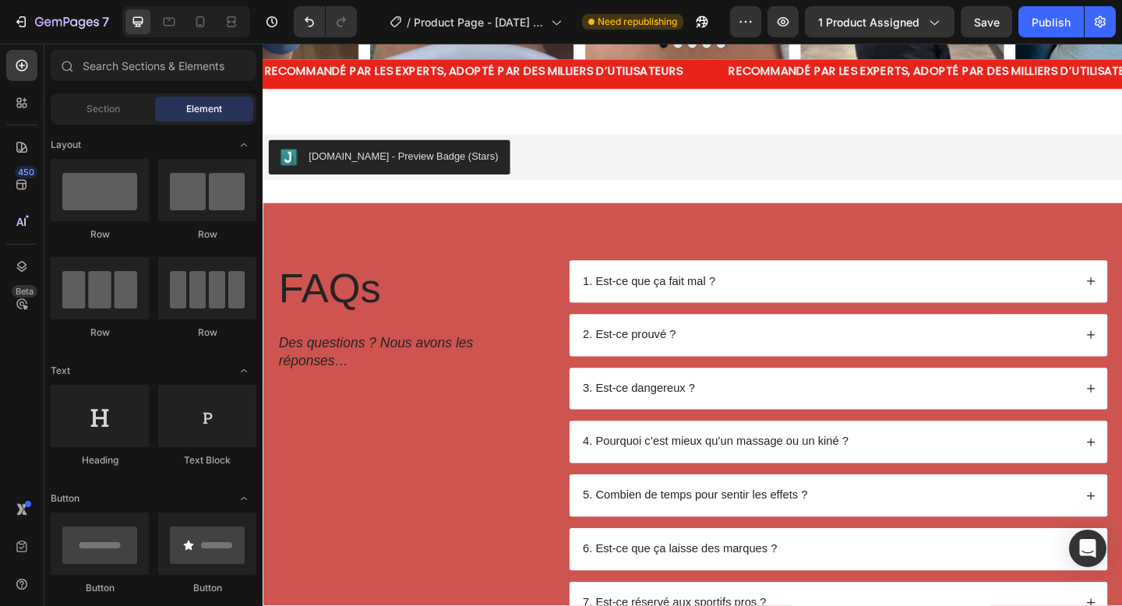
scroll to position [4354, 0]
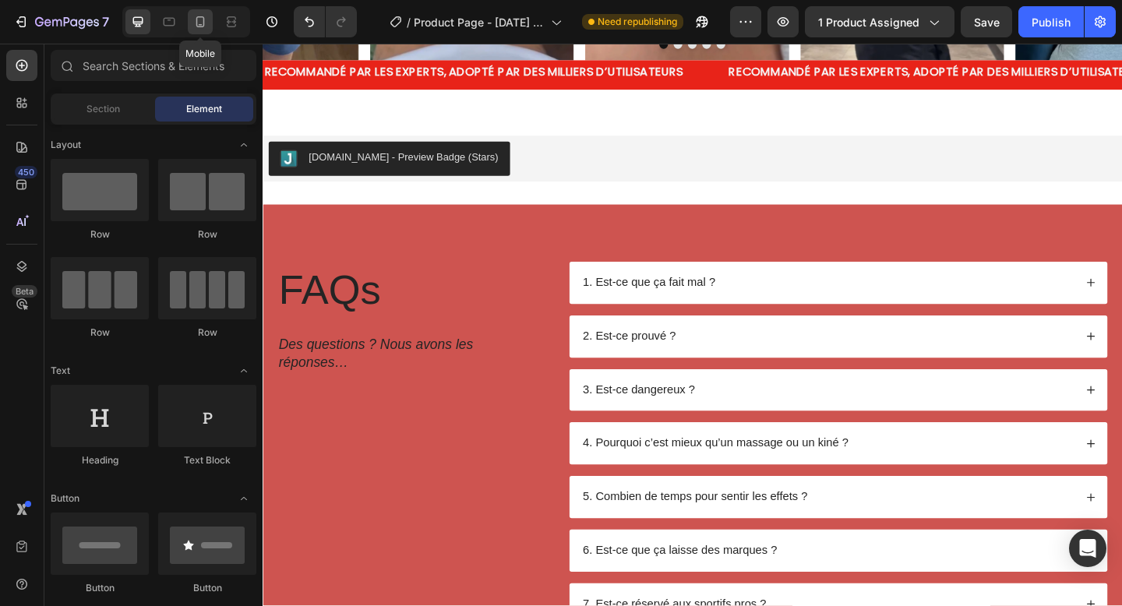
click at [202, 23] on icon at bounding box center [200, 22] width 16 height 16
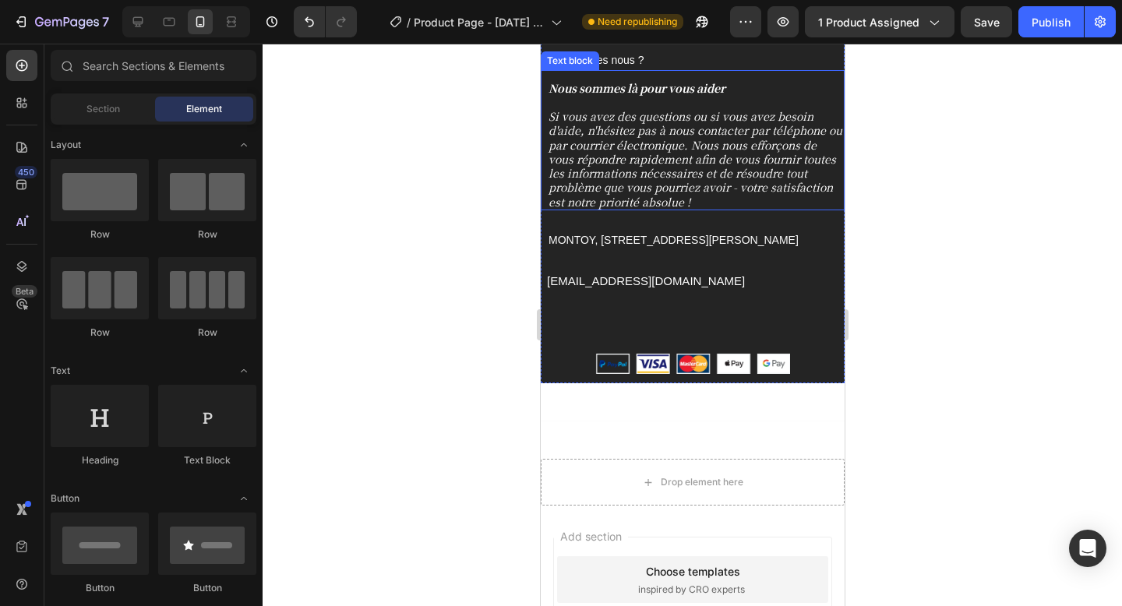
scroll to position [6613, 0]
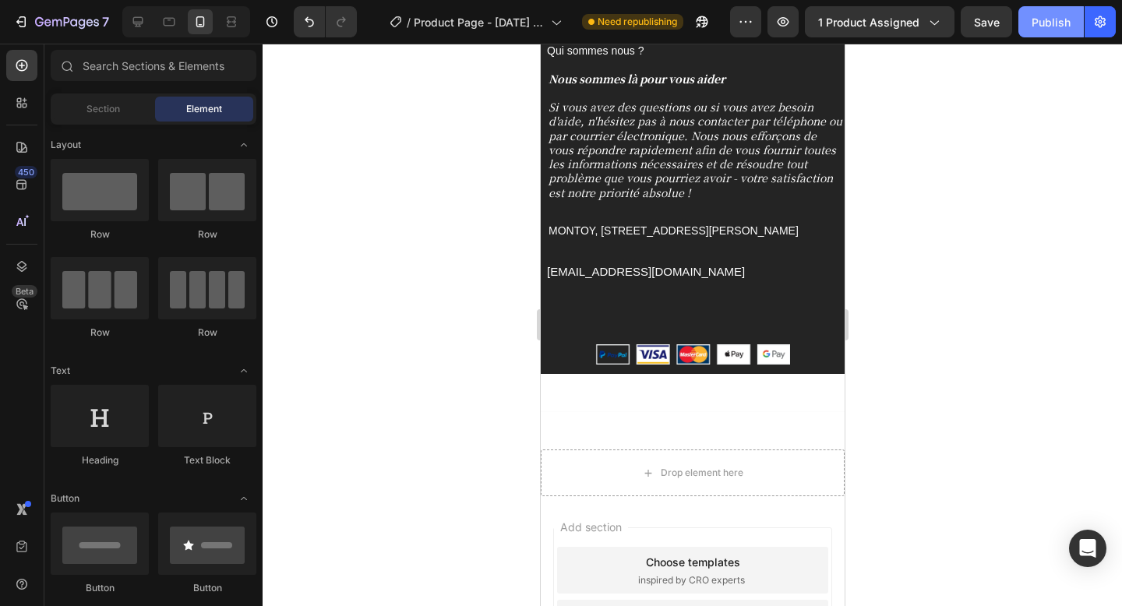
click at [1044, 16] on div "Publish" at bounding box center [1051, 22] width 39 height 16
click at [137, 21] on icon at bounding box center [138, 22] width 10 height 10
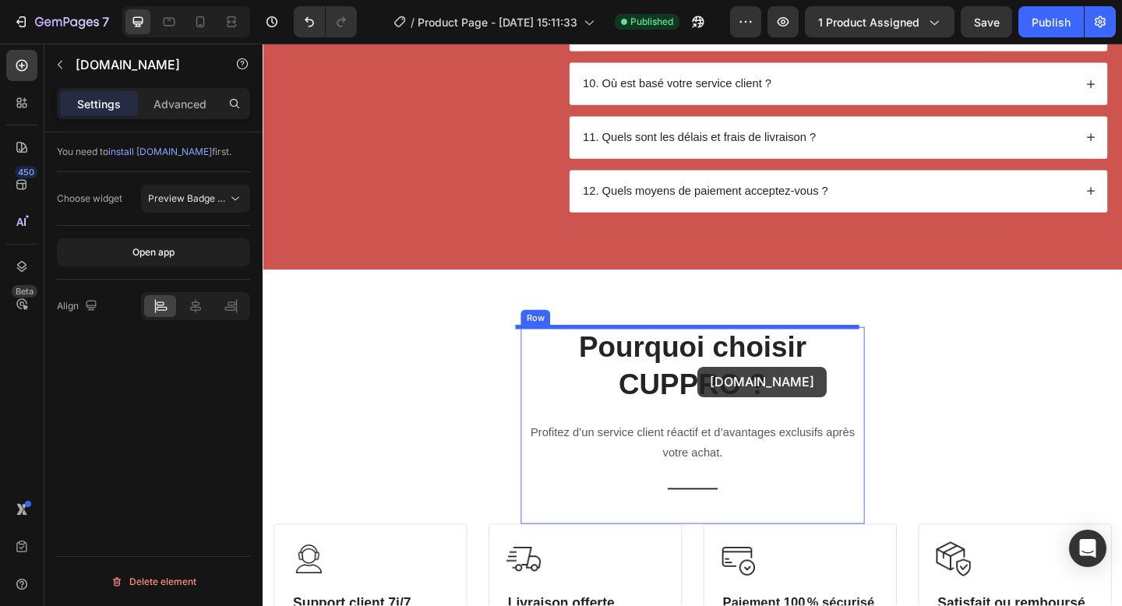
scroll to position [4841, 0]
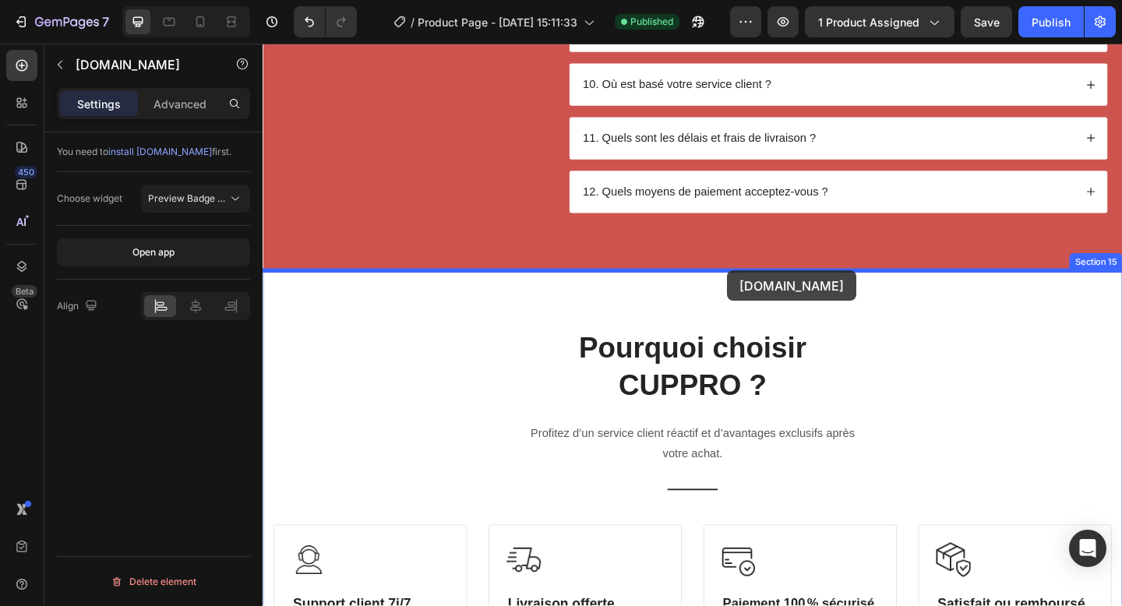
drag, startPoint x: 753, startPoint y: 371, endPoint x: 768, endPoint y: 291, distance: 81.6
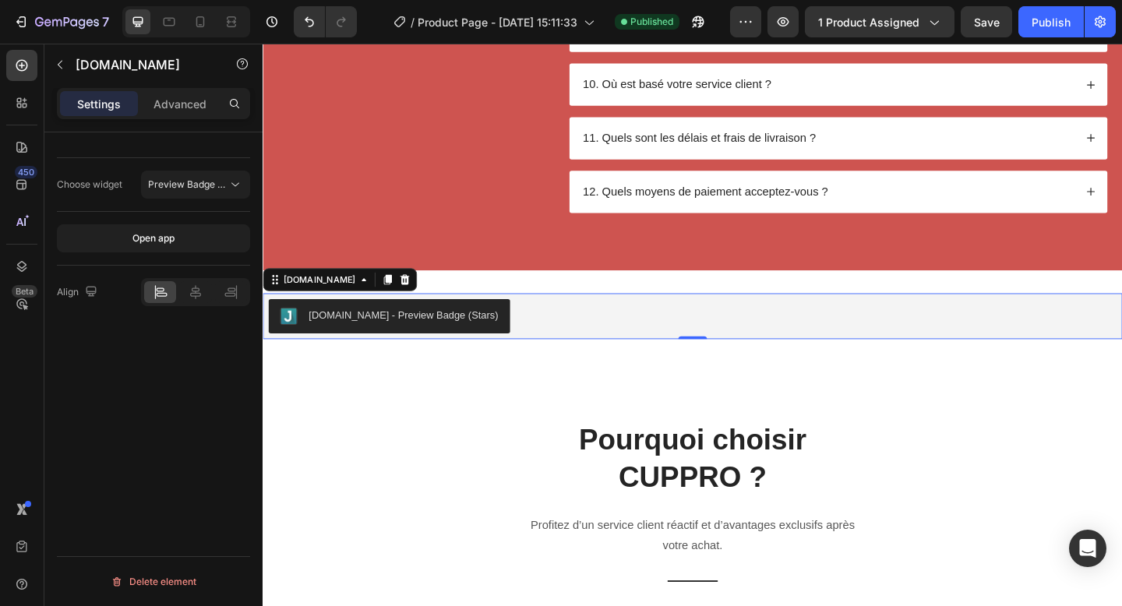
click at [429, 337] on div "Judge.me - Preview Badge (Stars)" at bounding box center [416, 339] width 207 height 16
click at [426, 335] on div "Judge.me - Preview Badge (Stars)" at bounding box center [416, 339] width 207 height 16
click at [1037, 26] on div "Publish" at bounding box center [1051, 22] width 39 height 16
